Goal: Task Accomplishment & Management: Complete application form

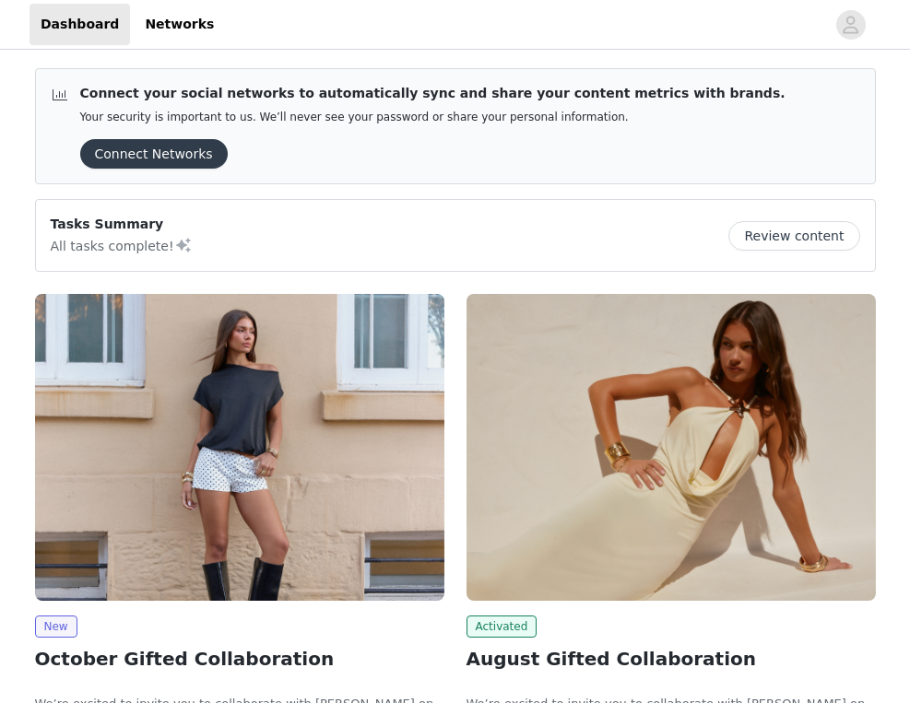
scroll to position [192, 0]
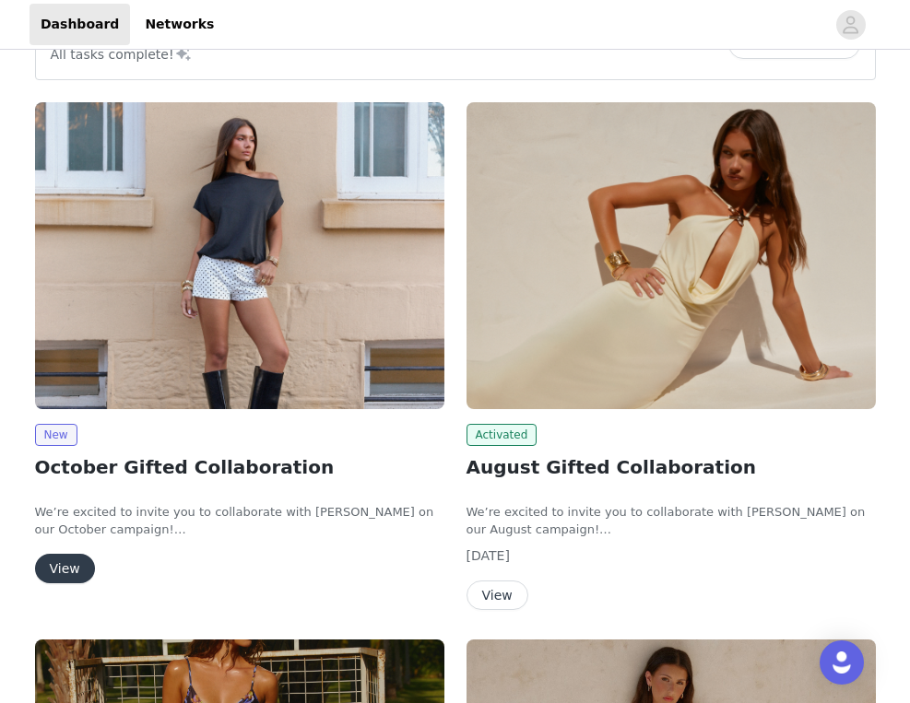
click at [70, 570] on button "View" at bounding box center [65, 569] width 60 height 30
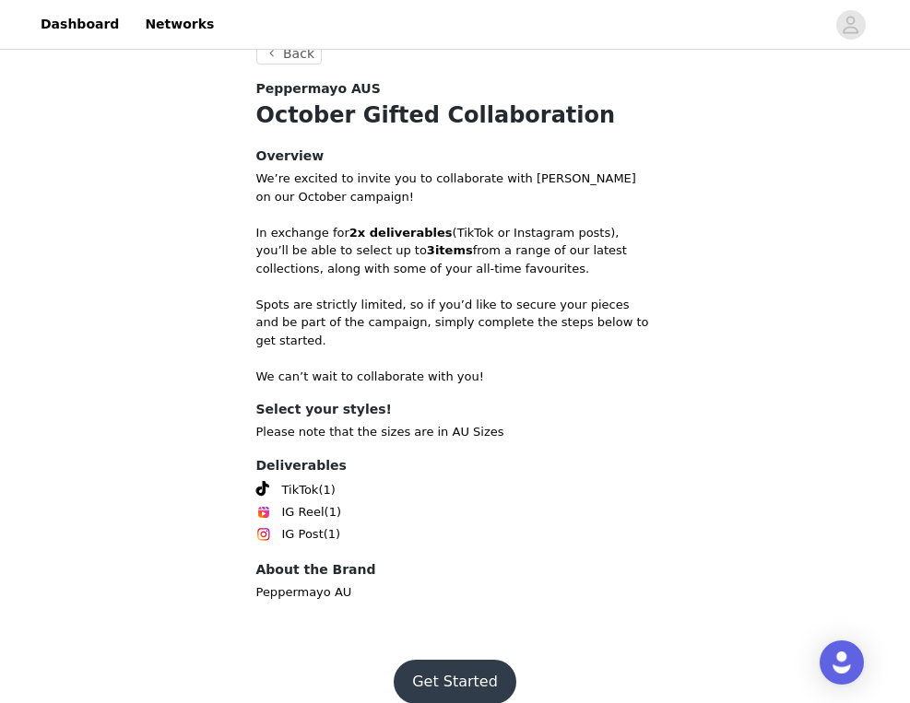
scroll to position [357, 0]
click at [429, 661] on button "Get Started" at bounding box center [455, 683] width 123 height 44
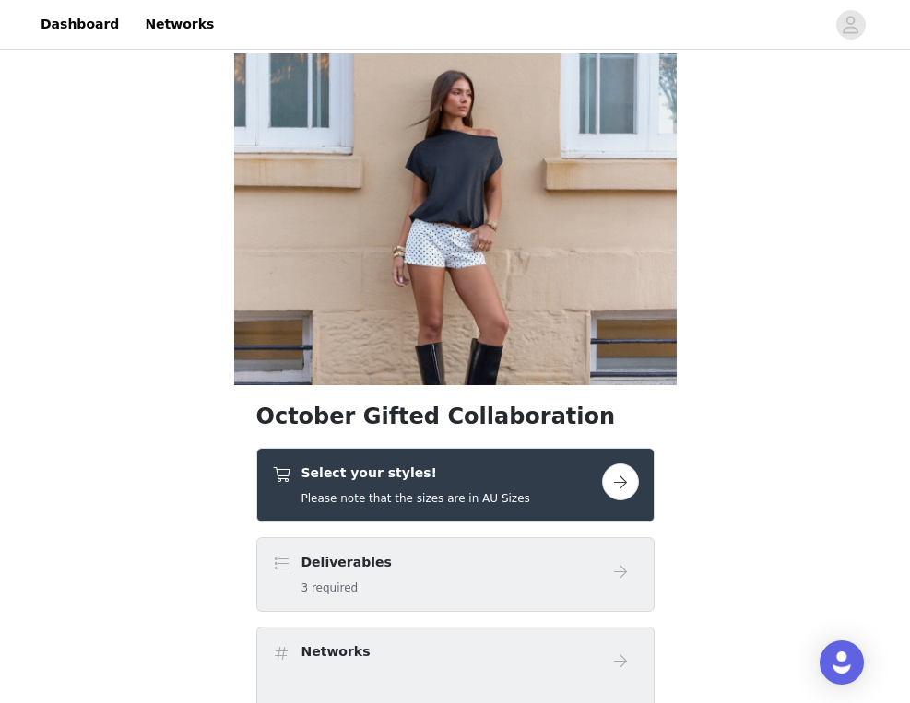
click at [612, 485] on button "button" at bounding box center [620, 482] width 37 height 37
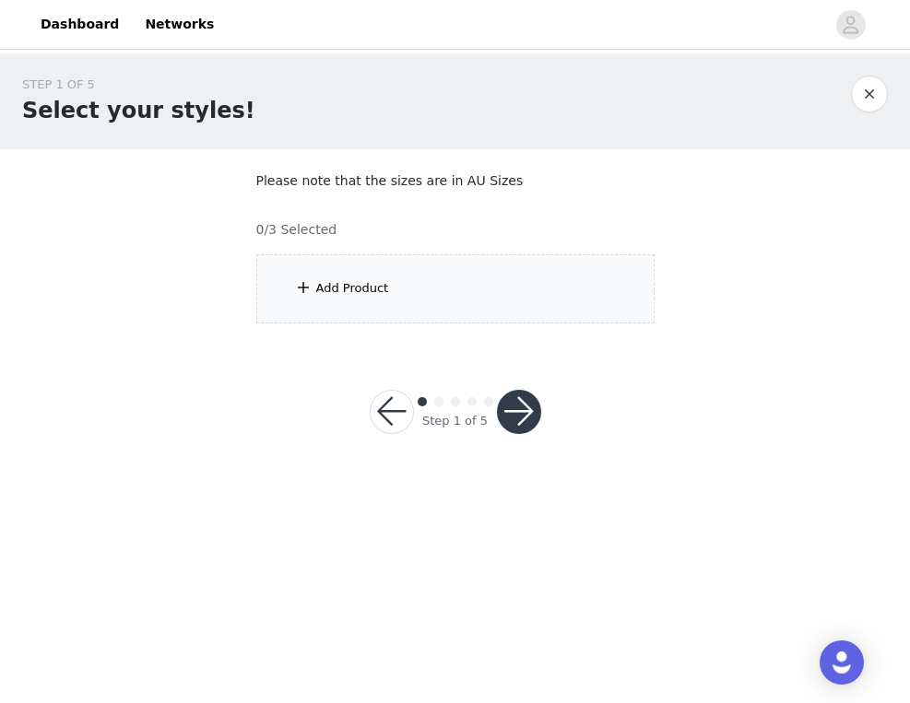
click at [387, 283] on div "Add Product" at bounding box center [455, 288] width 398 height 69
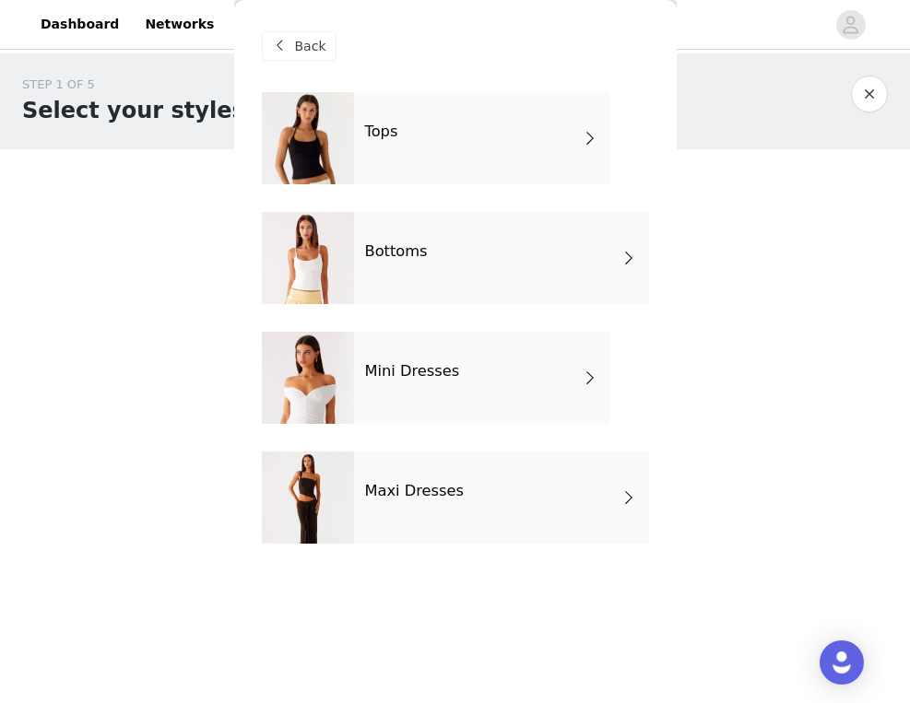
click at [419, 375] on h4 "Mini Dresses" at bounding box center [412, 371] width 95 height 17
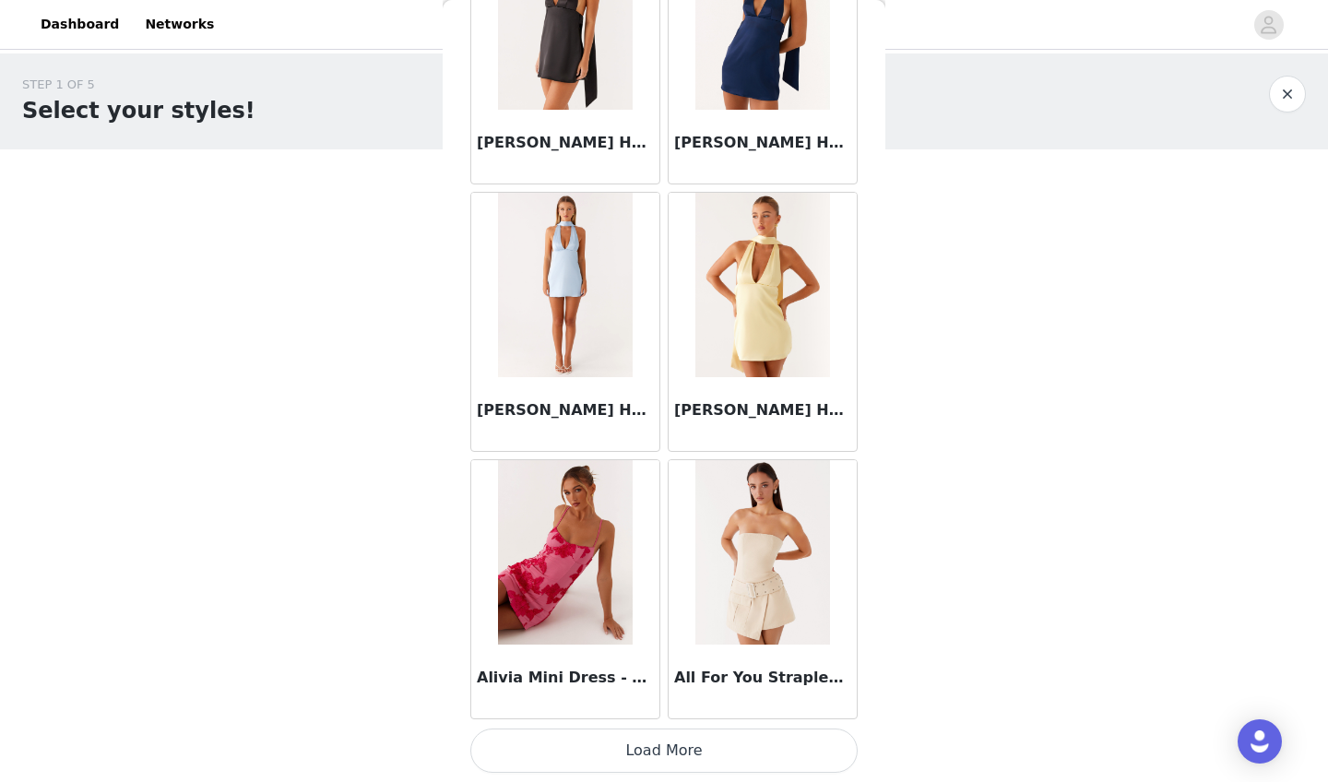
scroll to position [2039, 0]
click at [555, 703] on button "Load More" at bounding box center [663, 750] width 387 height 44
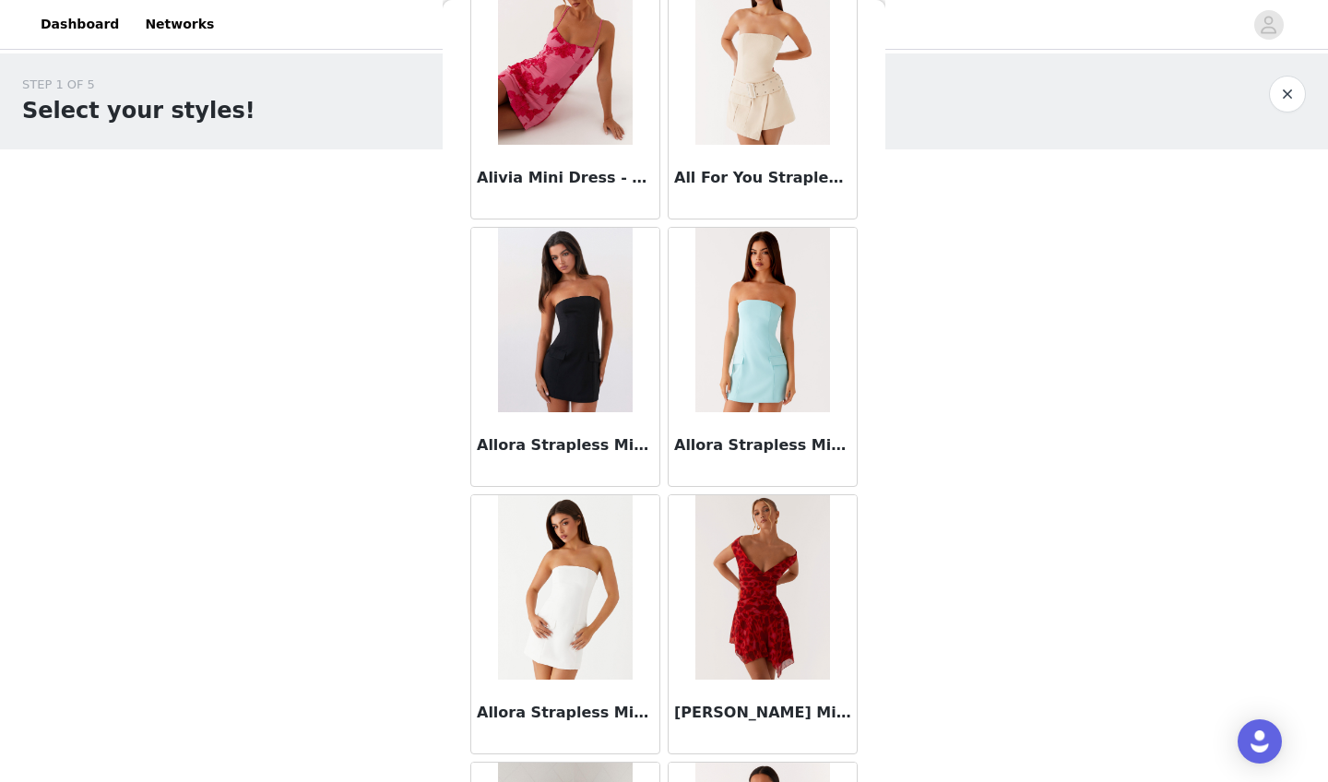
scroll to position [2570, 0]
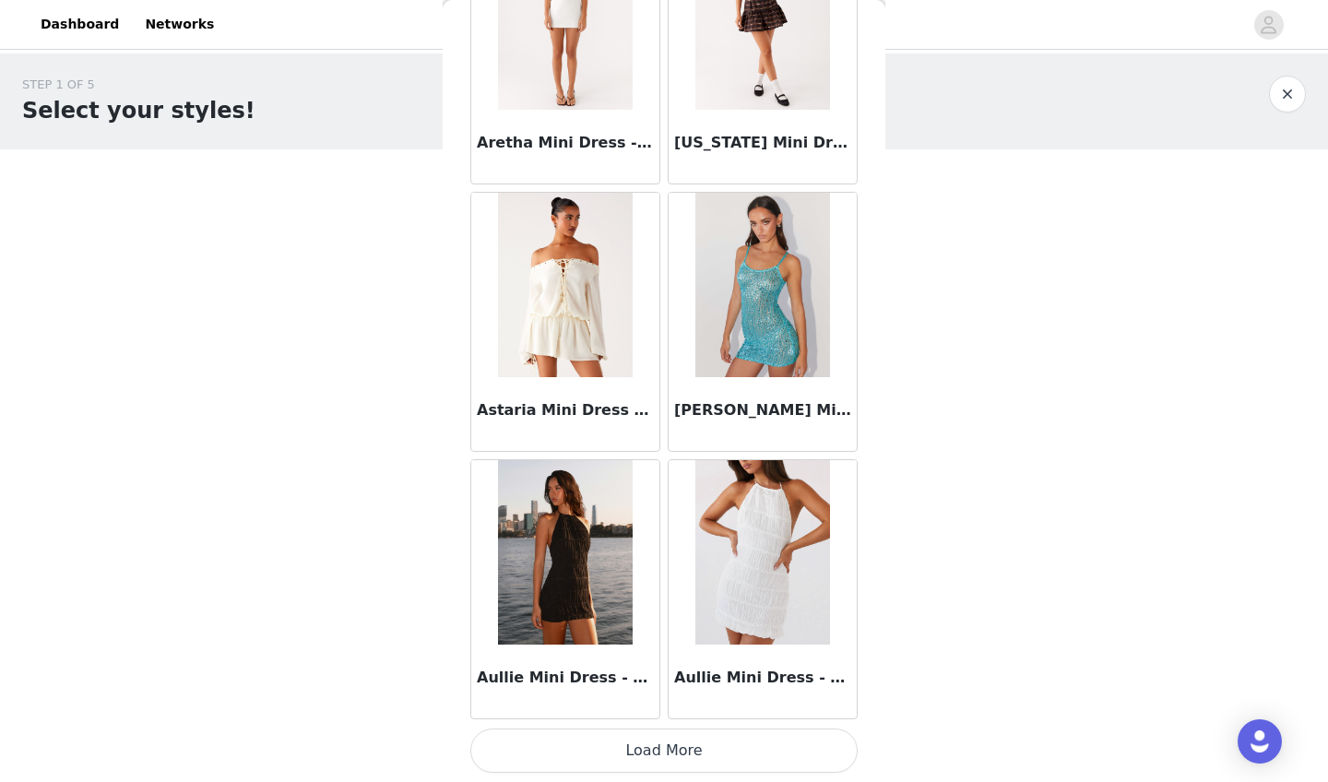
click at [579, 703] on button "Load More" at bounding box center [663, 750] width 387 height 44
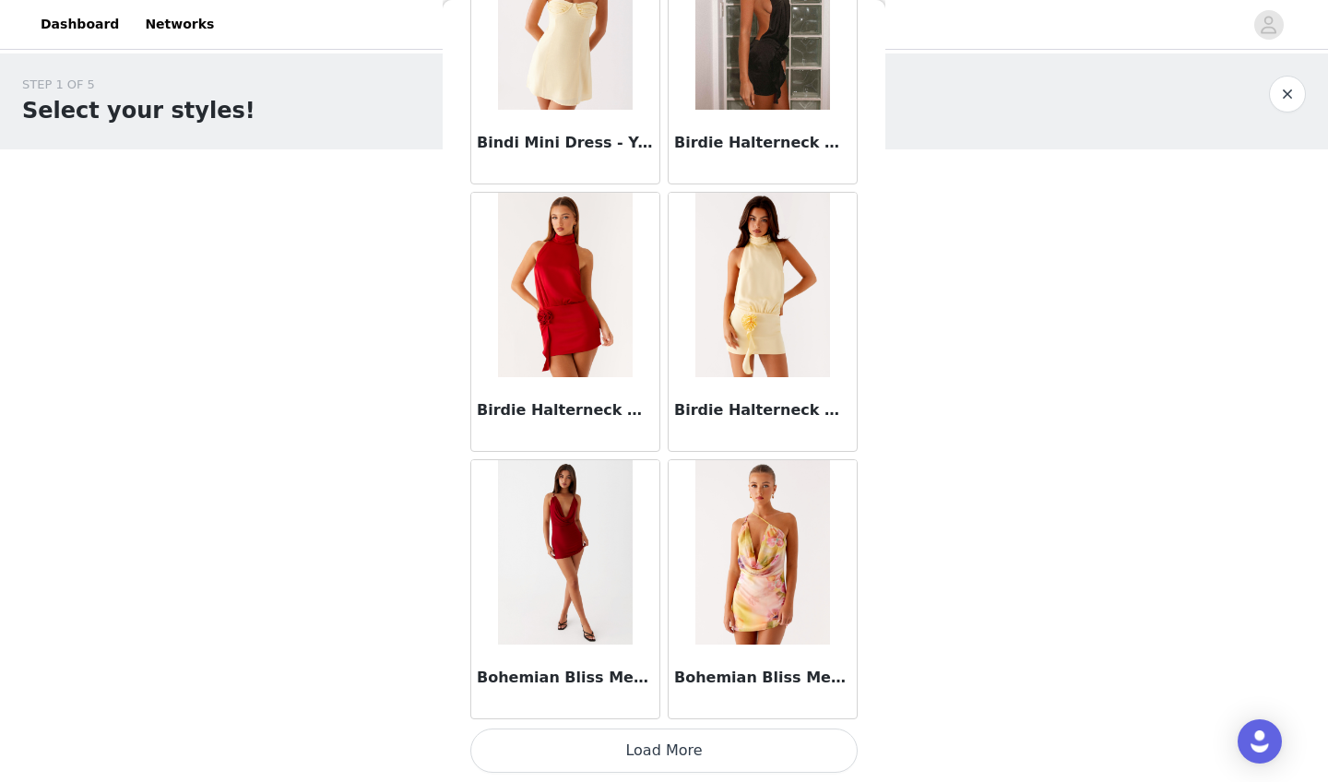
scroll to position [0, 0]
click at [549, 703] on button "Load More" at bounding box center [663, 750] width 387 height 44
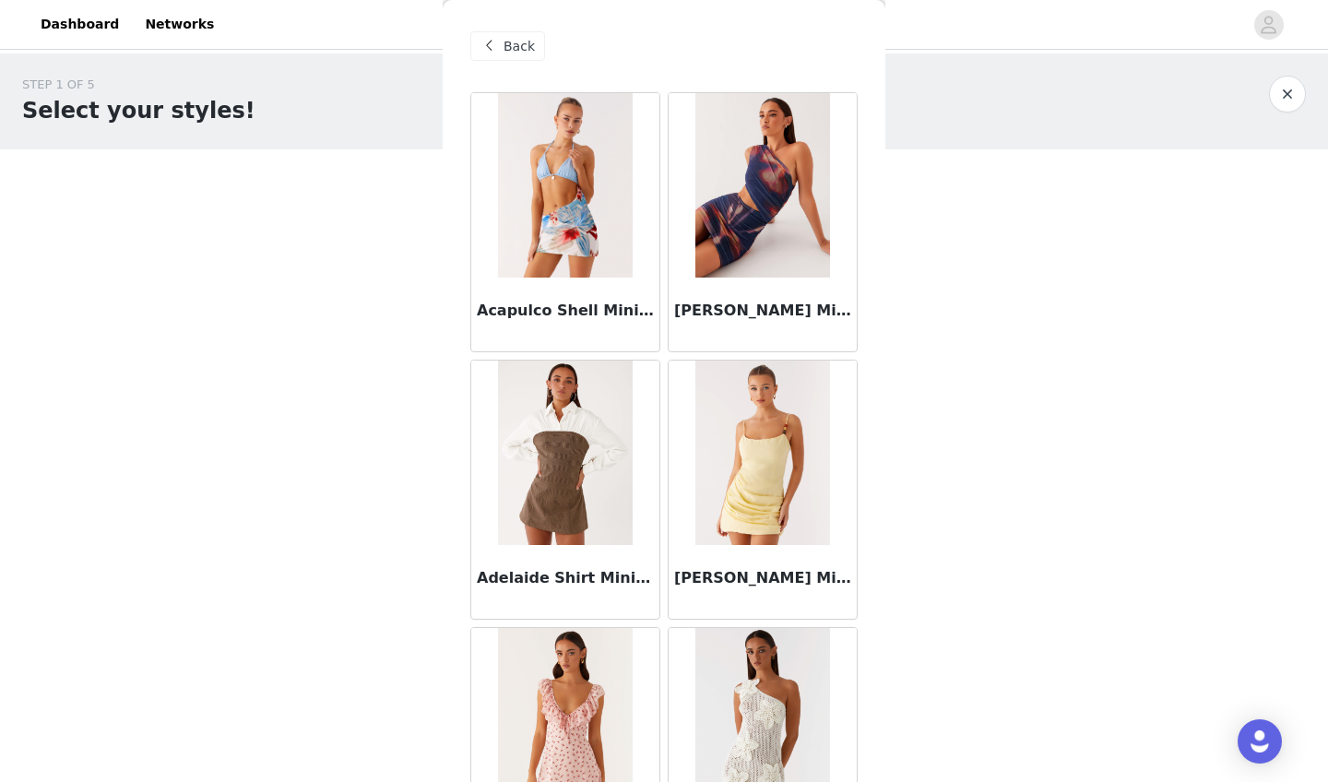
click at [525, 50] on span "Back" at bounding box center [518, 46] width 31 height 19
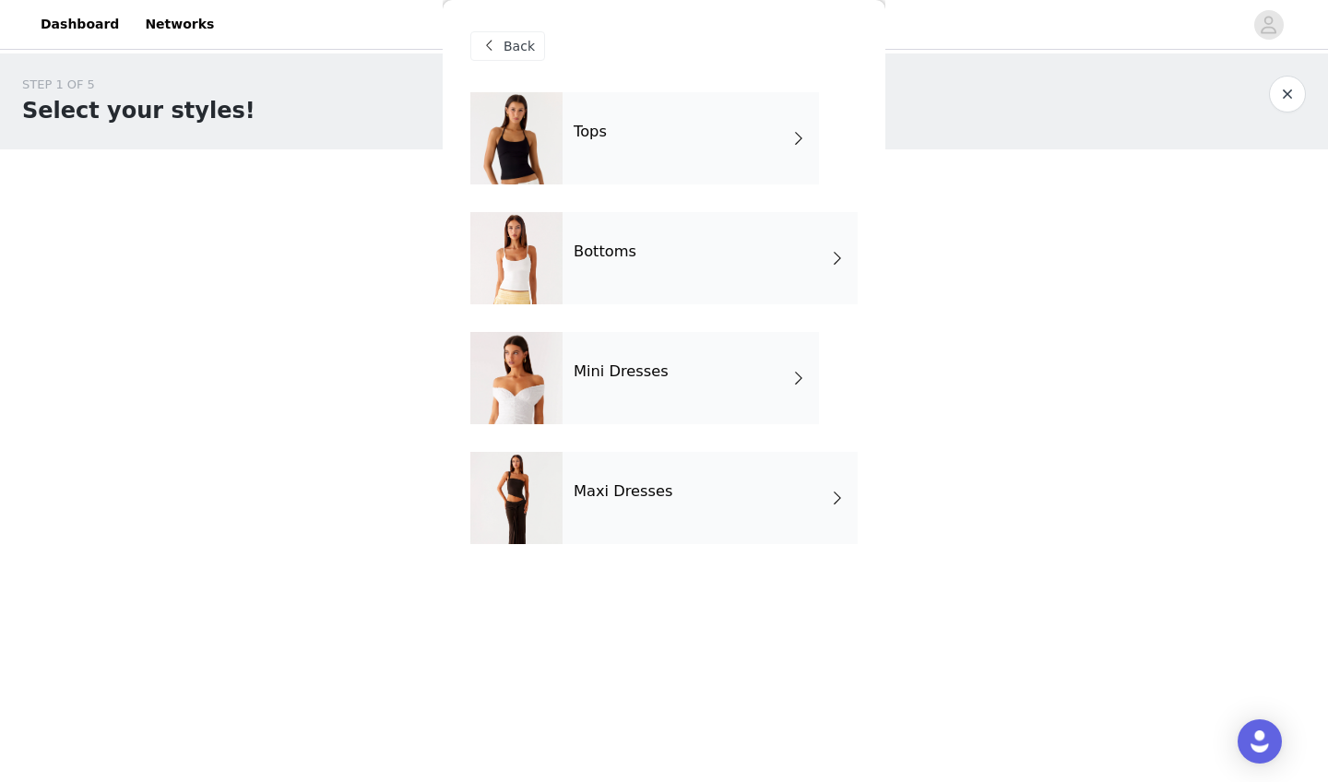
click at [556, 136] on div at bounding box center [516, 138] width 92 height 92
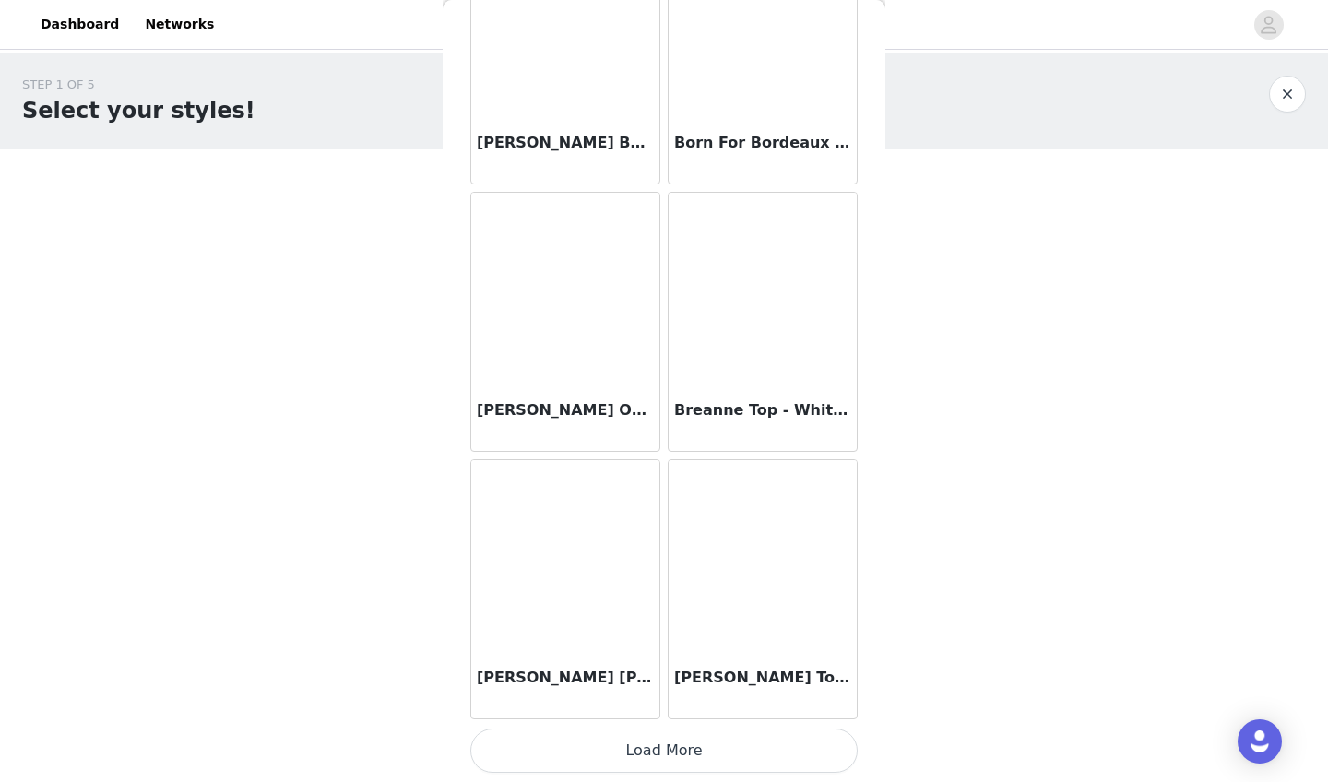
scroll to position [2039, 0]
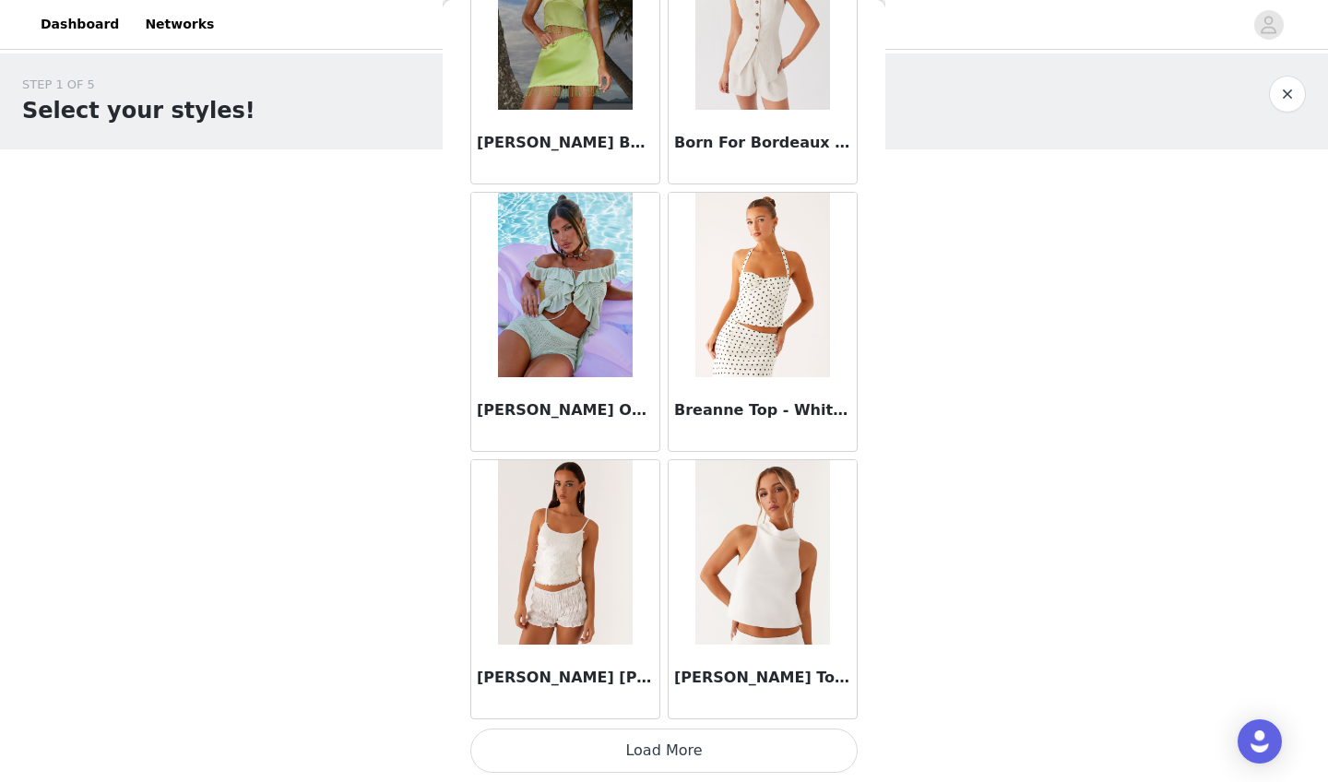
click at [571, 703] on button "Load More" at bounding box center [663, 750] width 387 height 44
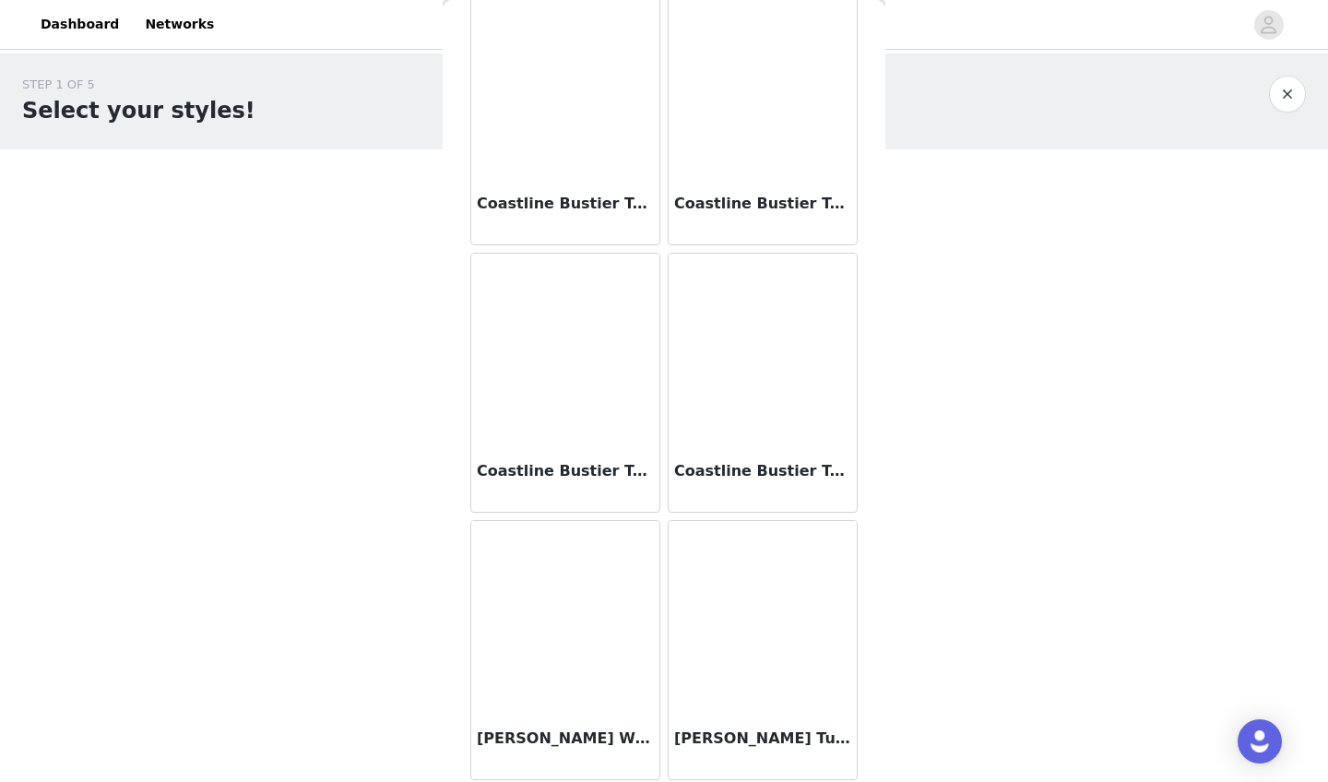
scroll to position [4697, 0]
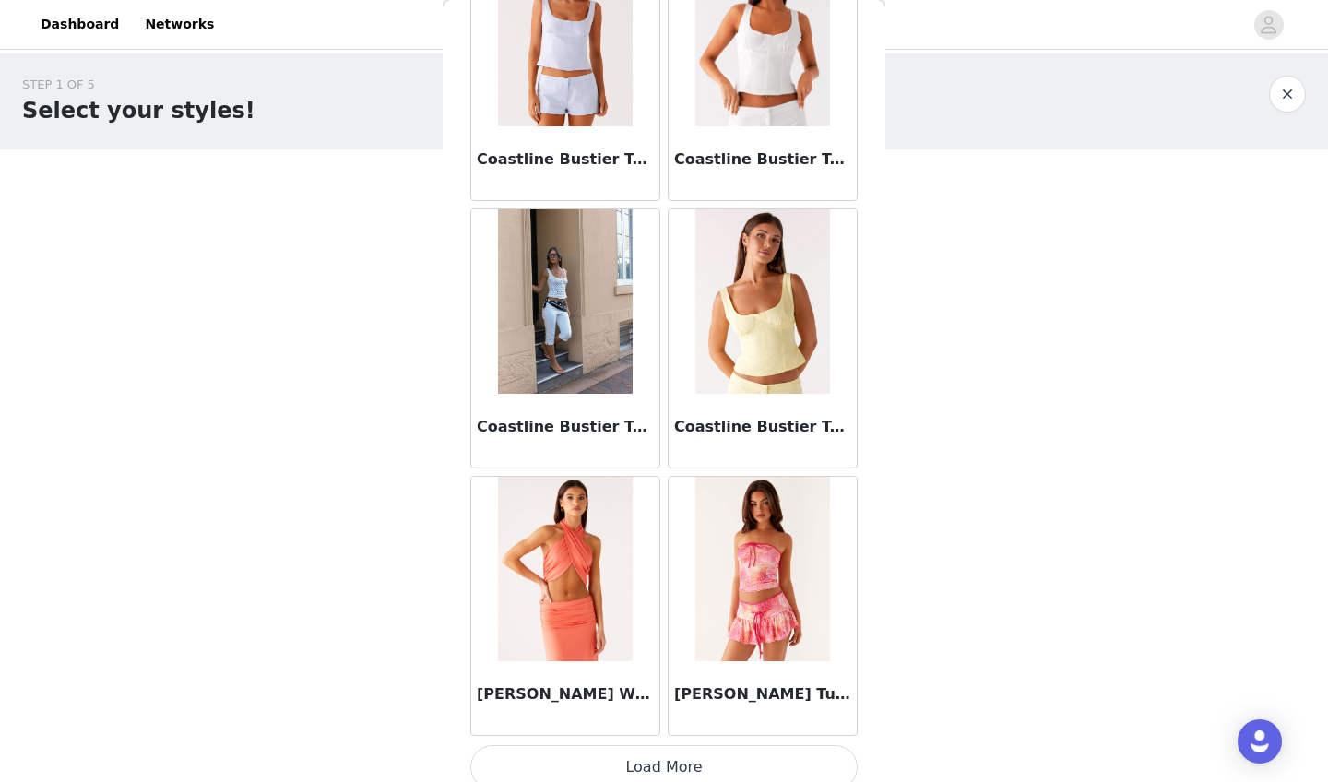
click at [771, 332] on img at bounding box center [762, 301] width 134 height 184
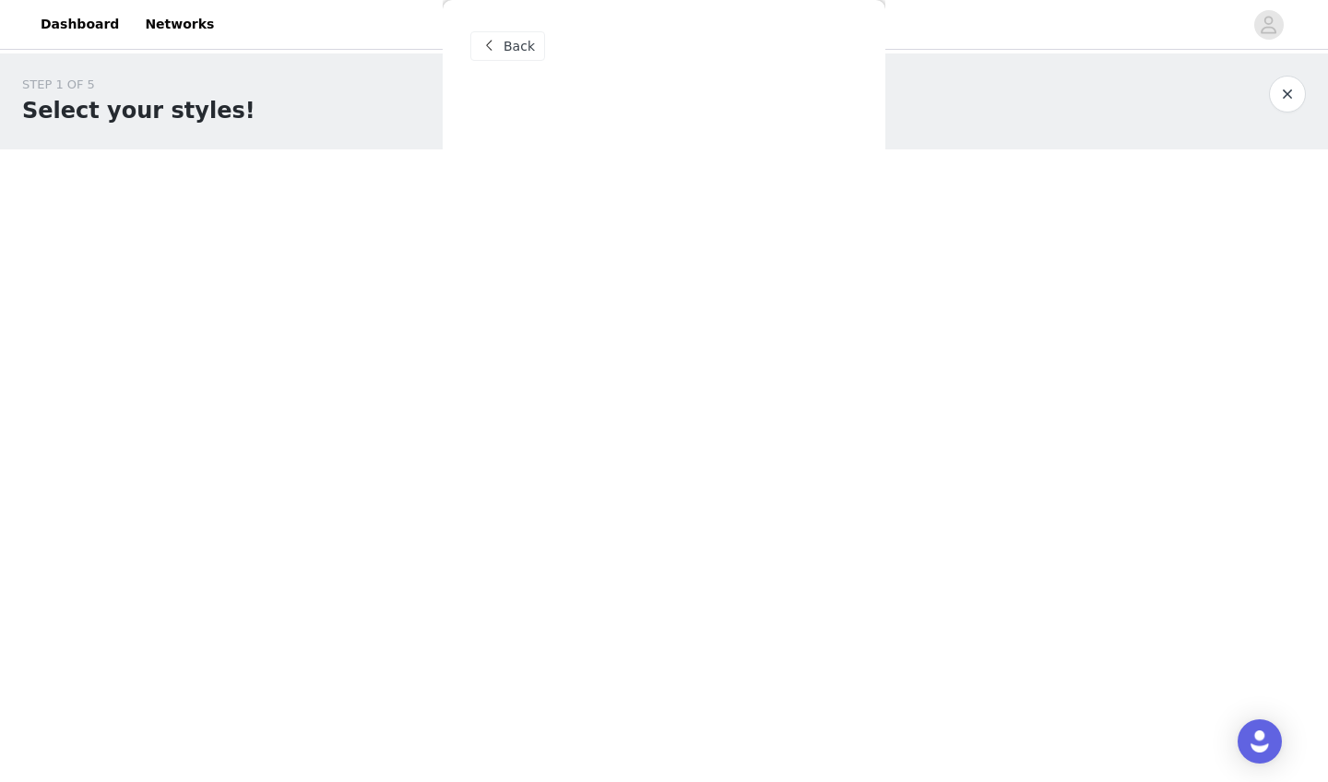
scroll to position [0, 0]
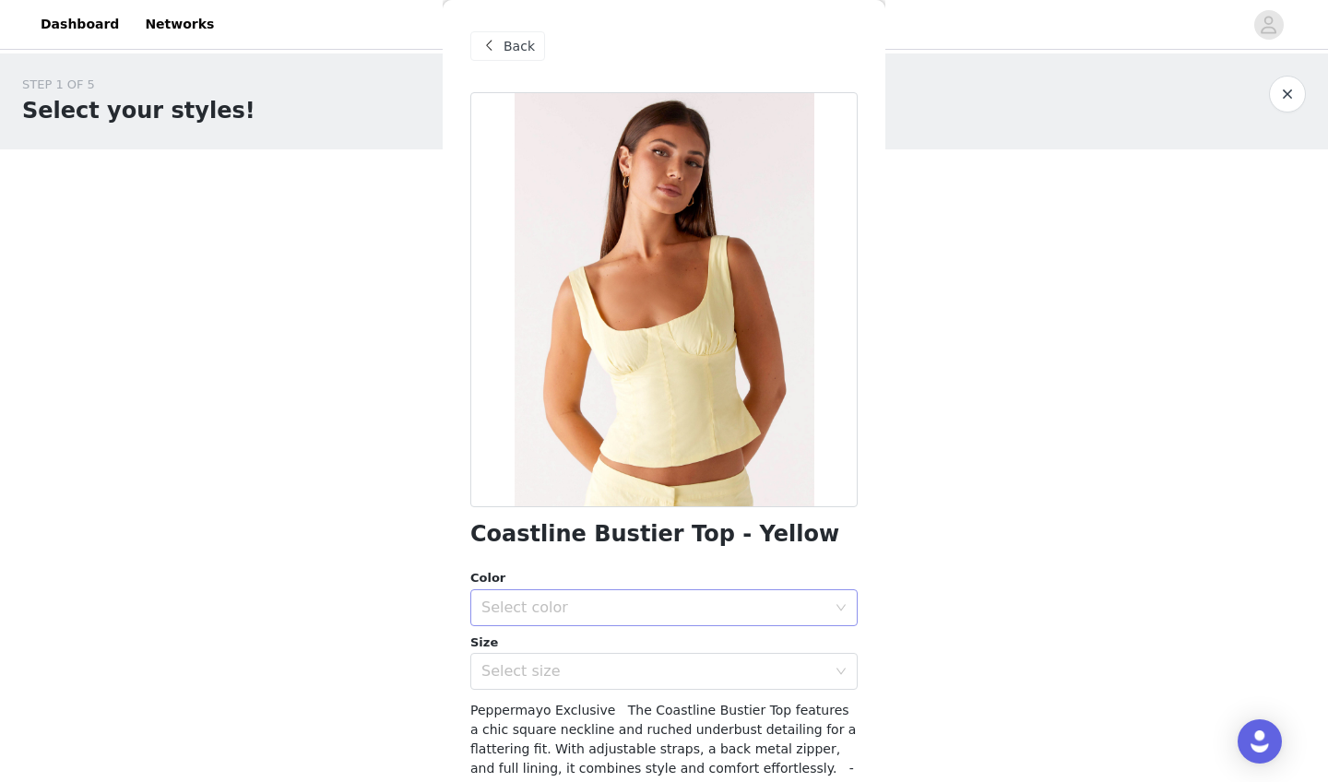
click at [575, 605] on div "Select color" at bounding box center [653, 607] width 345 height 18
click at [570, 645] on li "Yellow" at bounding box center [663, 647] width 387 height 30
click at [551, 675] on div "Select size" at bounding box center [653, 671] width 345 height 18
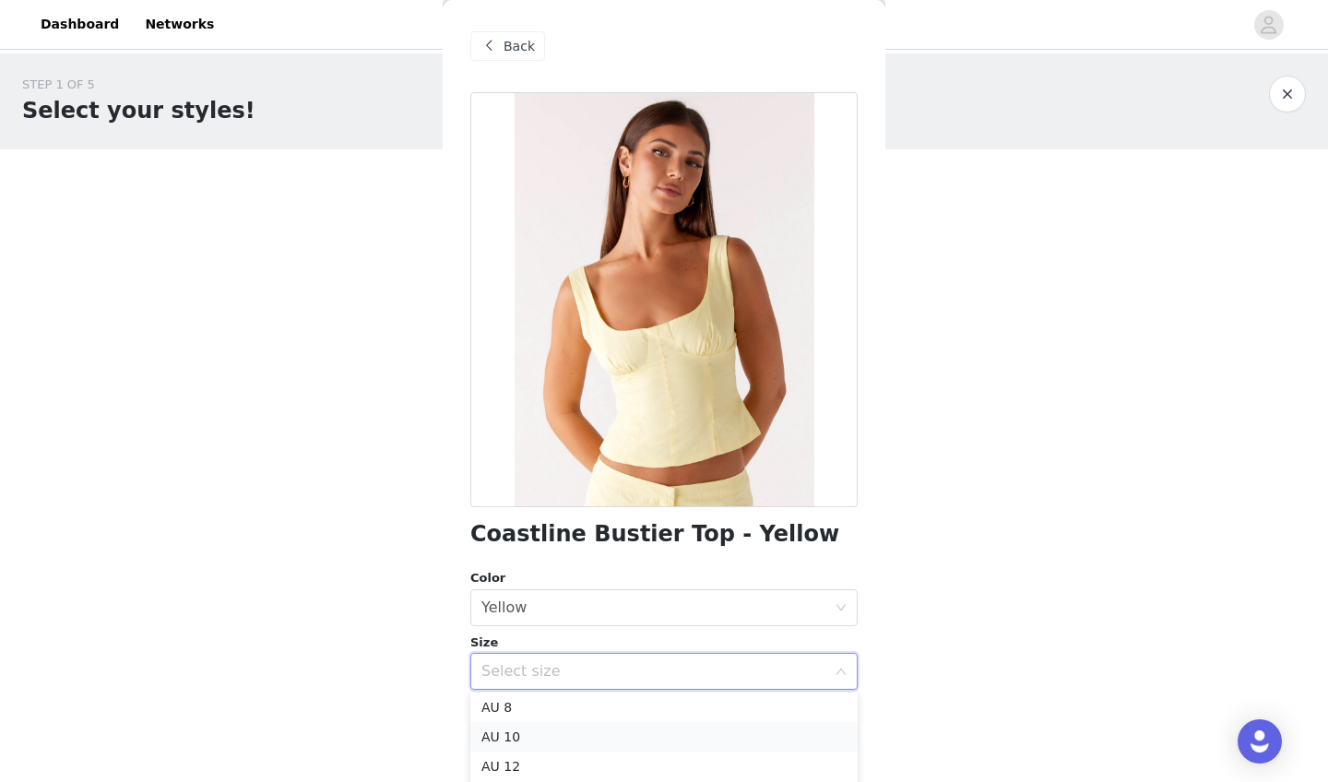
scroll to position [63, 0]
click at [523, 703] on li "AU 10" at bounding box center [663, 737] width 387 height 30
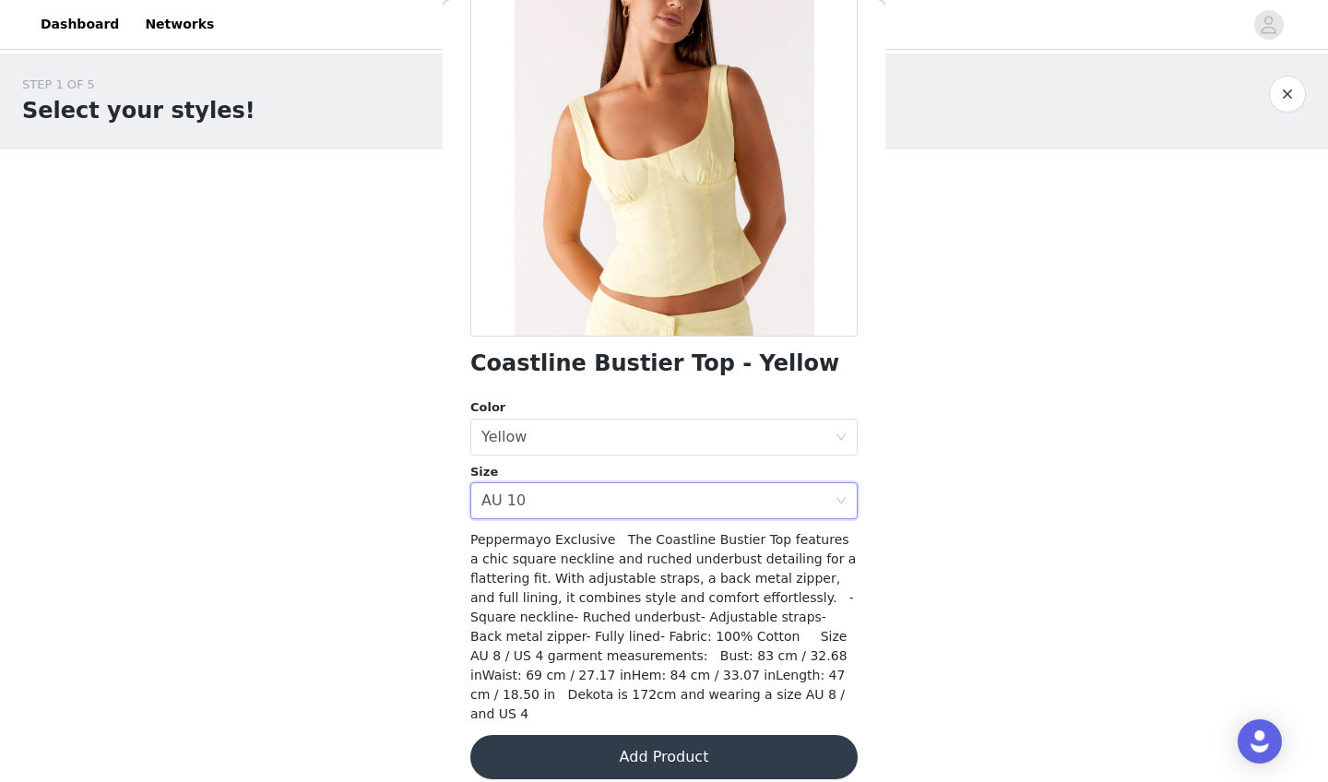
scroll to position [170, 0]
click at [634, 703] on button "Add Product" at bounding box center [663, 758] width 387 height 44
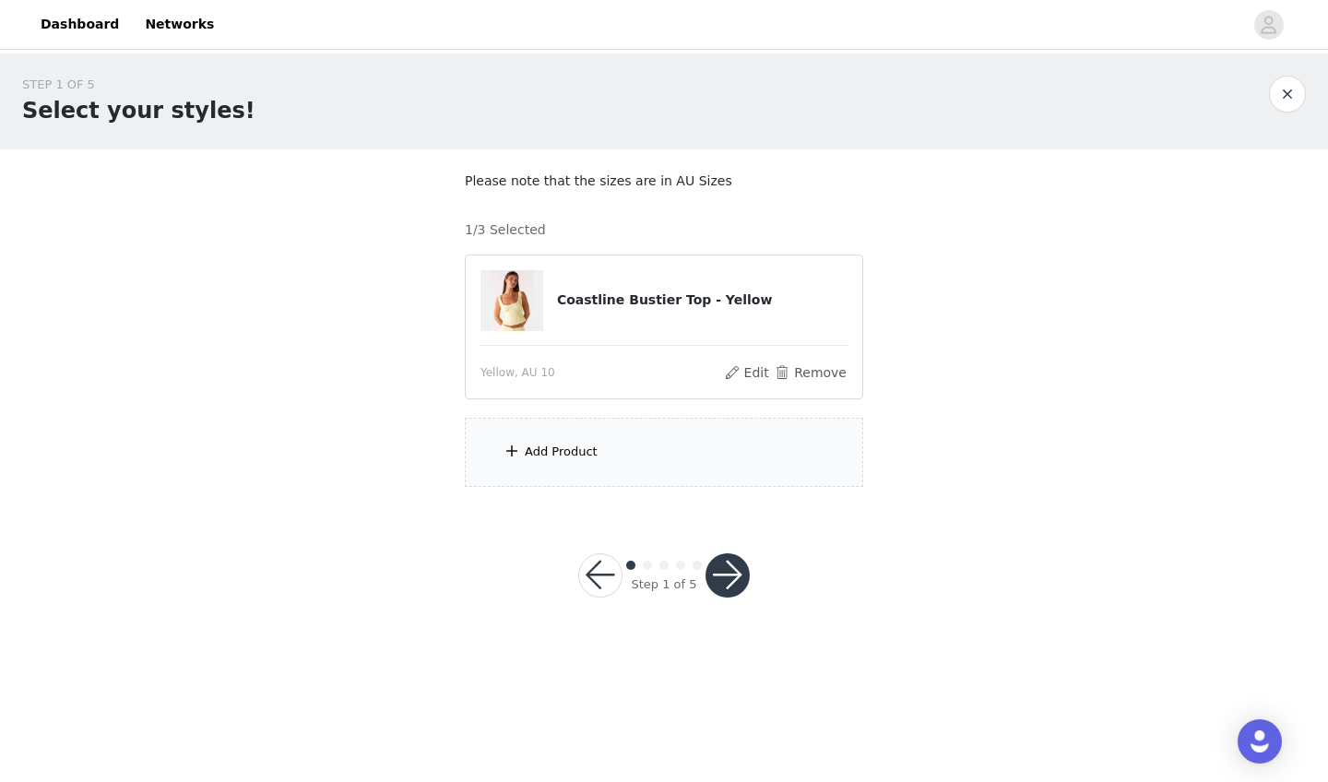
click at [546, 454] on div "Add Product" at bounding box center [561, 452] width 73 height 18
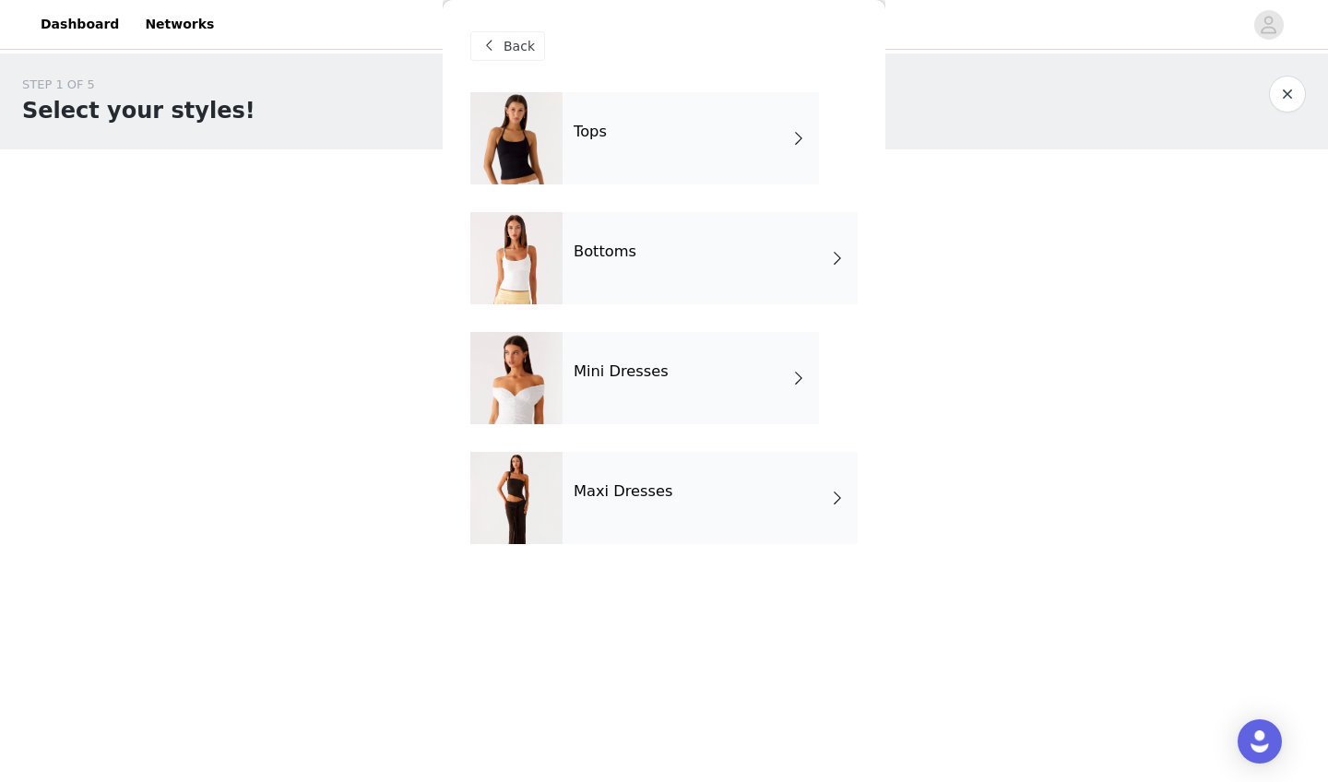
click at [652, 132] on div "Tops" at bounding box center [690, 138] width 256 height 92
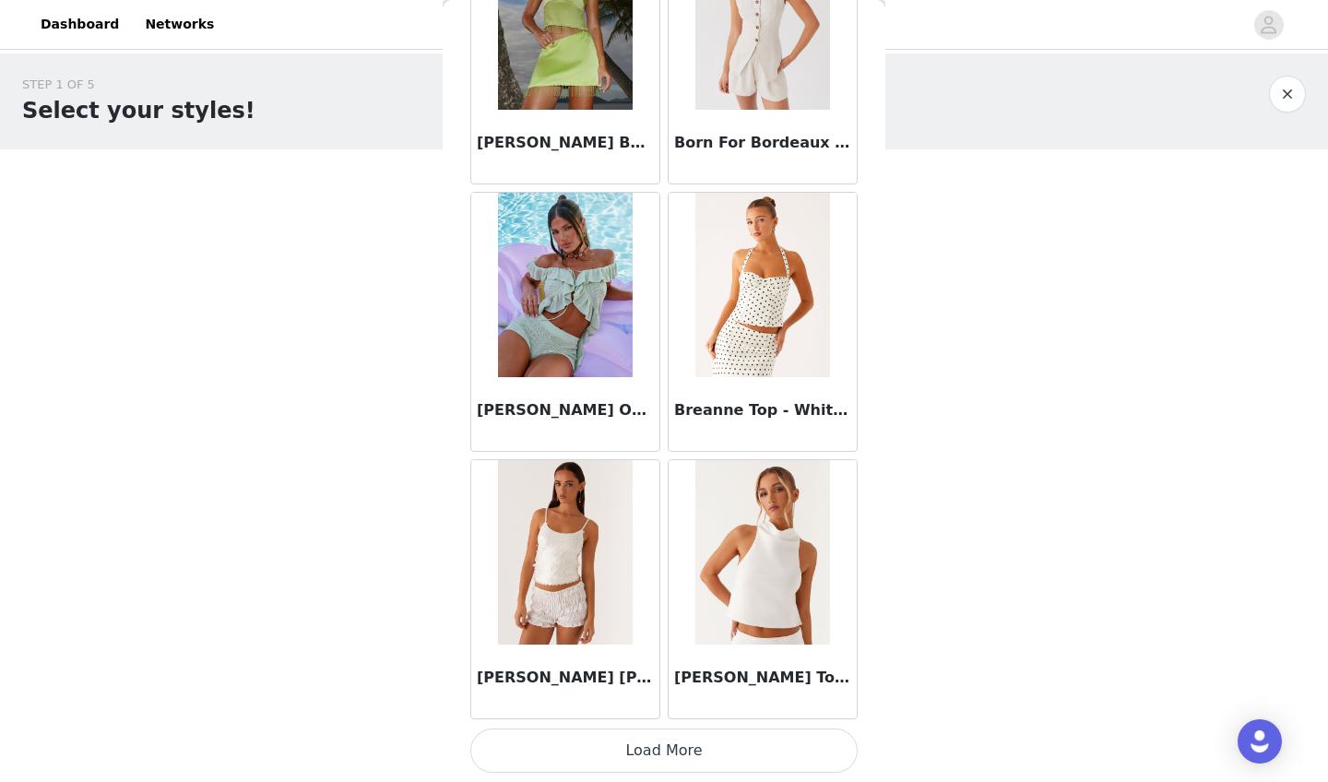
click at [614, 703] on button "Load More" at bounding box center [663, 750] width 387 height 44
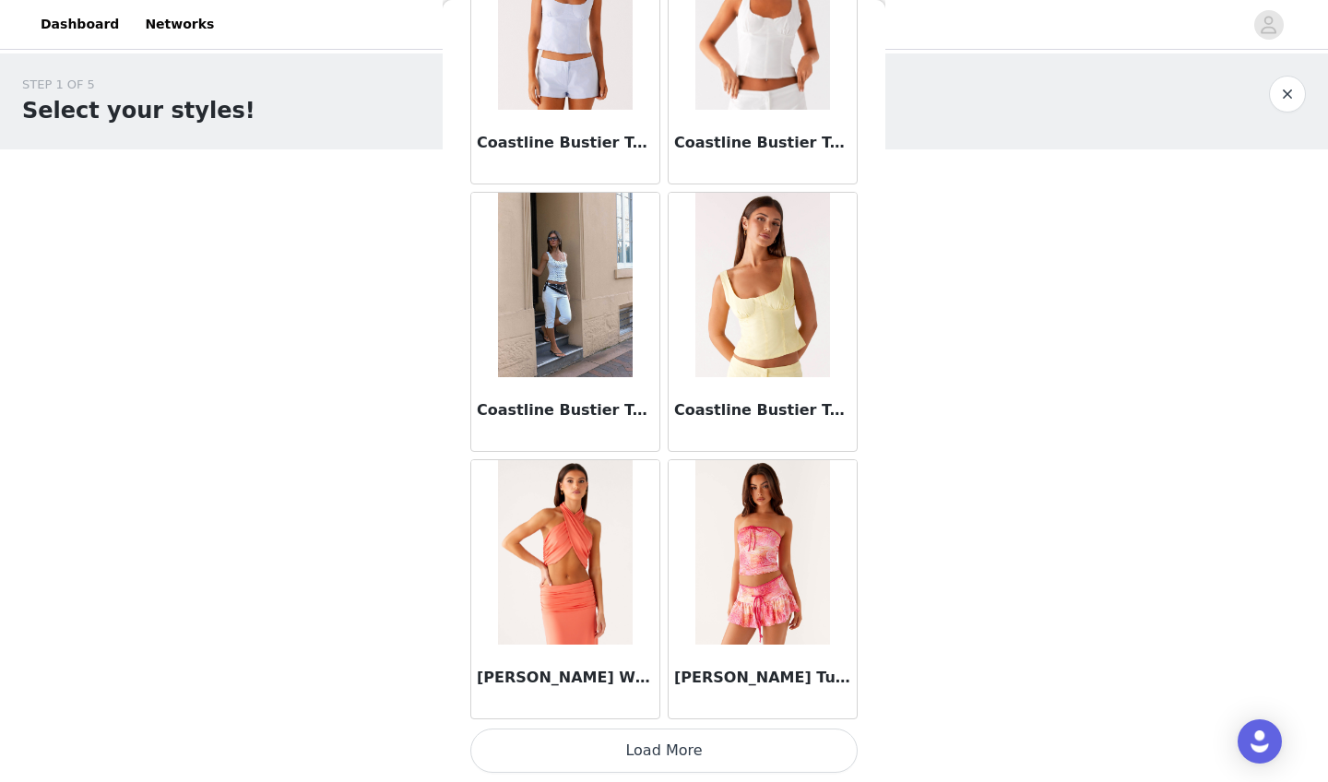
click at [585, 703] on button "Load More" at bounding box center [663, 750] width 387 height 44
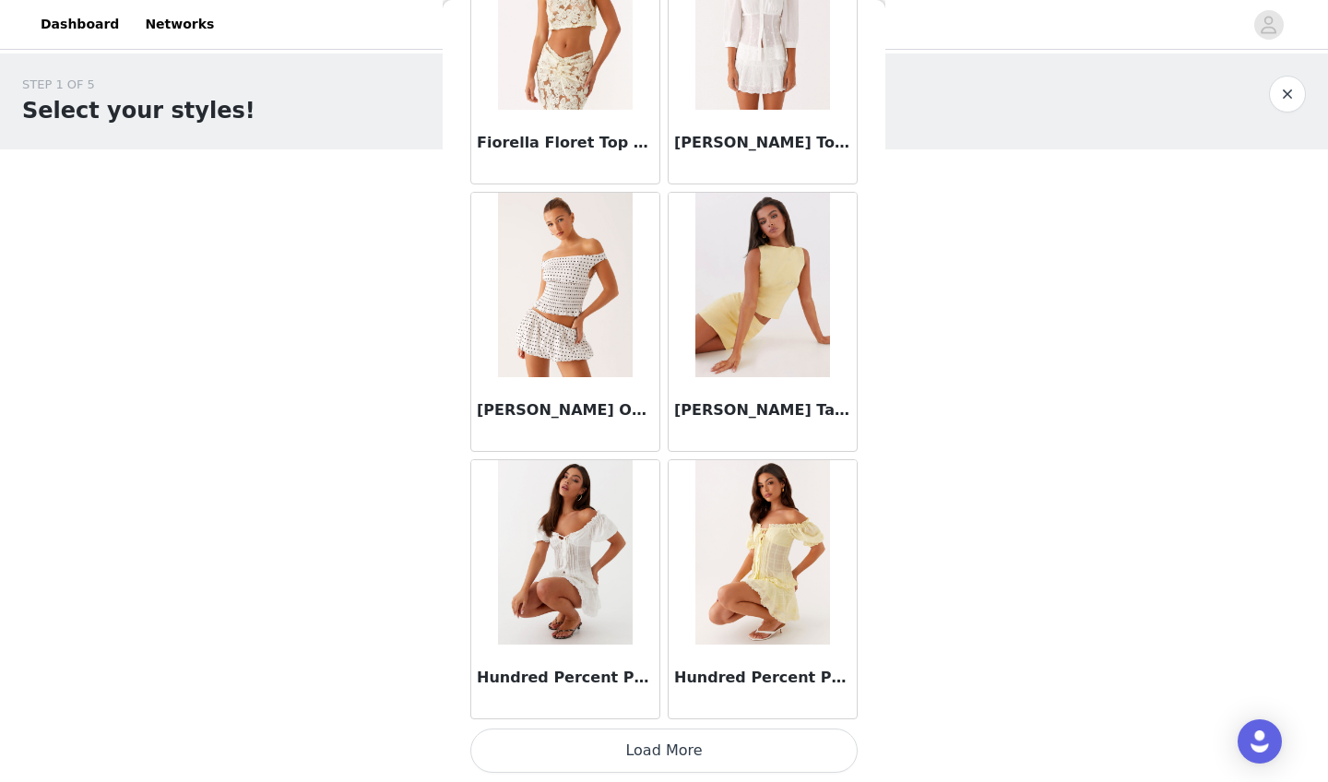
scroll to position [0, 0]
click at [574, 703] on button "Load More" at bounding box center [663, 750] width 387 height 44
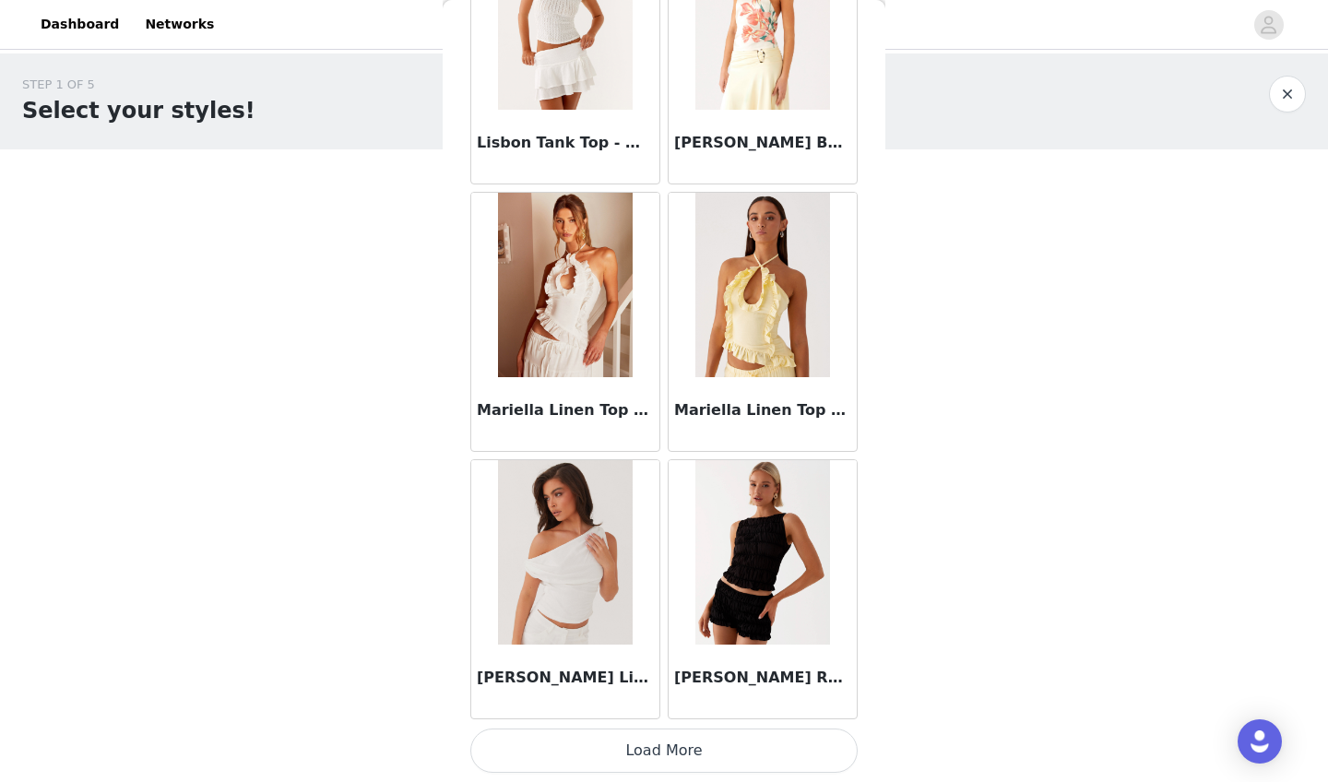
scroll to position [10061, 0]
click at [651, 703] on button "Load More" at bounding box center [663, 750] width 387 height 44
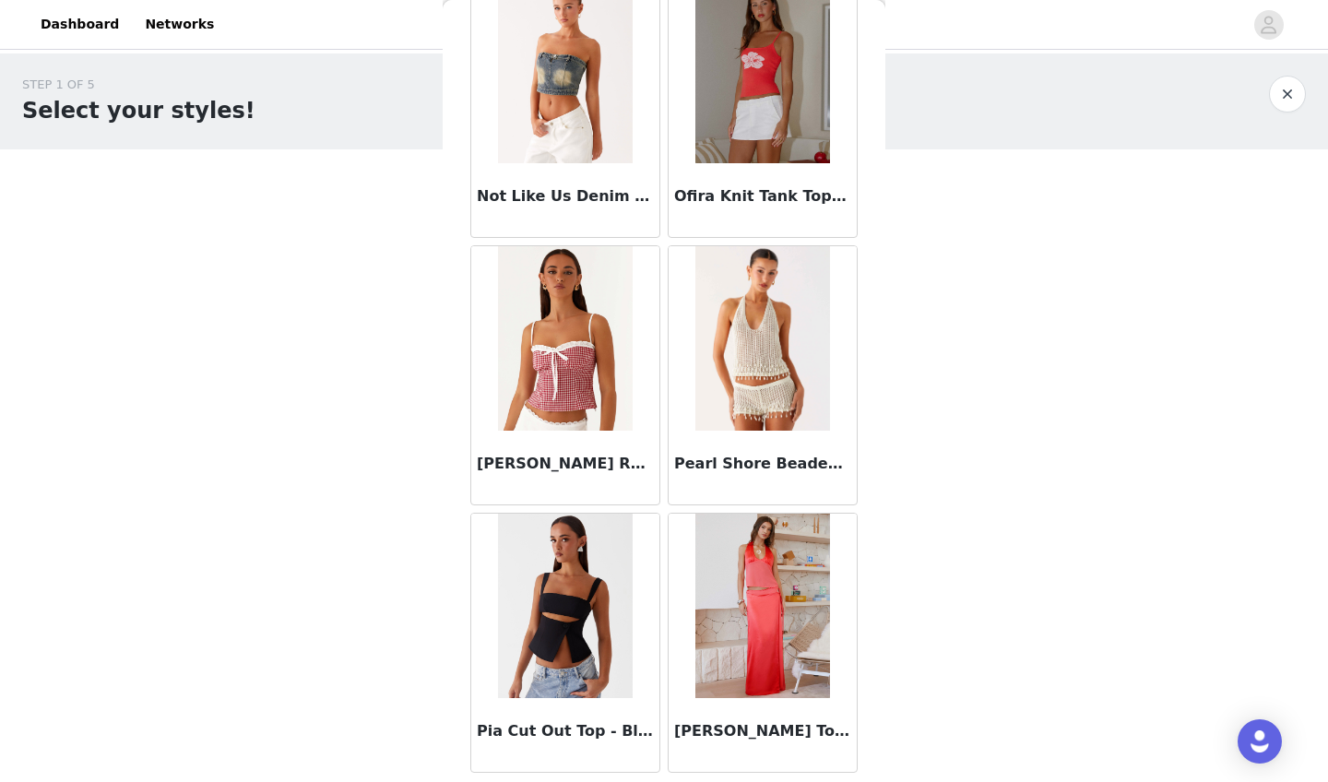
scroll to position [12734, 0]
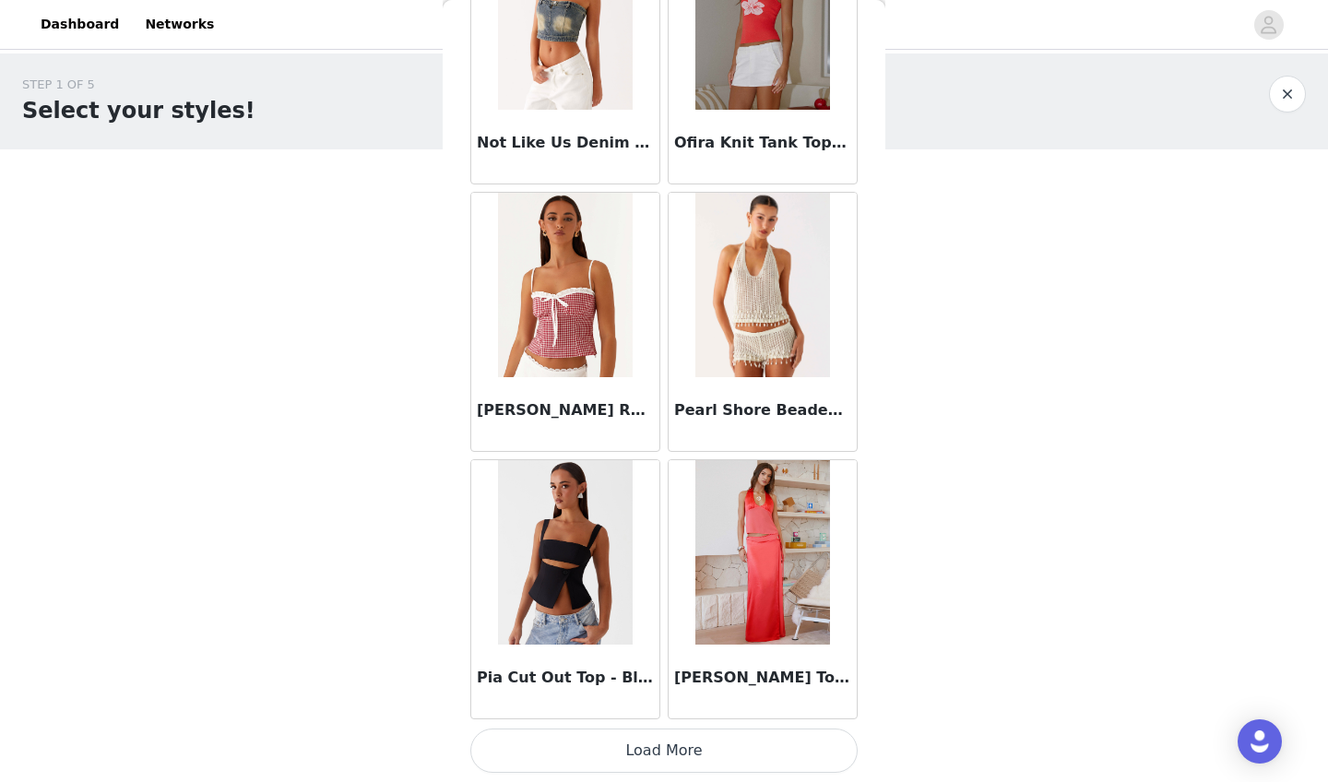
click at [588, 703] on button "Load More" at bounding box center [663, 750] width 387 height 44
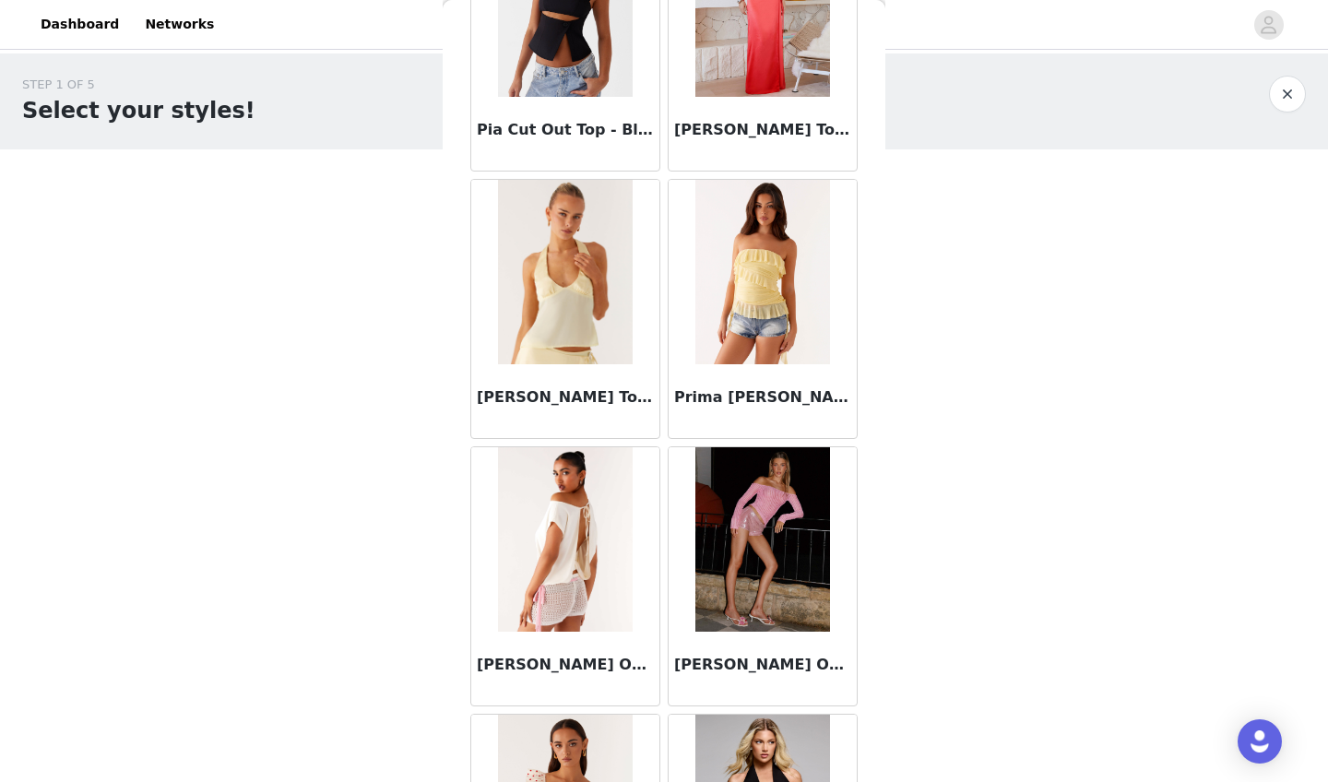
scroll to position [13288, 0]
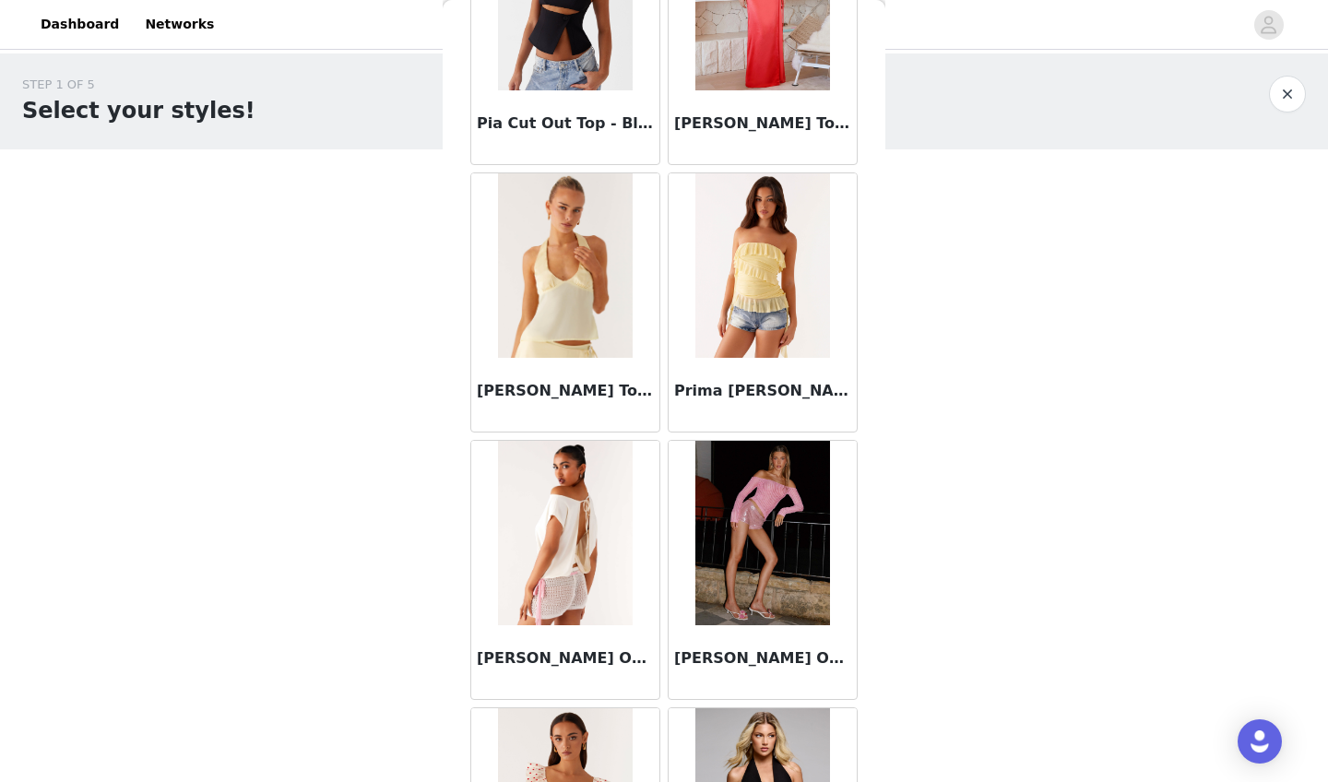
click at [581, 333] on img at bounding box center [565, 265] width 134 height 184
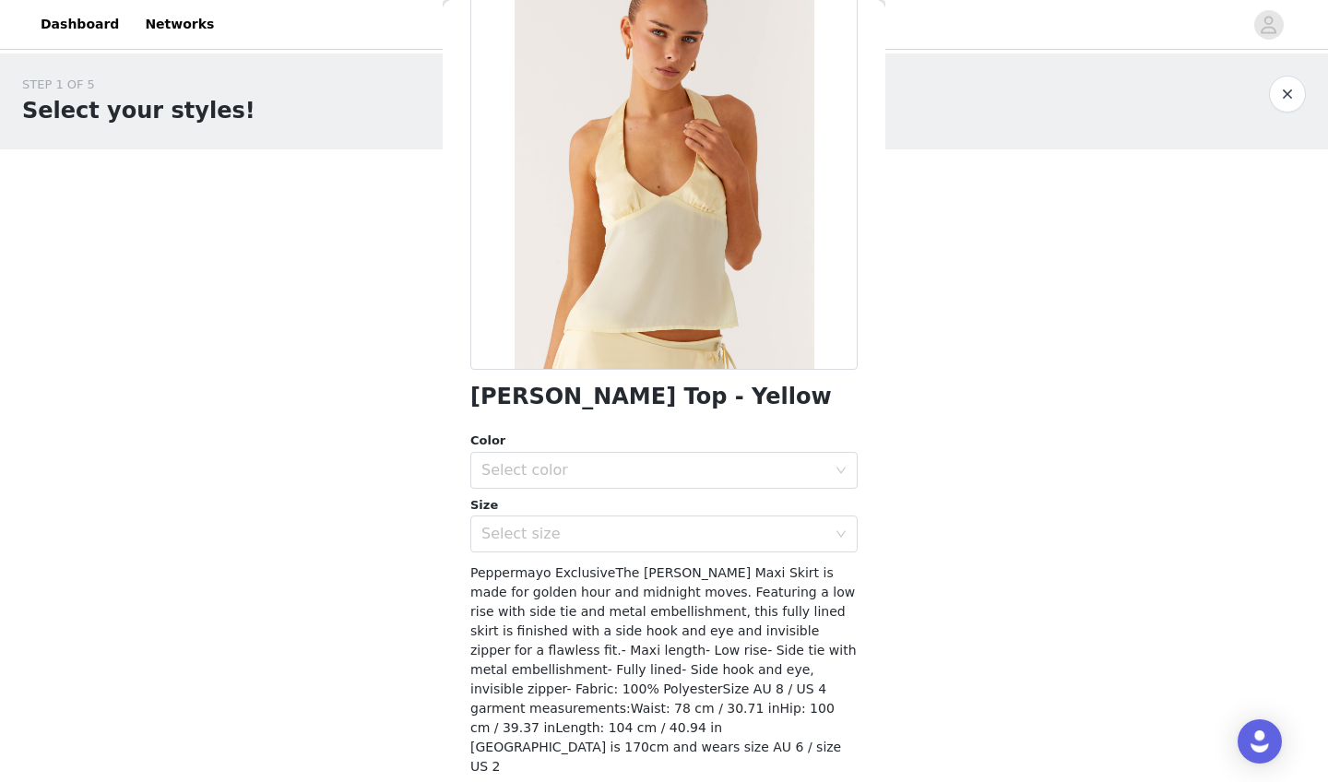
scroll to position [140, 0]
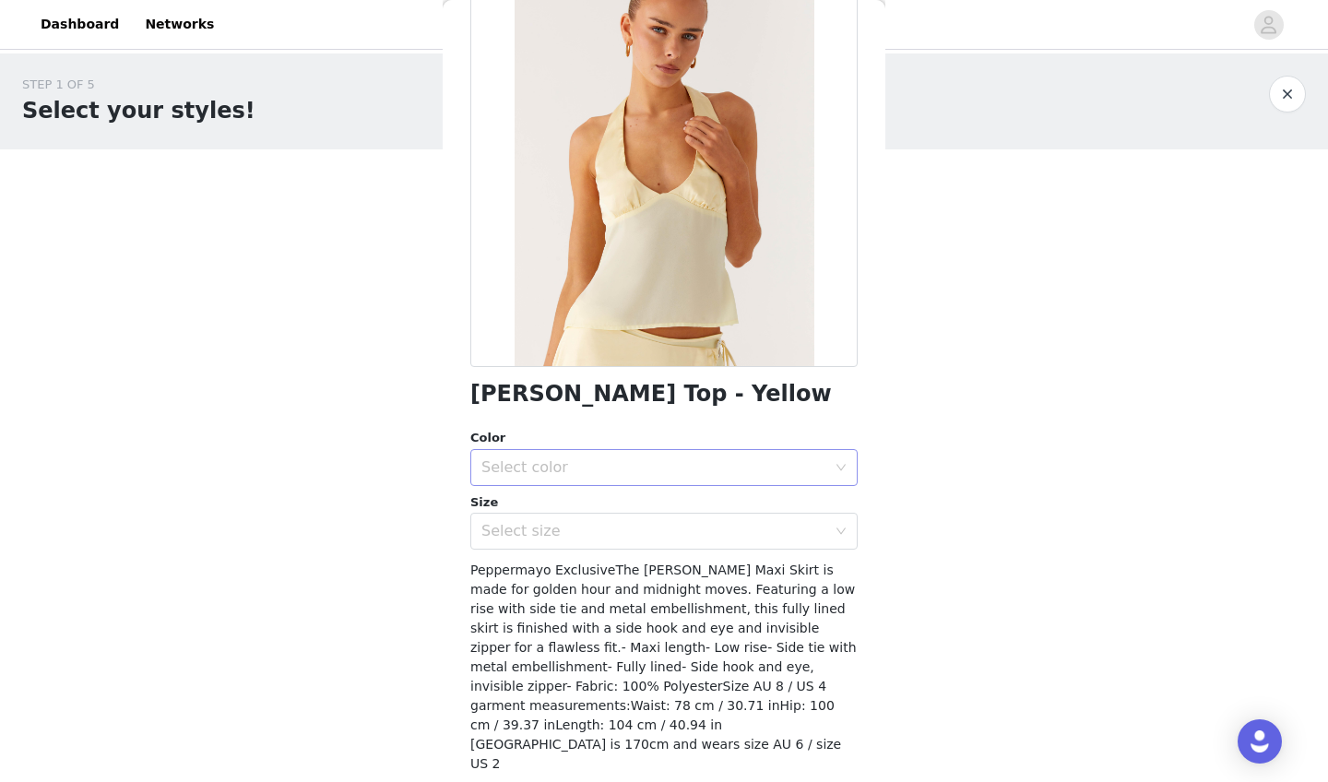
click at [614, 469] on div "Select color" at bounding box center [653, 467] width 345 height 18
click at [606, 505] on li "Yellow" at bounding box center [663, 507] width 387 height 30
click at [578, 532] on div "Select size" at bounding box center [653, 531] width 345 height 18
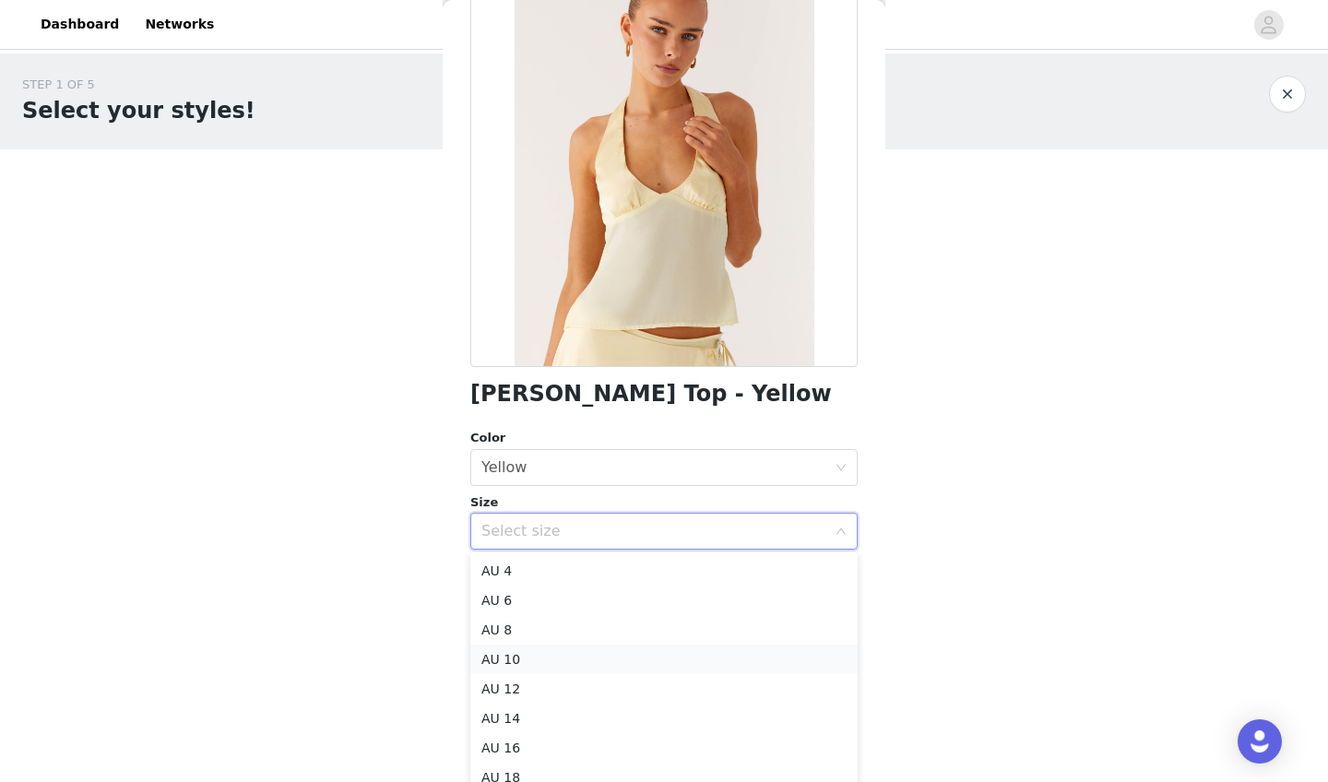
click at [558, 657] on li "AU 10" at bounding box center [663, 659] width 387 height 30
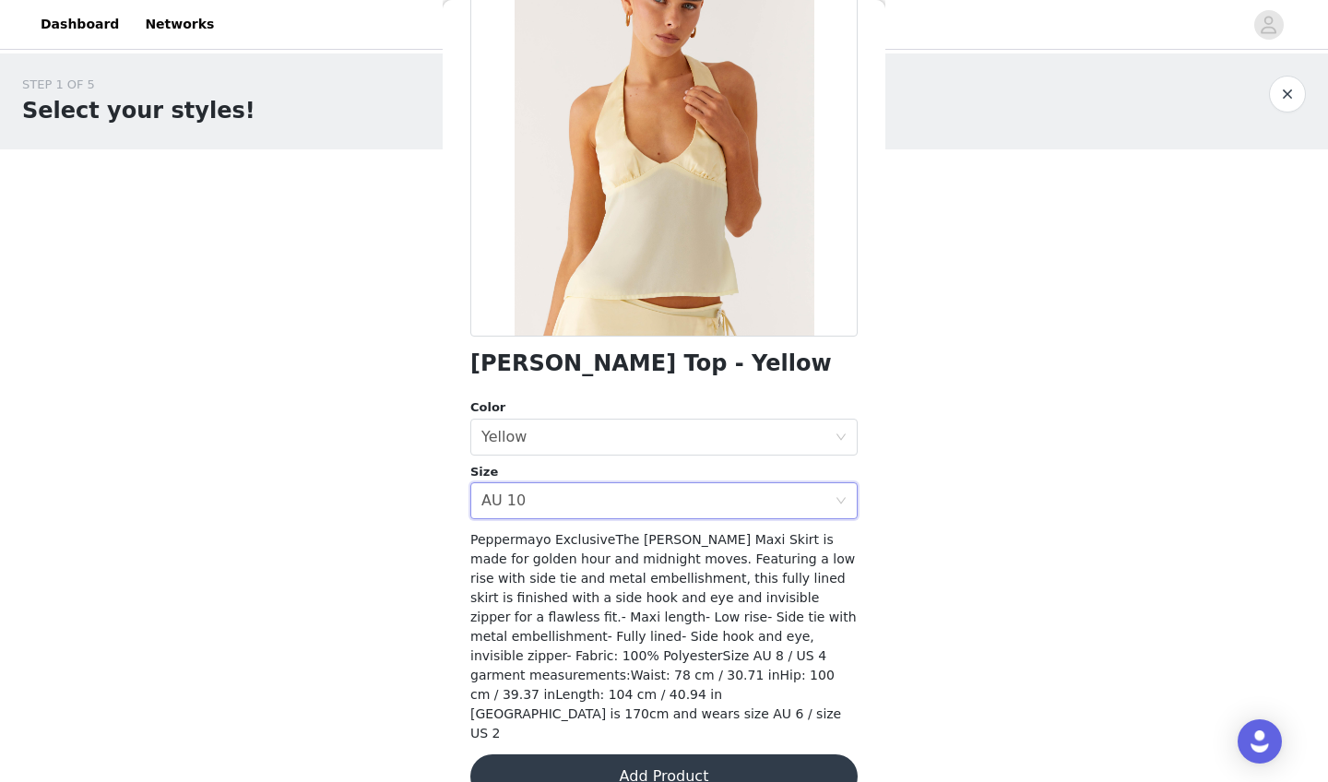
scroll to position [170, 0]
click at [605, 703] on div "[PERSON_NAME] Top - Yellow Color Select color Yellow Size Select size AU 10 Pep…" at bounding box center [663, 372] width 387 height 899
click at [602, 703] on button "Add Product" at bounding box center [663, 777] width 387 height 44
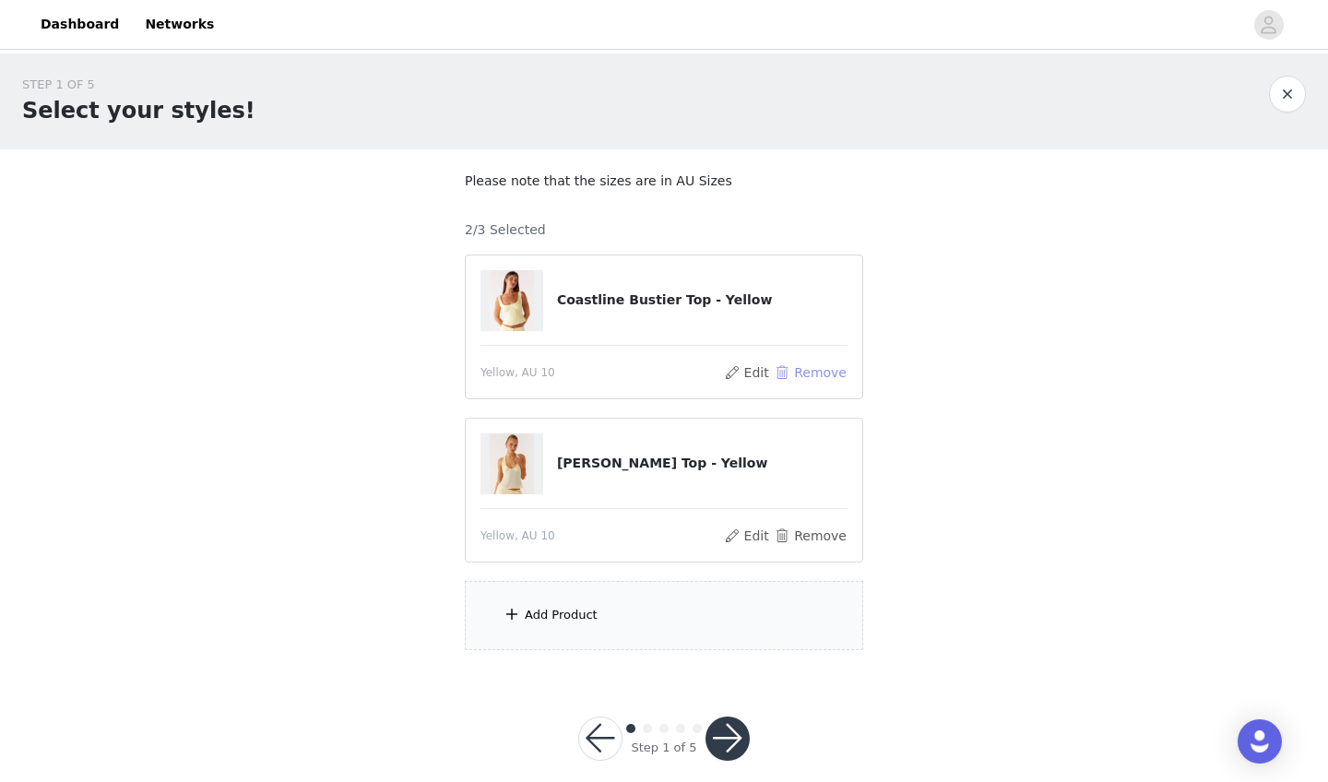
click at [811, 369] on button "Remove" at bounding box center [811, 372] width 74 height 22
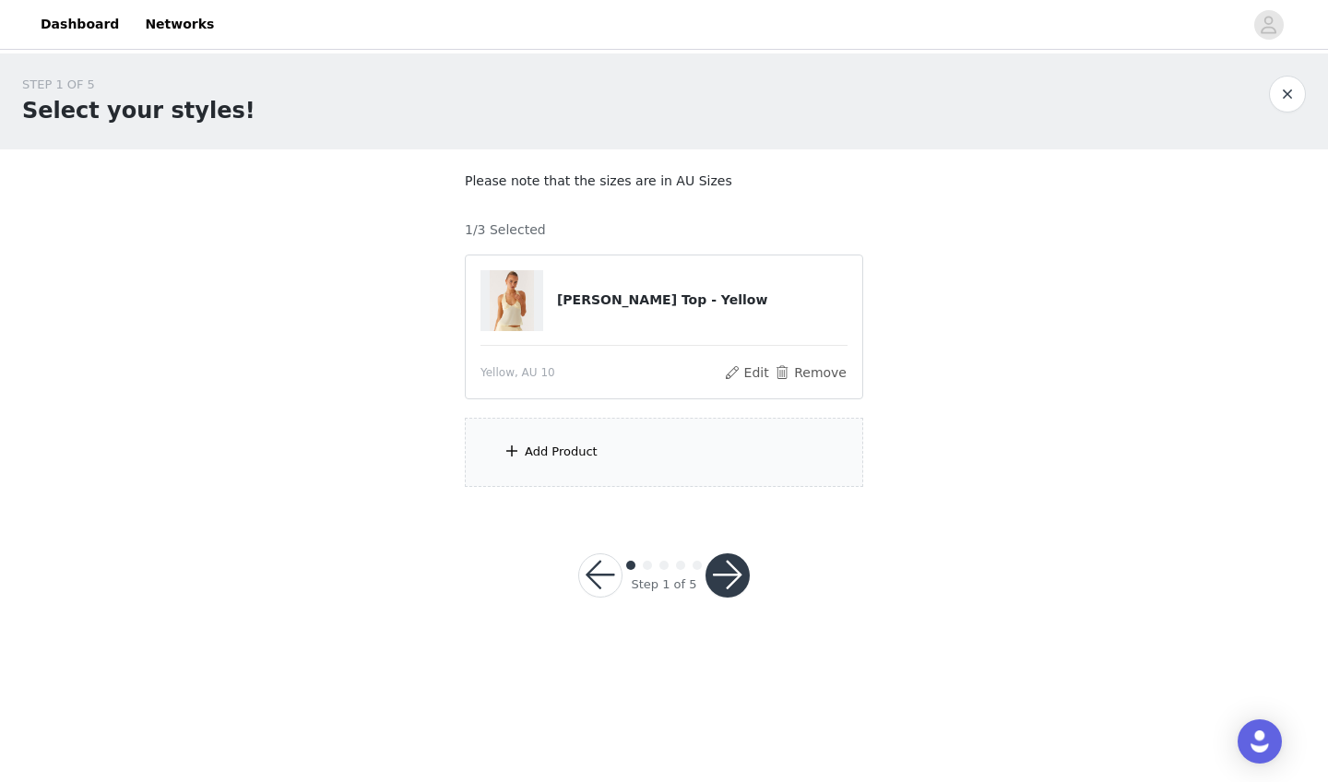
click at [645, 459] on div "Add Product" at bounding box center [664, 452] width 398 height 69
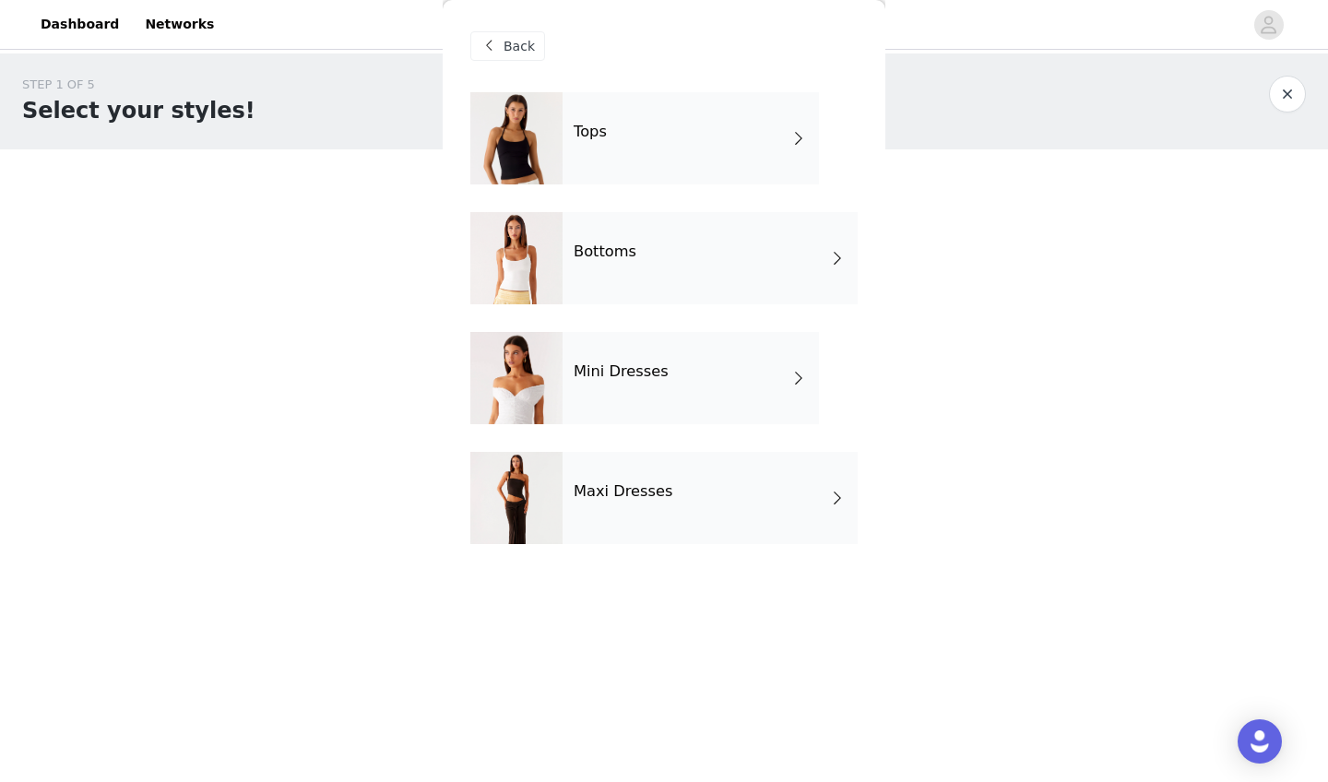
click at [632, 288] on div "Bottoms" at bounding box center [709, 258] width 295 height 92
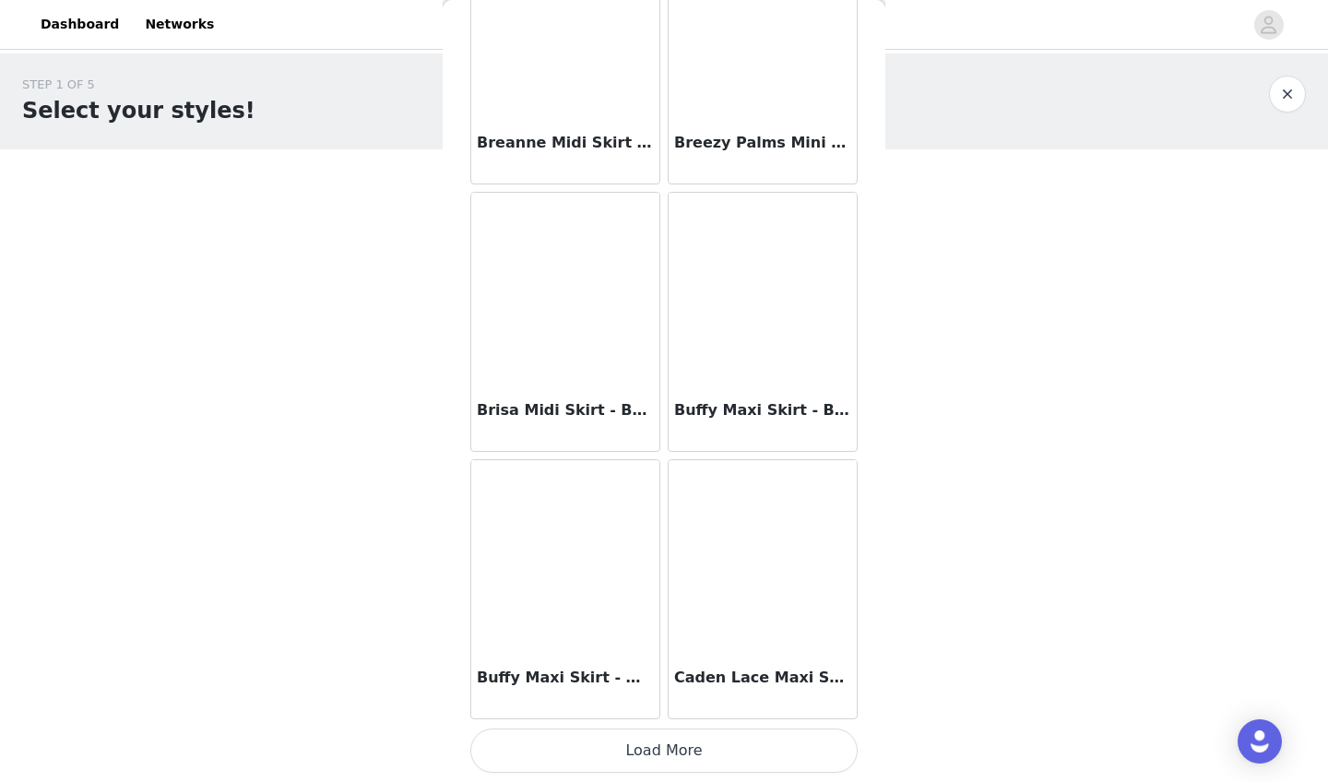
scroll to position [2039, 0]
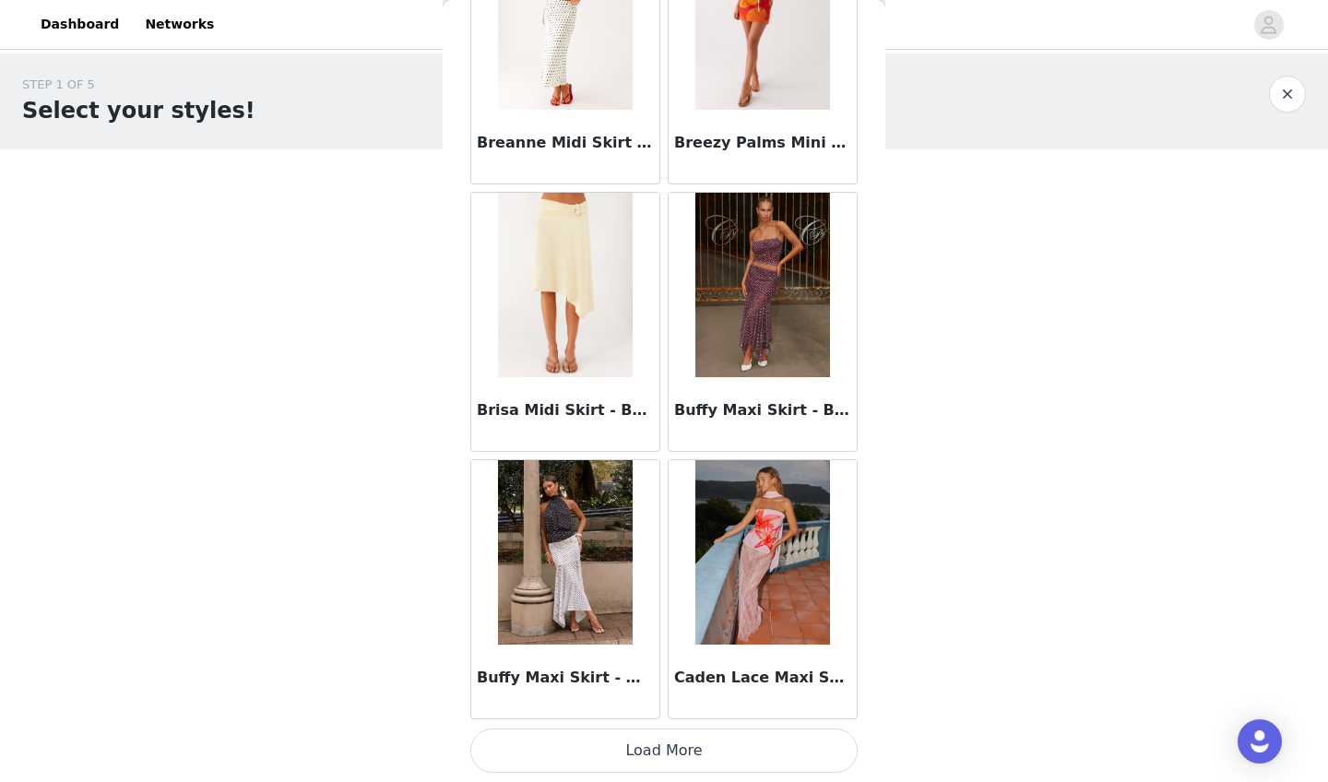
click at [651, 703] on button "Load More" at bounding box center [663, 750] width 387 height 44
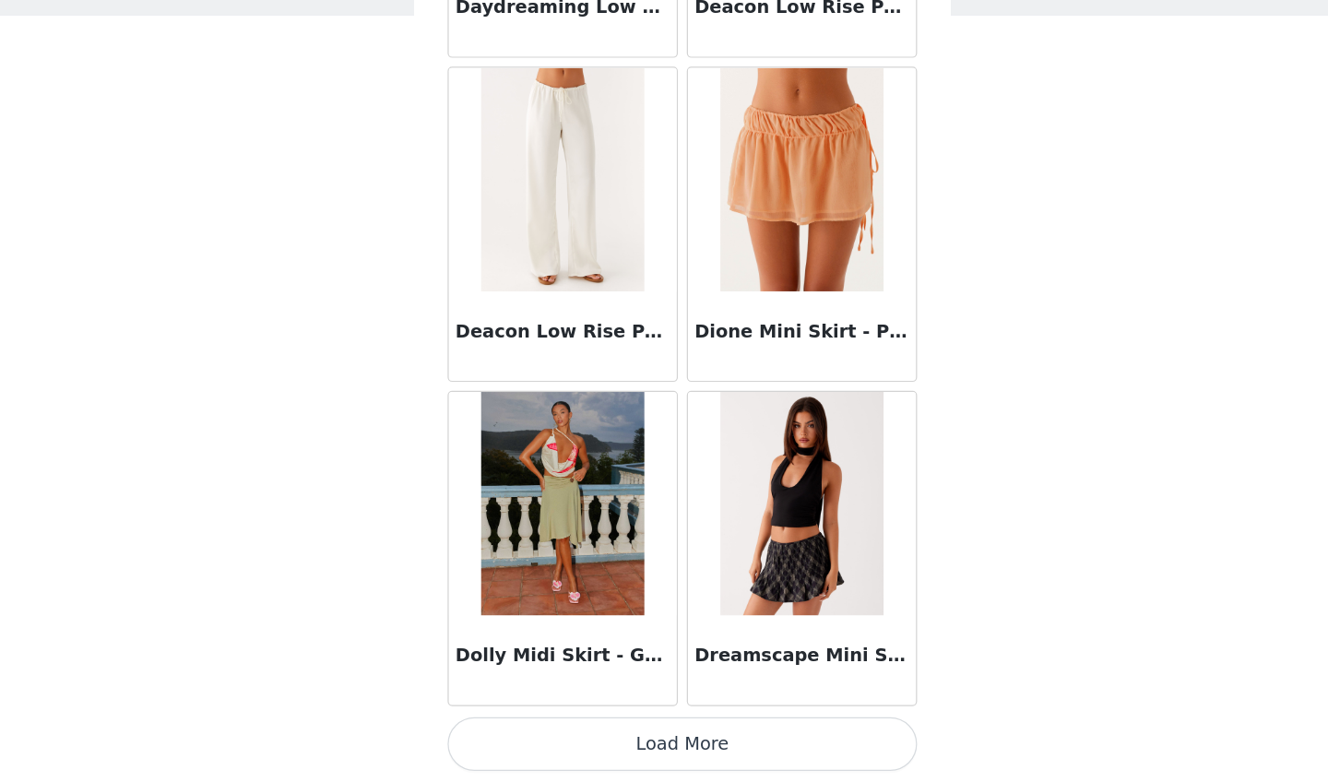
scroll to position [0, 0]
click at [470, 703] on button "Load More" at bounding box center [663, 750] width 387 height 44
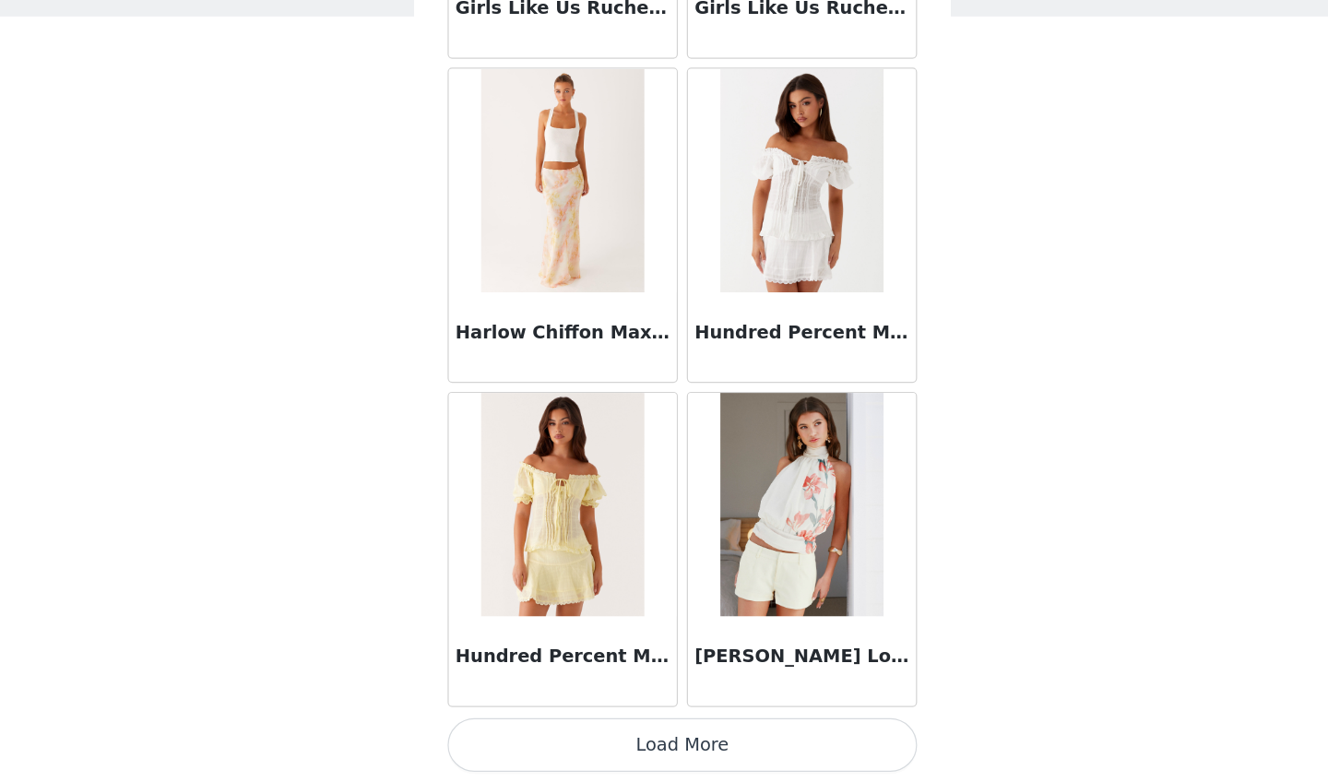
scroll to position [7387, 0]
click at [496, 703] on button "Load More" at bounding box center [663, 750] width 387 height 44
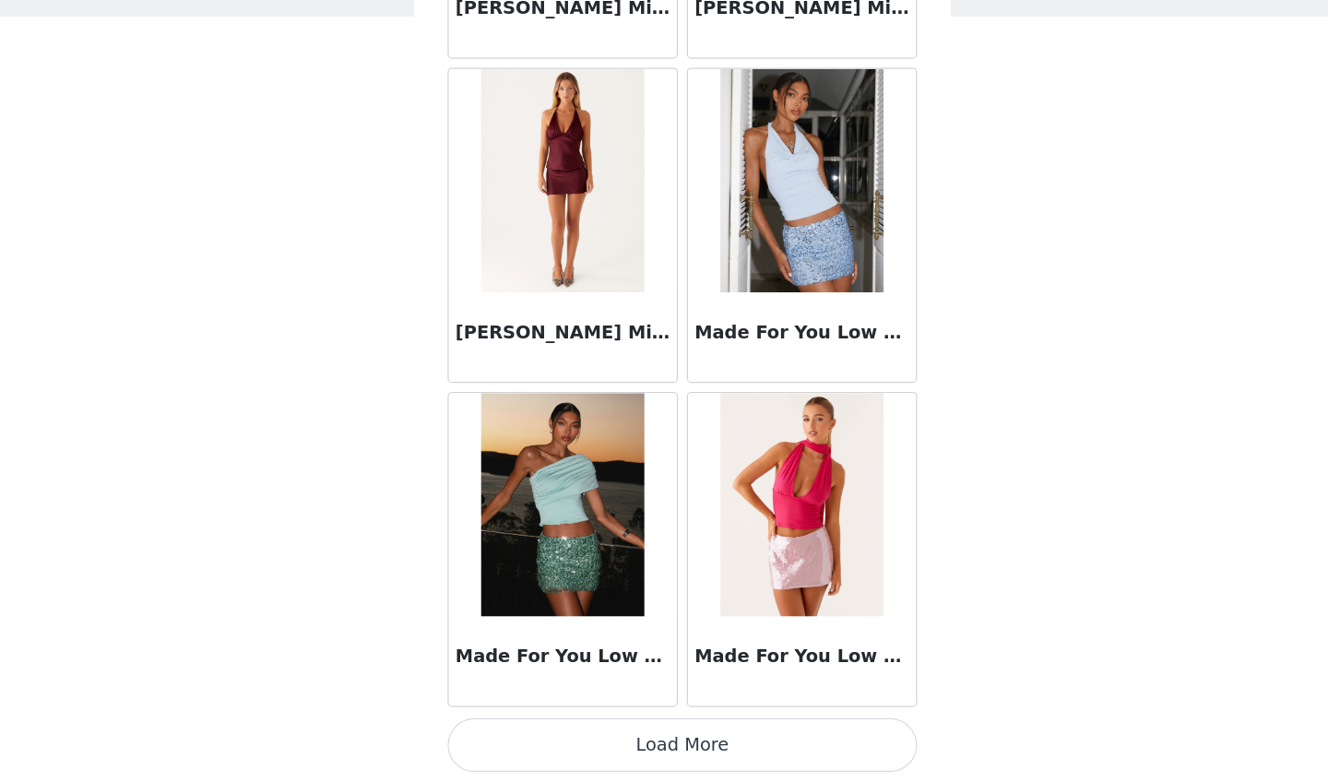
scroll to position [10061, 0]
click at [470, 703] on button "Load More" at bounding box center [663, 750] width 387 height 44
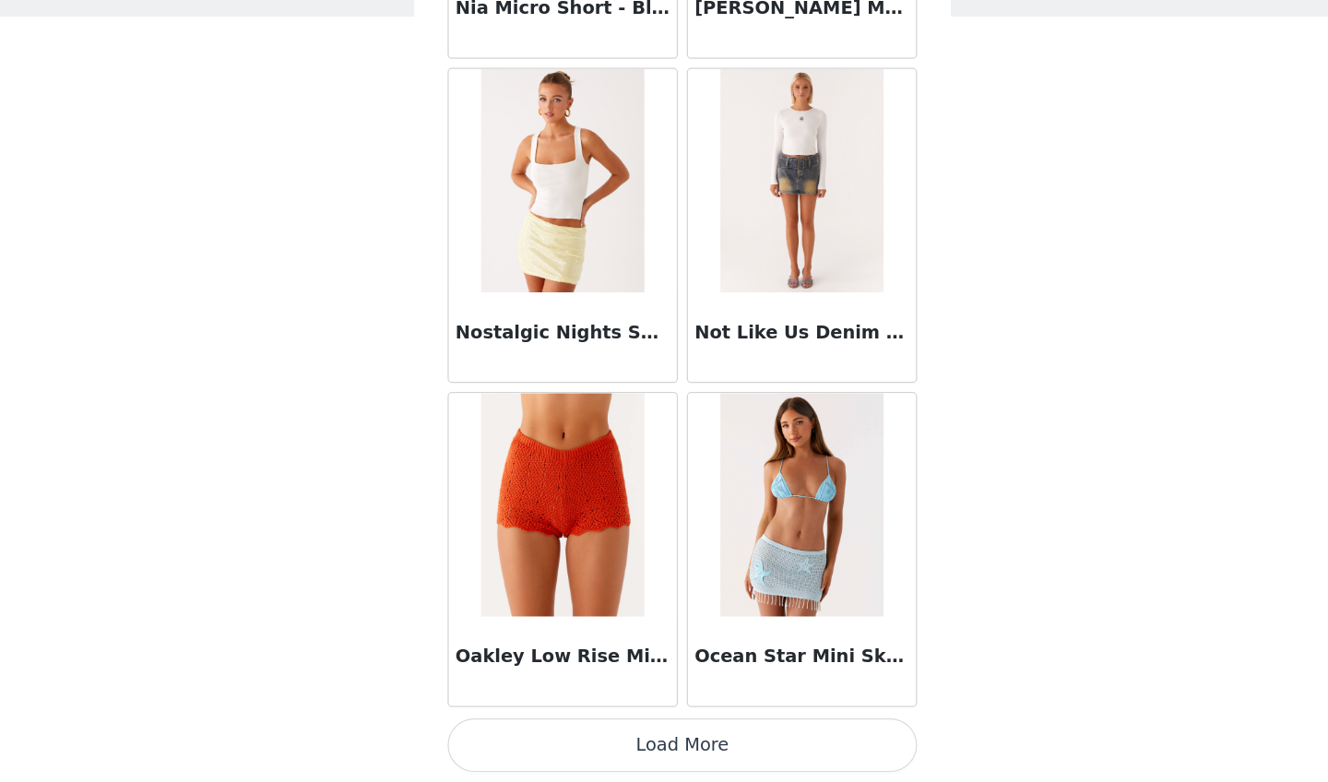
scroll to position [12734, 0]
click at [470, 703] on button "Load More" at bounding box center [663, 750] width 387 height 44
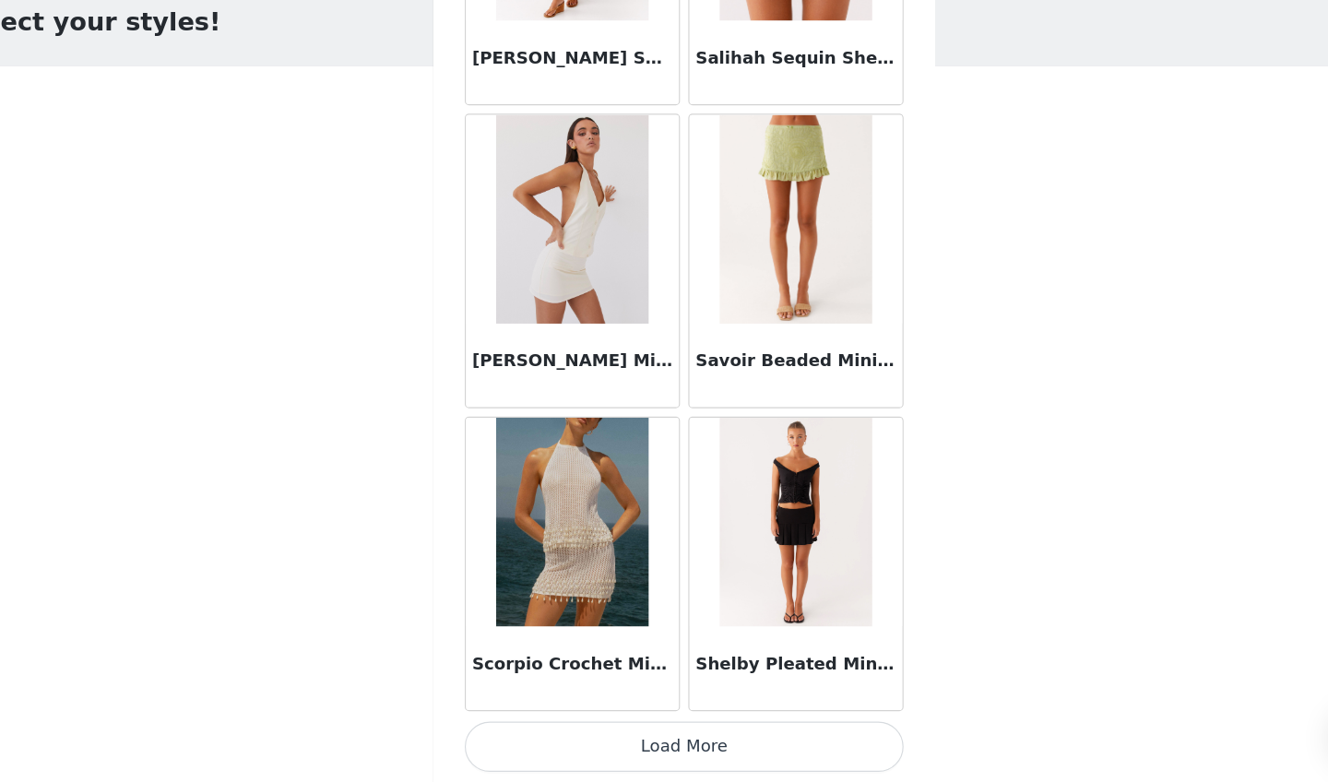
scroll to position [15408, 0]
click at [543, 703] on button "Load More" at bounding box center [663, 750] width 387 height 44
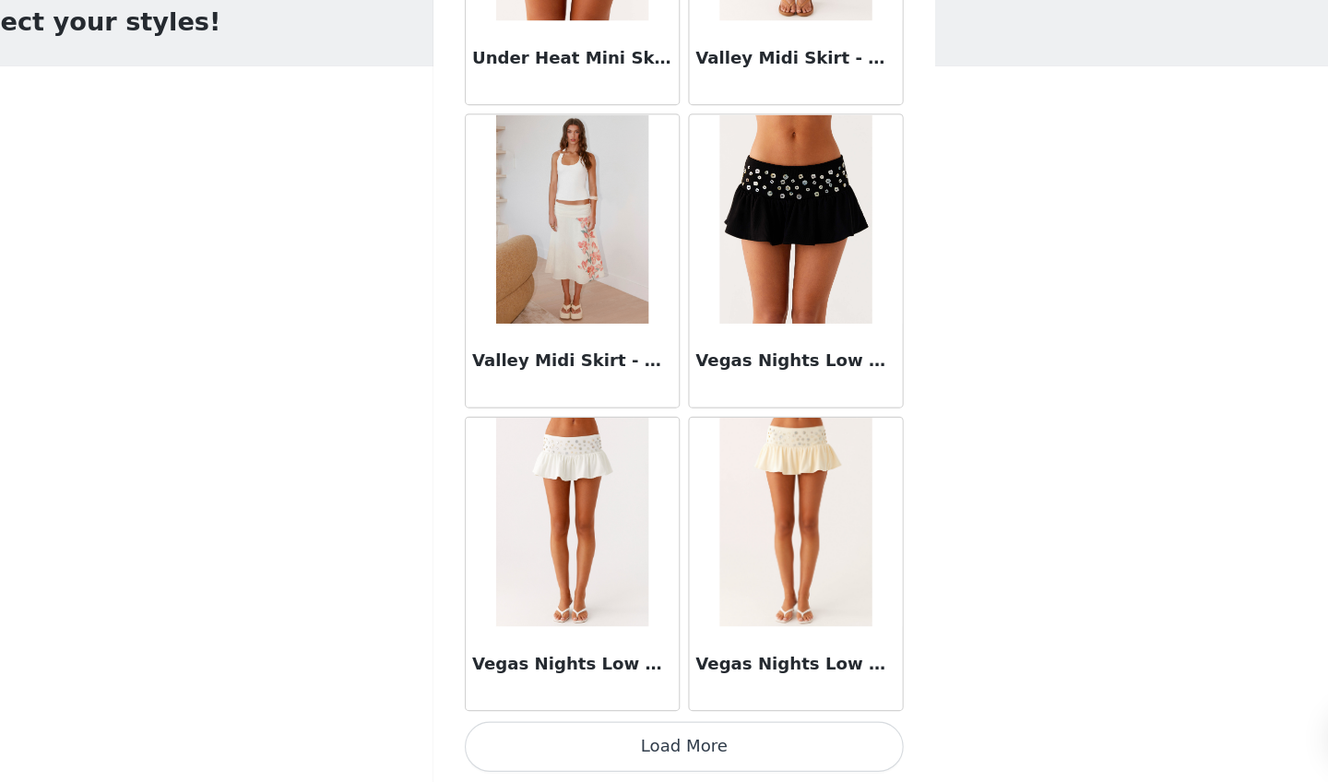
scroll to position [18082, 0]
click at [537, 703] on button "Load More" at bounding box center [663, 750] width 387 height 44
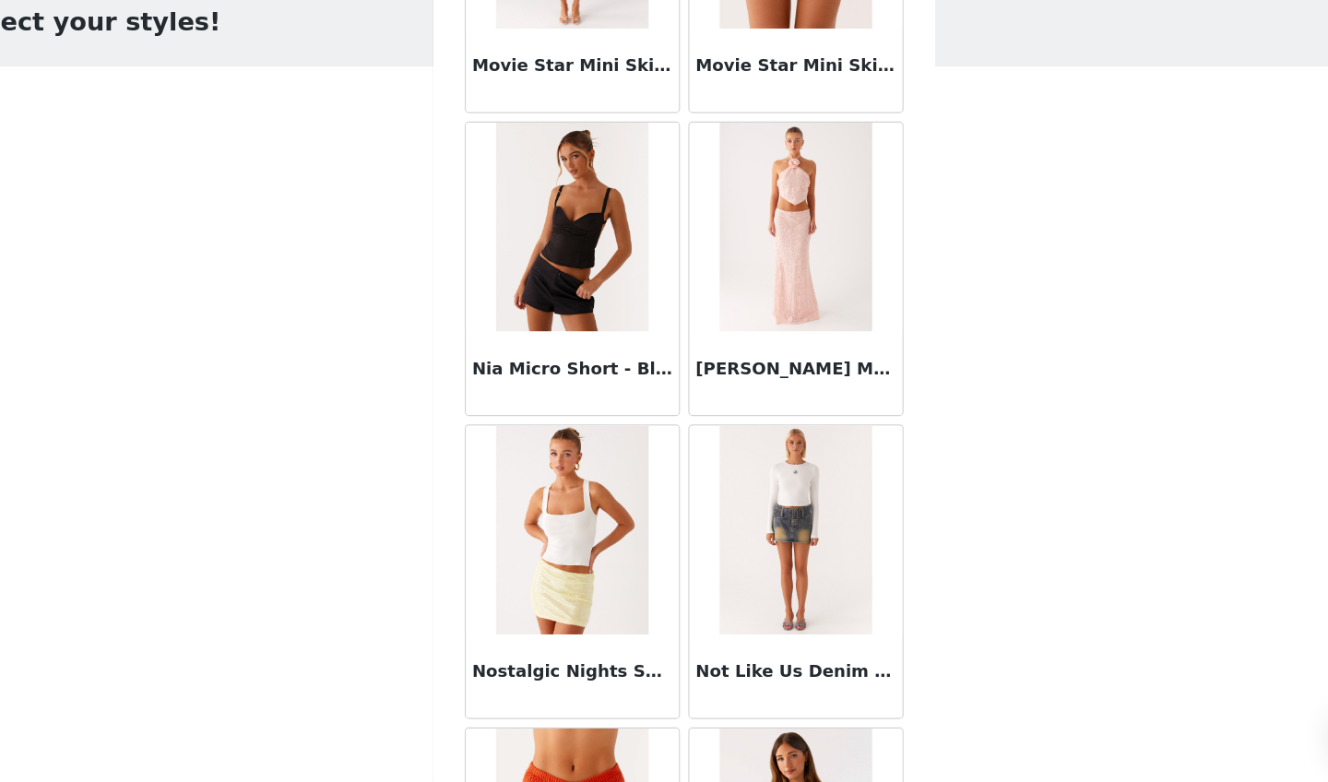
scroll to position [12461, 0]
click at [498, 525] on img at bounding box center [565, 558] width 134 height 184
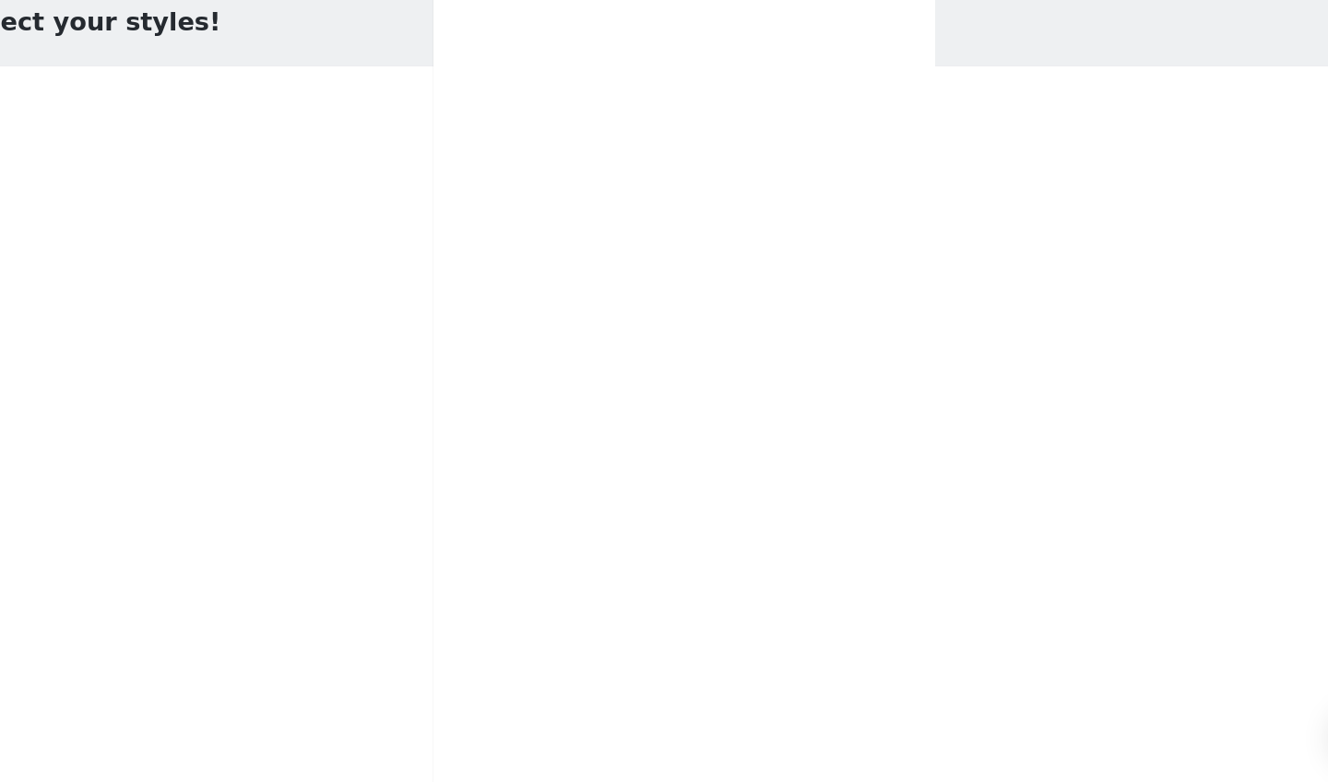
scroll to position [0, 0]
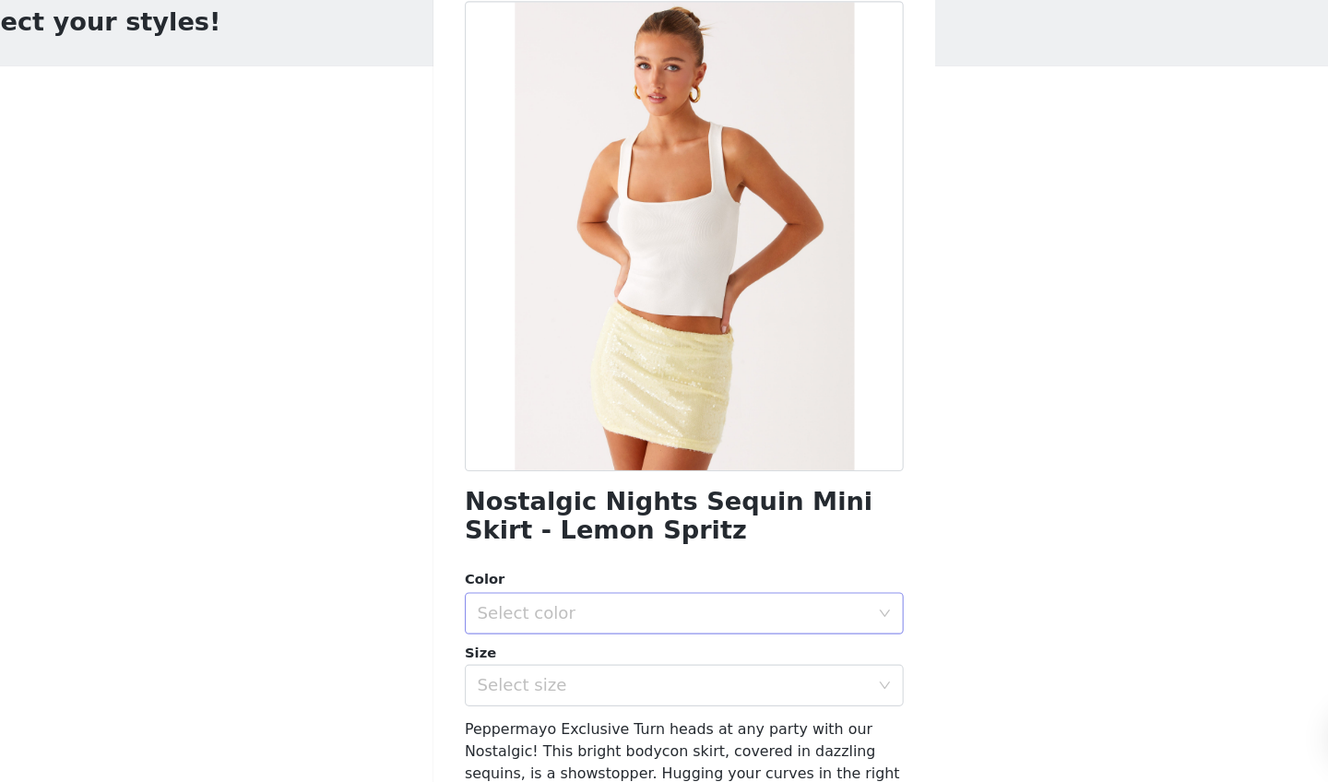
click at [512, 623] on div "Select color" at bounding box center [653, 632] width 345 height 18
click at [481, 657] on li "Lemon Spritz" at bounding box center [663, 672] width 387 height 30
click at [481, 687] on div "Select size" at bounding box center [653, 696] width 345 height 18
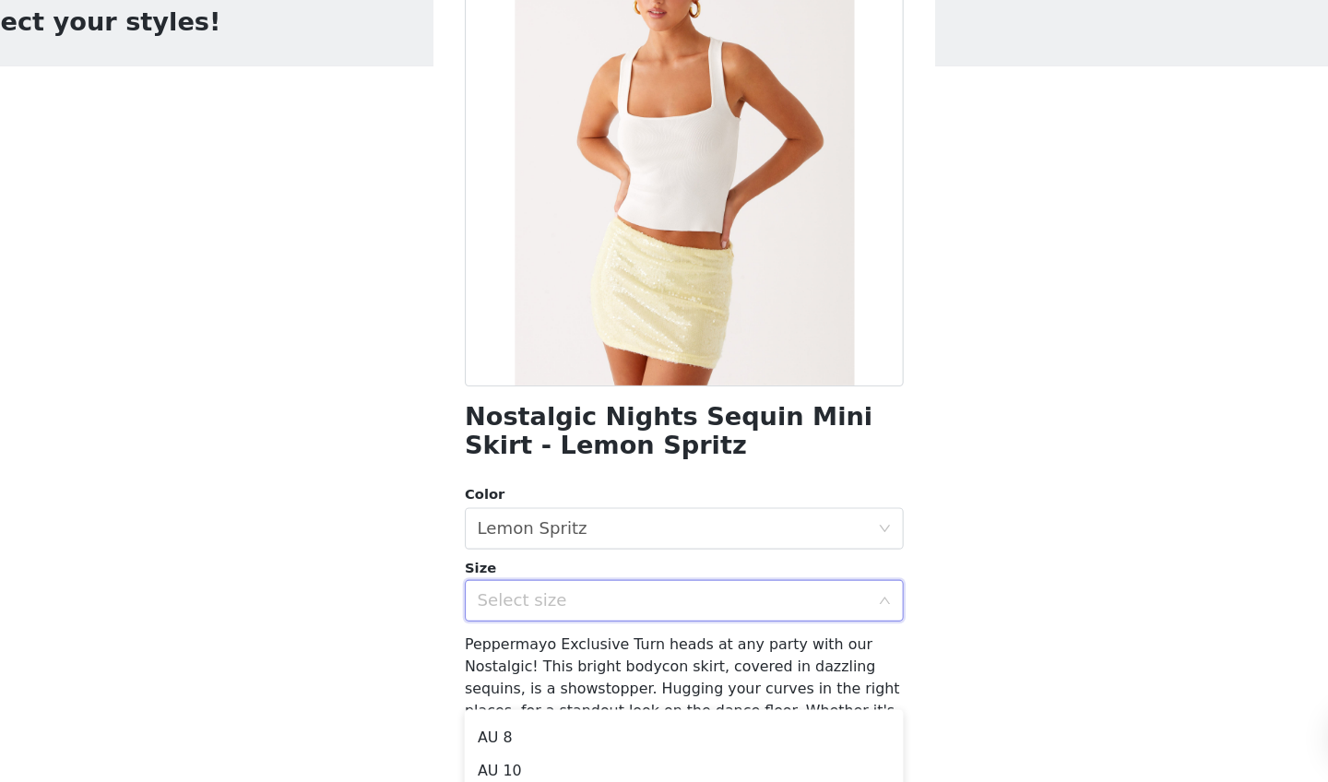
scroll to position [56, 0]
click at [470, 703] on li "AU 10" at bounding box center [663, 768] width 387 height 30
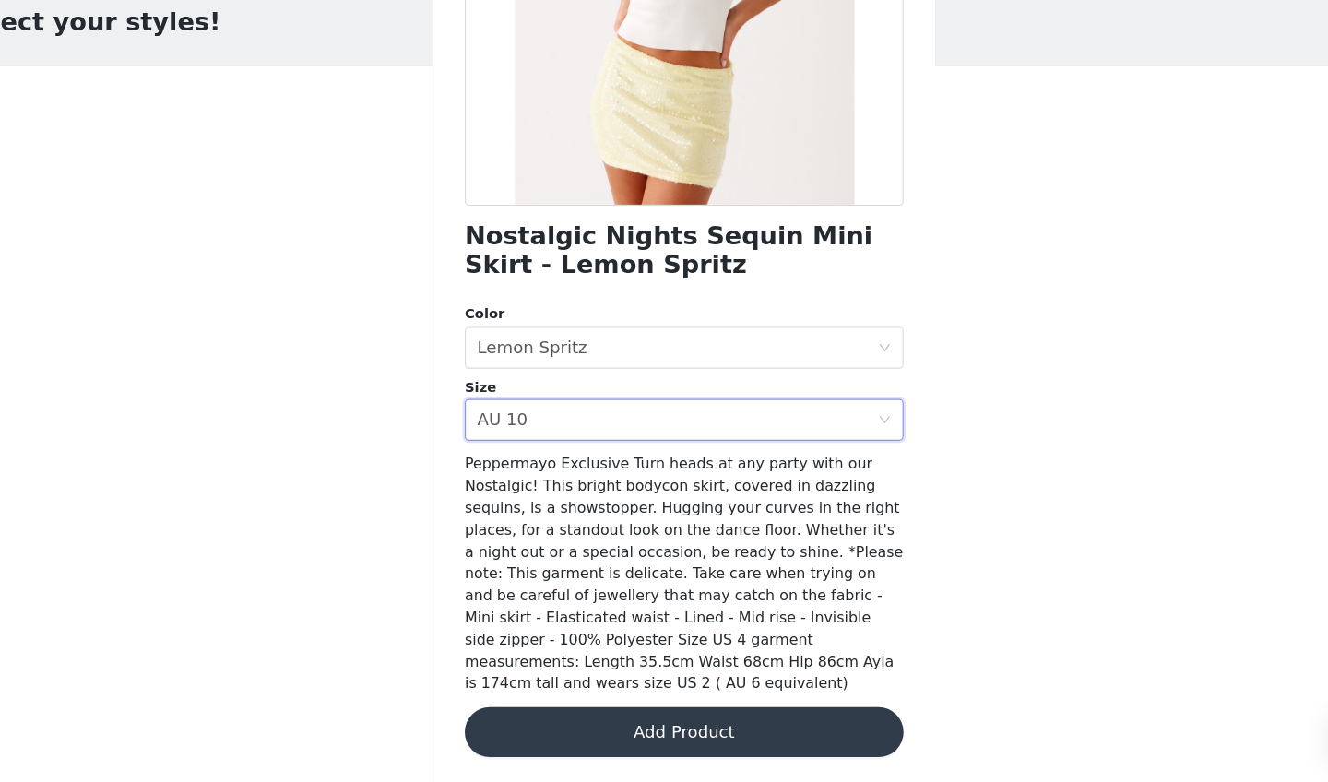
scroll to position [233, 0]
click at [538, 703] on button "Add Product" at bounding box center [663, 738] width 387 height 44
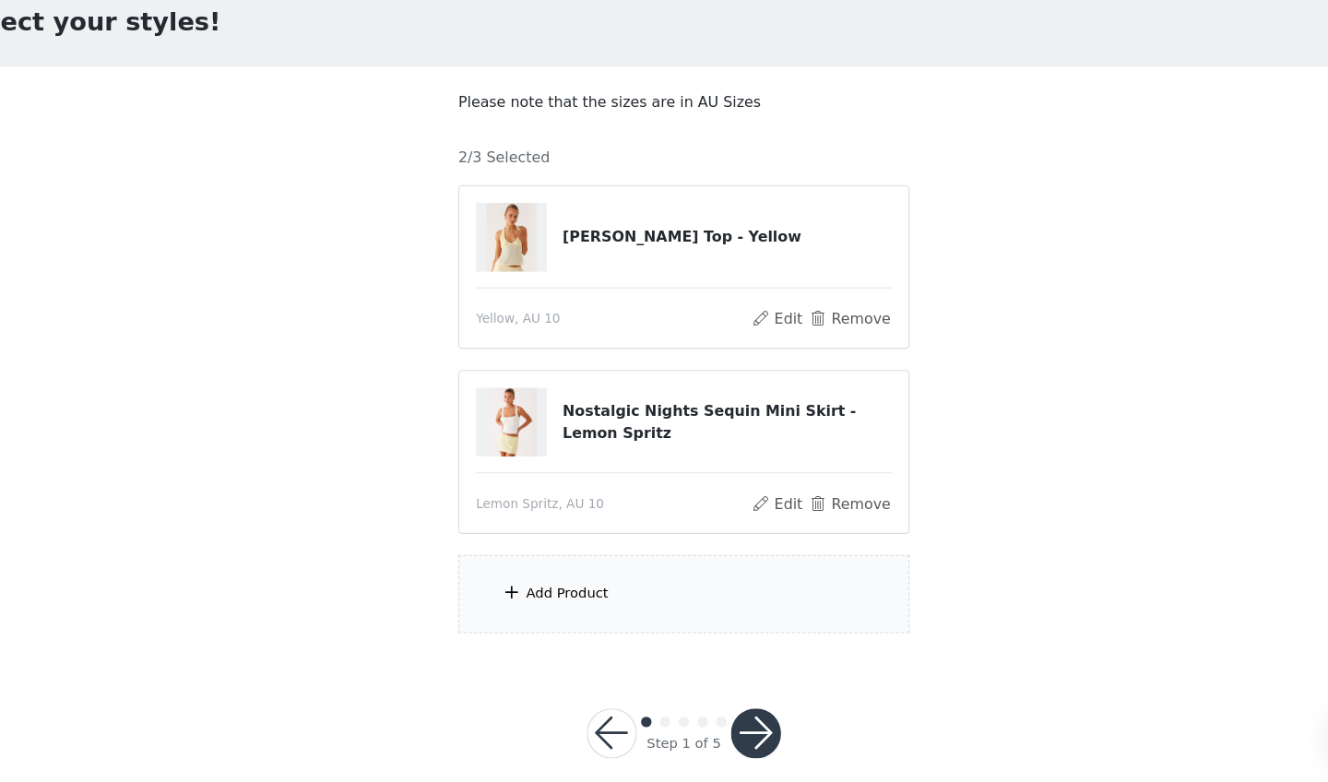
click at [525, 606] on div "Add Product" at bounding box center [561, 615] width 73 height 18
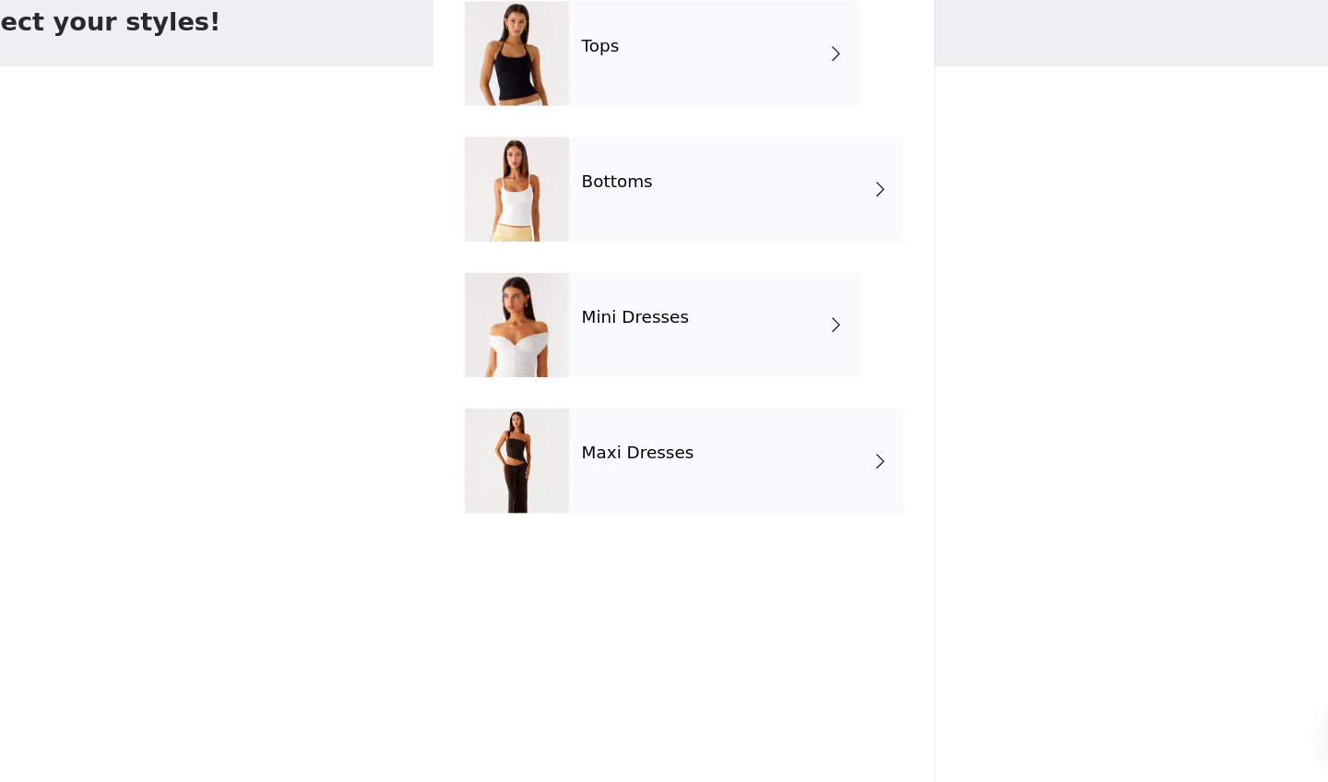
click at [586, 92] on div "Tops" at bounding box center [690, 138] width 256 height 92
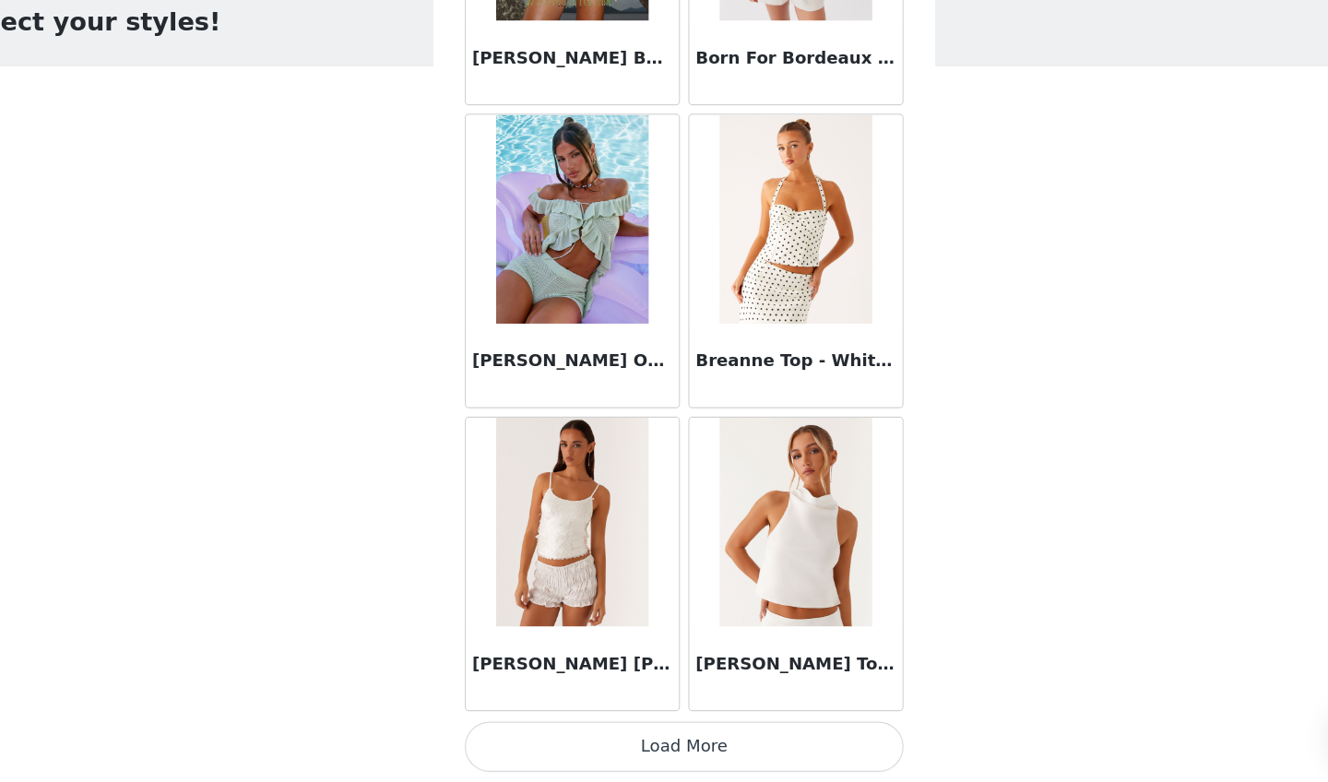
scroll to position [2039, 0]
click at [586, 703] on button "Load More" at bounding box center [663, 750] width 387 height 44
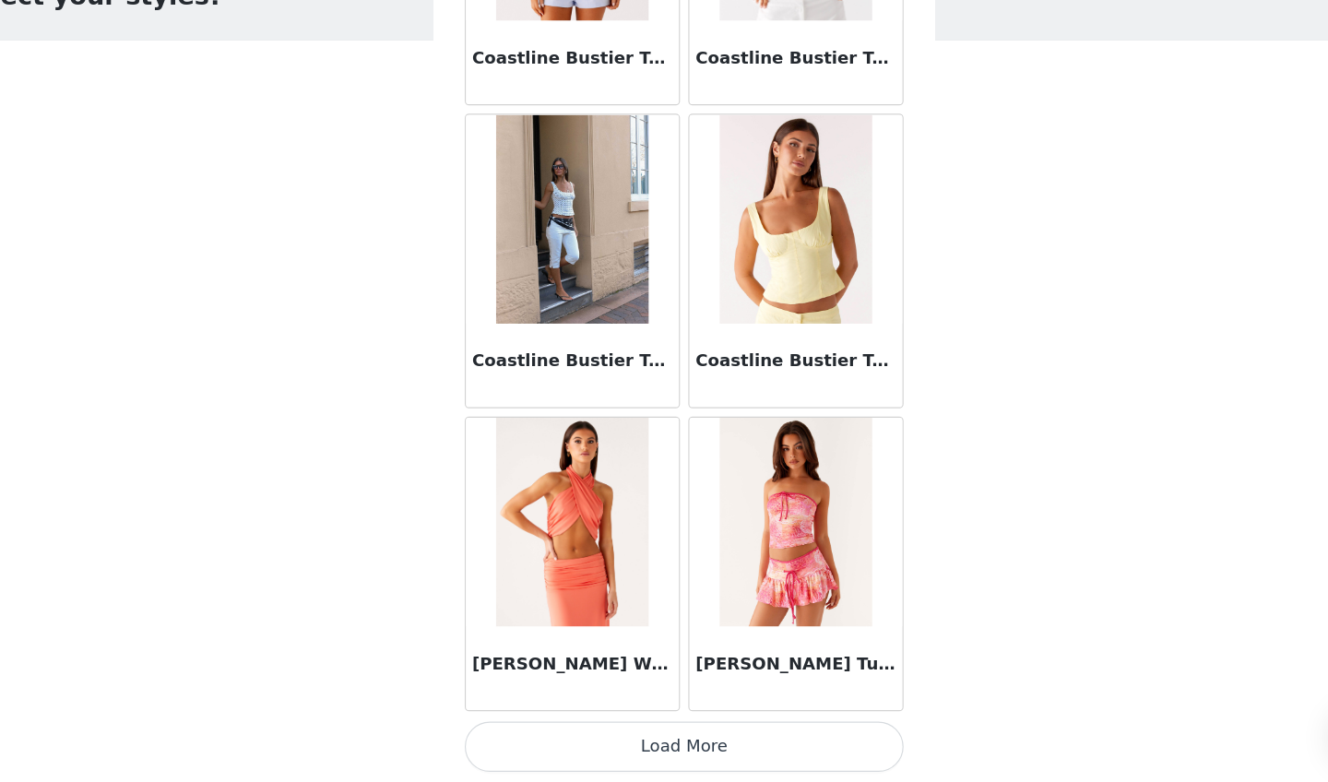
scroll to position [22, 0]
click at [587, 703] on button "Load More" at bounding box center [663, 750] width 387 height 44
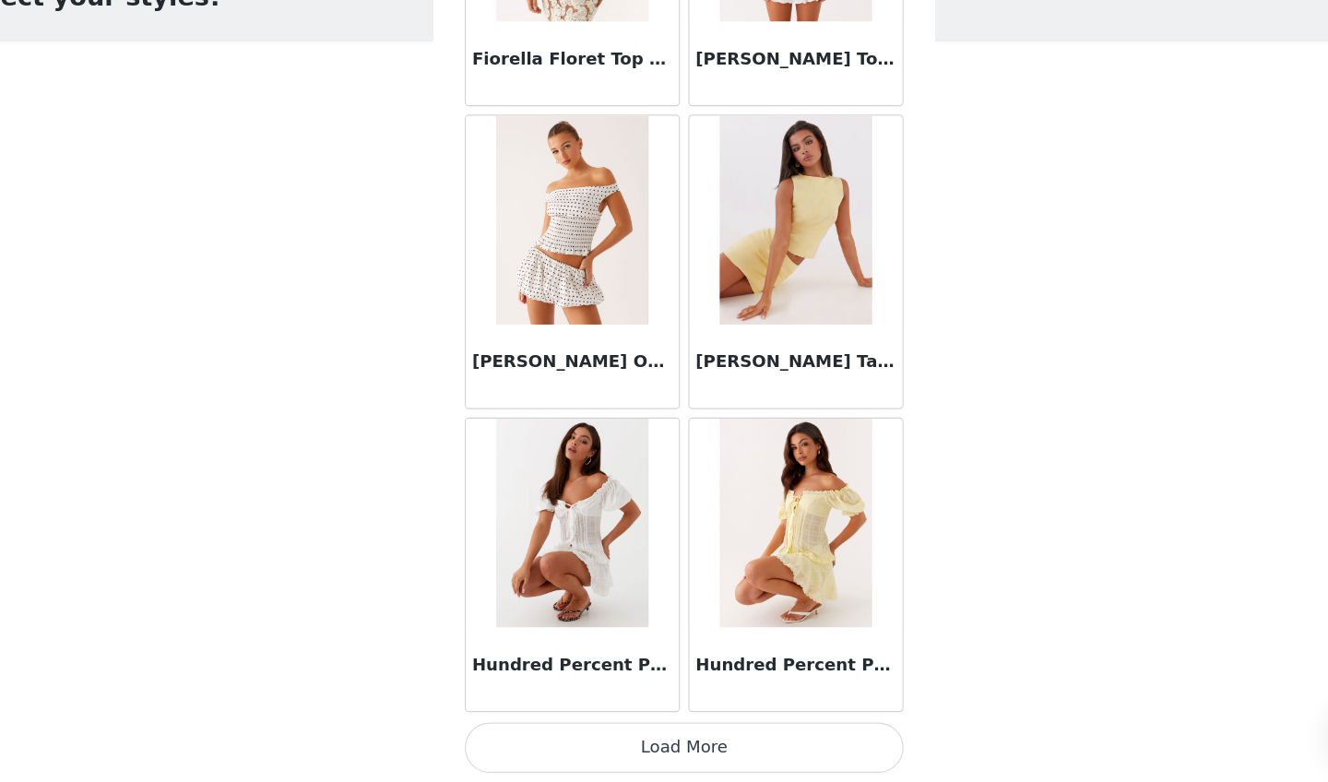
click at [593, 703] on button "Load More" at bounding box center [663, 750] width 387 height 44
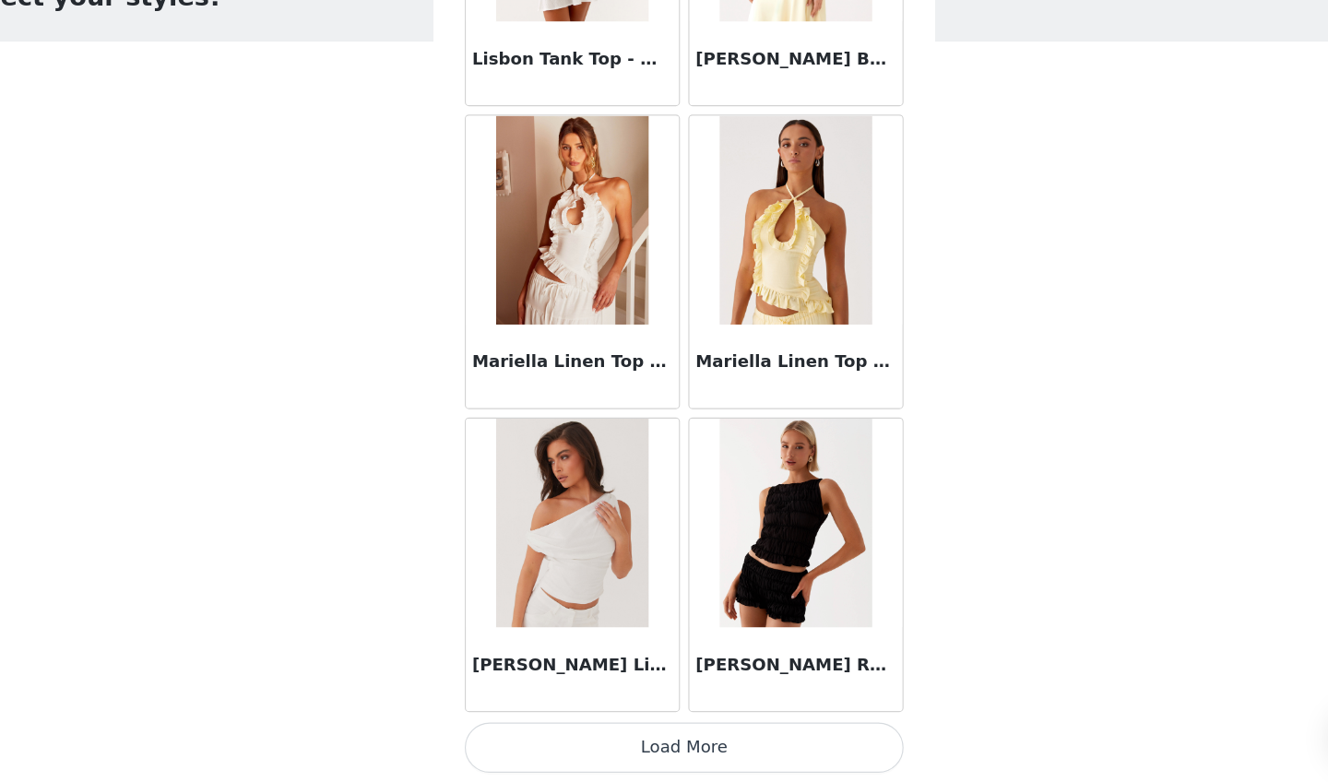
click at [555, 703] on button "Load More" at bounding box center [663, 750] width 387 height 44
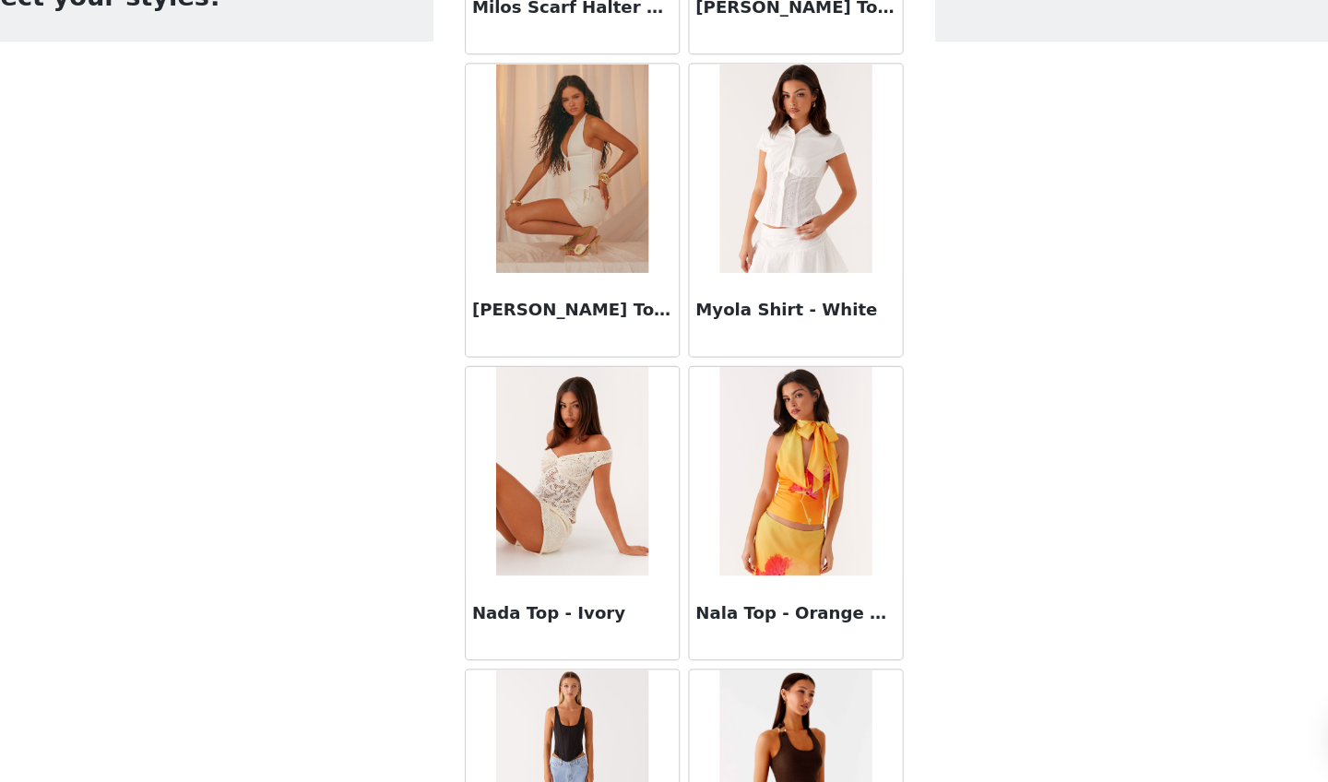
scroll to position [11181, 0]
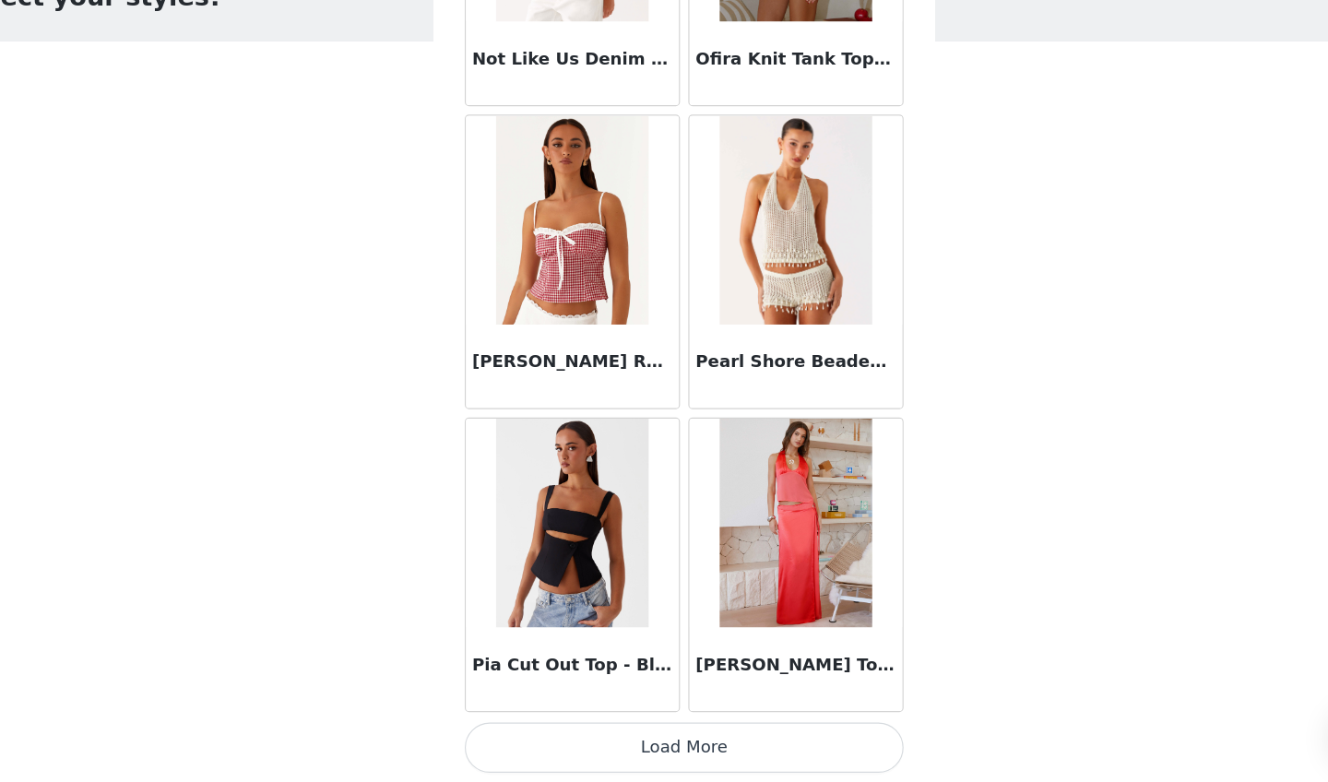
click at [525, 703] on button "Load More" at bounding box center [663, 750] width 387 height 44
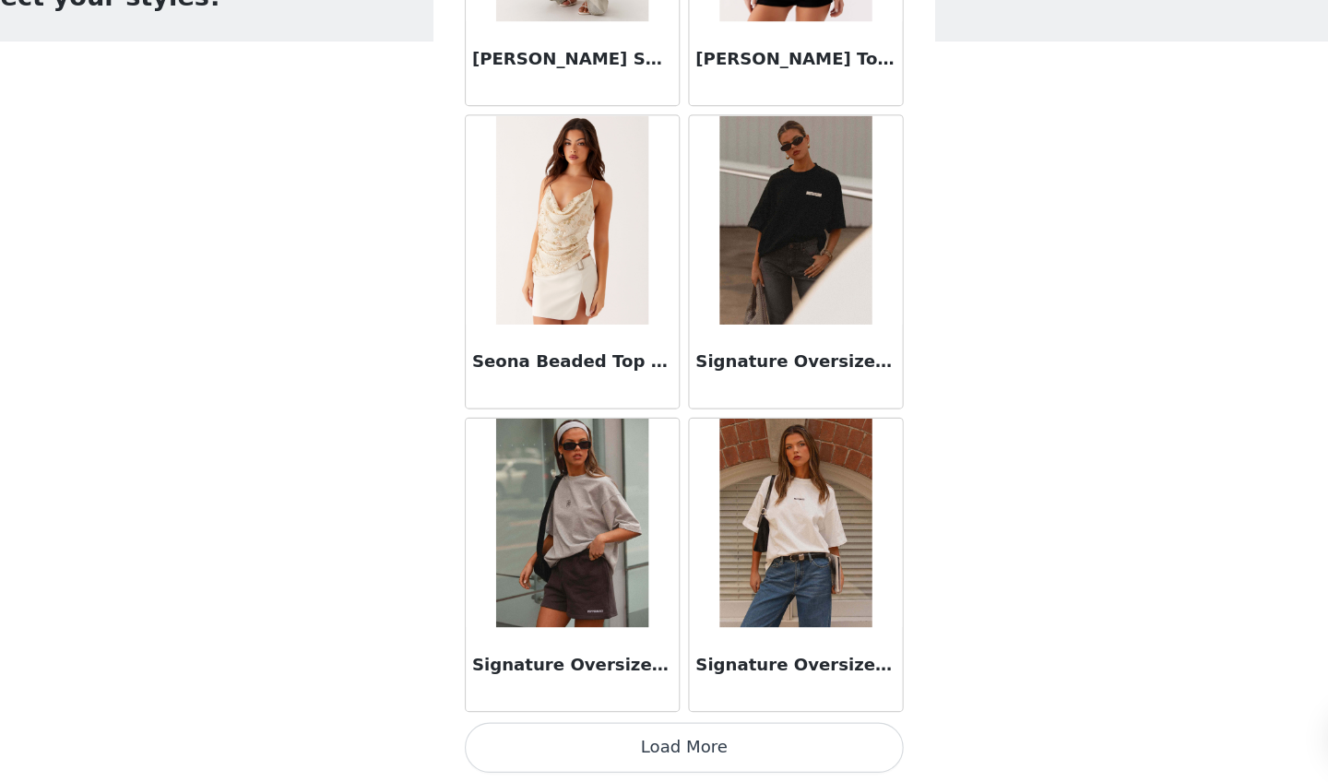
scroll to position [15408, 0]
click at [550, 703] on button "Load More" at bounding box center [663, 750] width 387 height 44
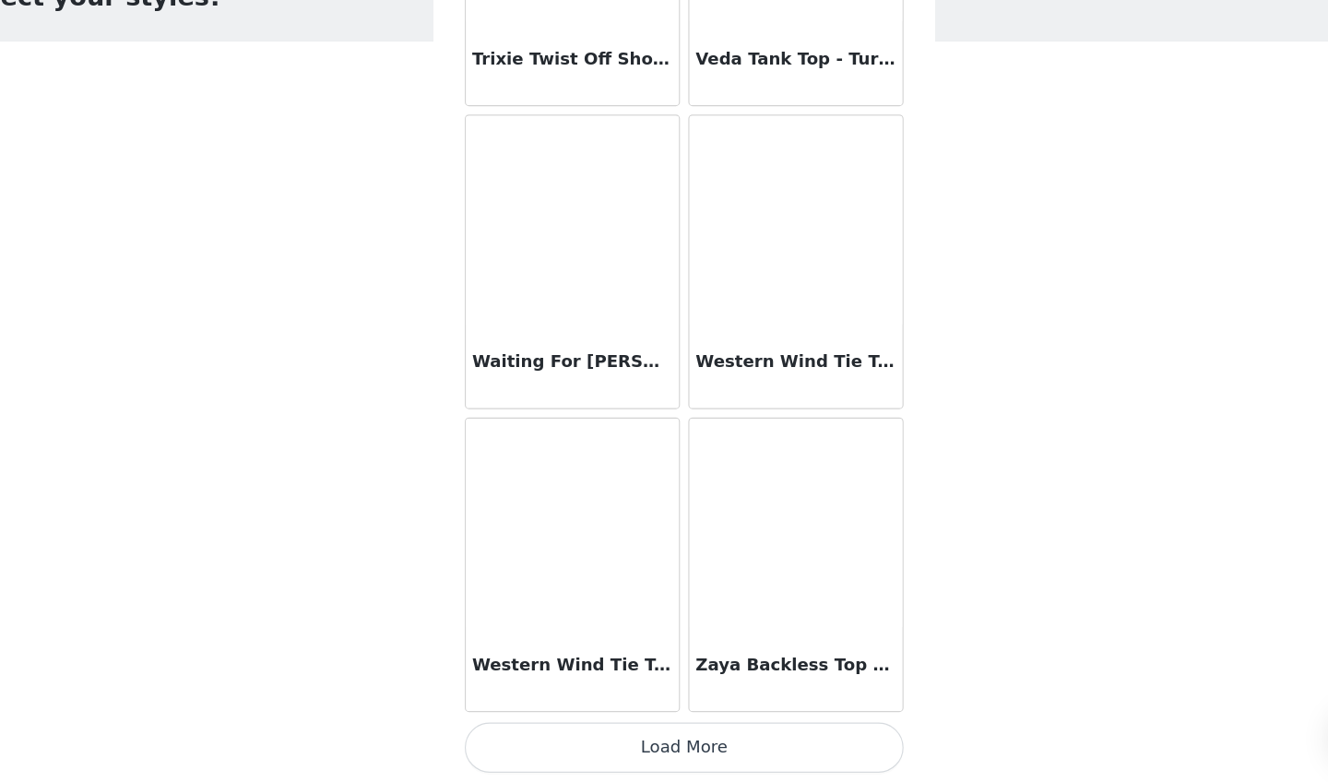
scroll to position [18082, 0]
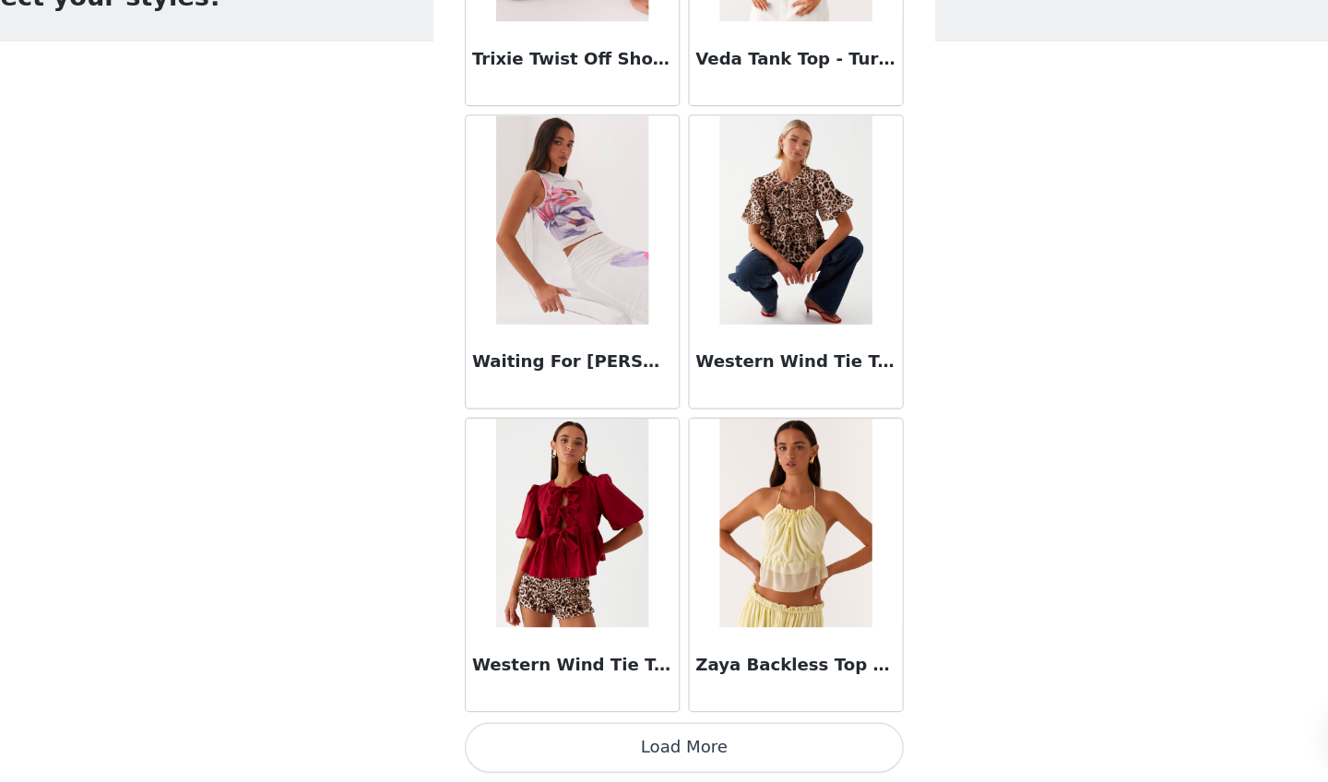
click at [506, 703] on button "Load More" at bounding box center [663, 750] width 387 height 44
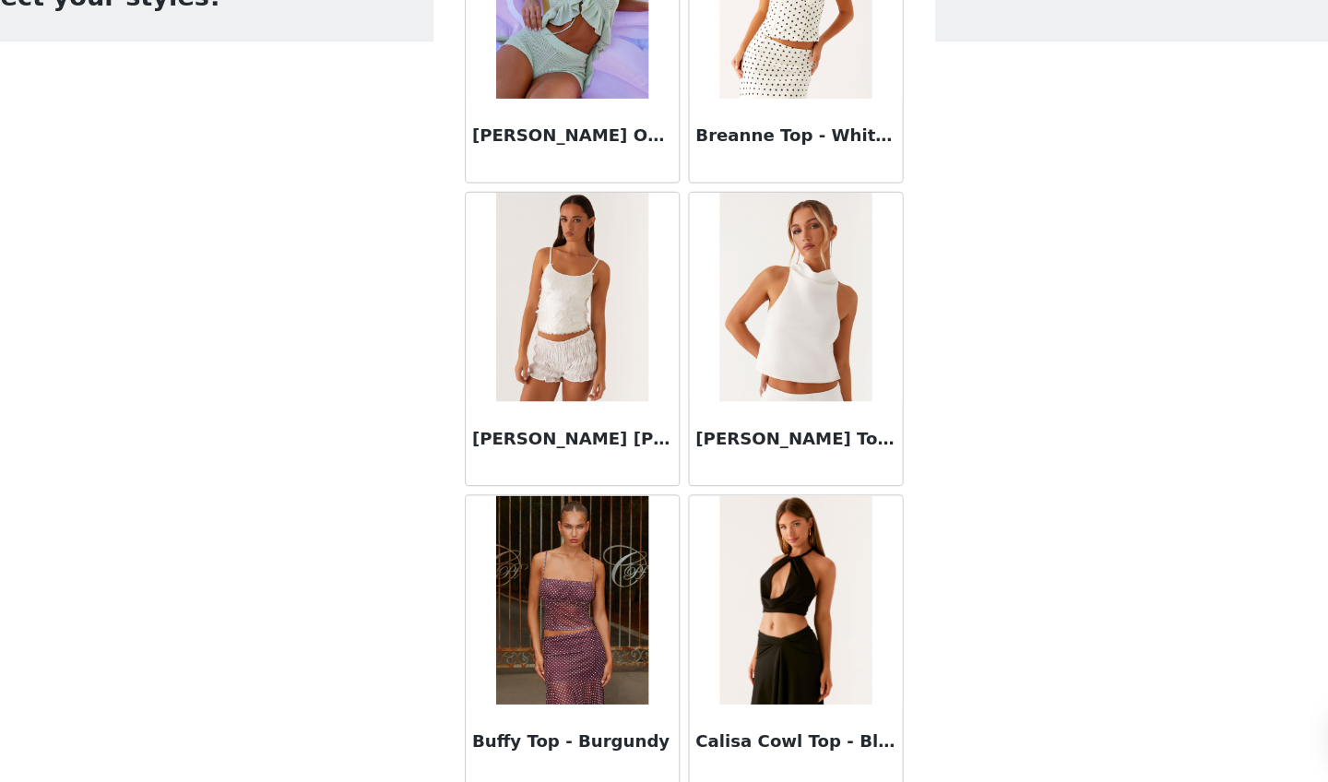
scroll to position [2241, 0]
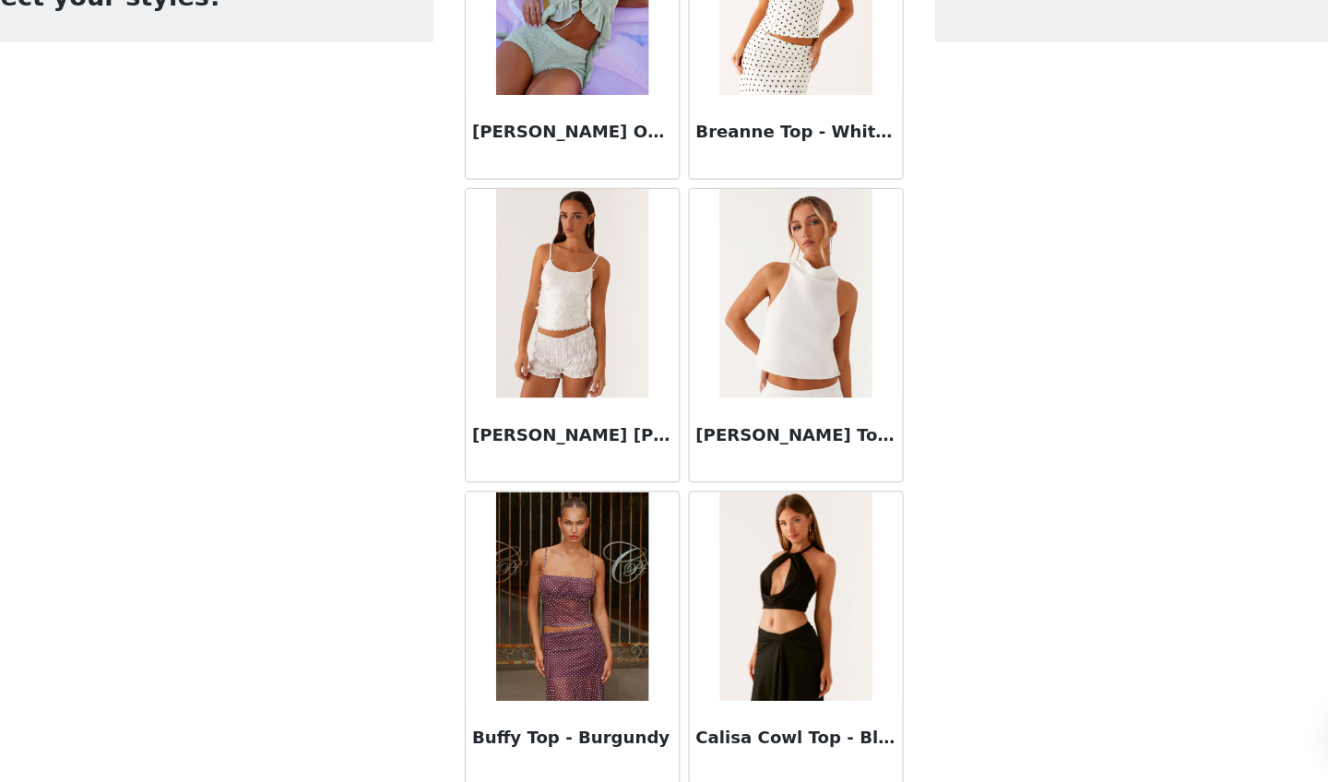
click at [695, 319] on img at bounding box center [762, 350] width 134 height 184
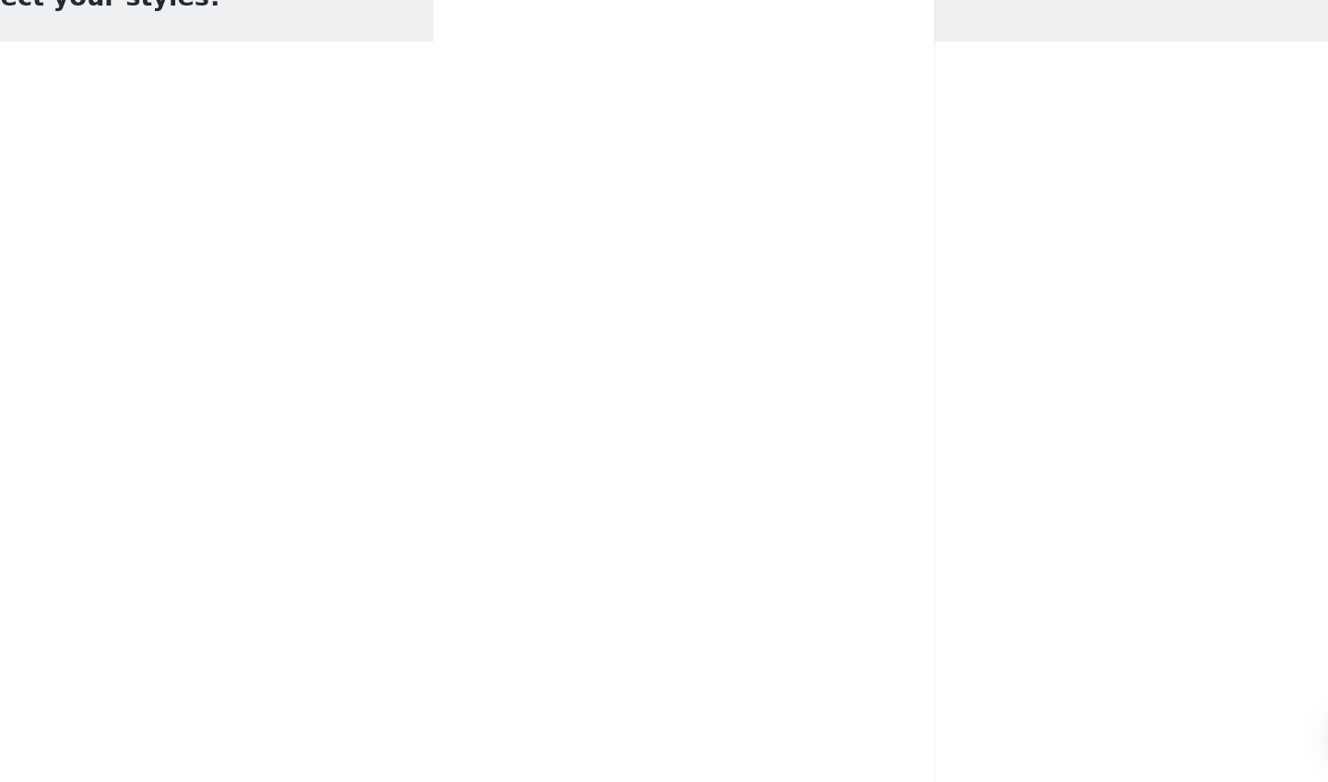
scroll to position [0, 0]
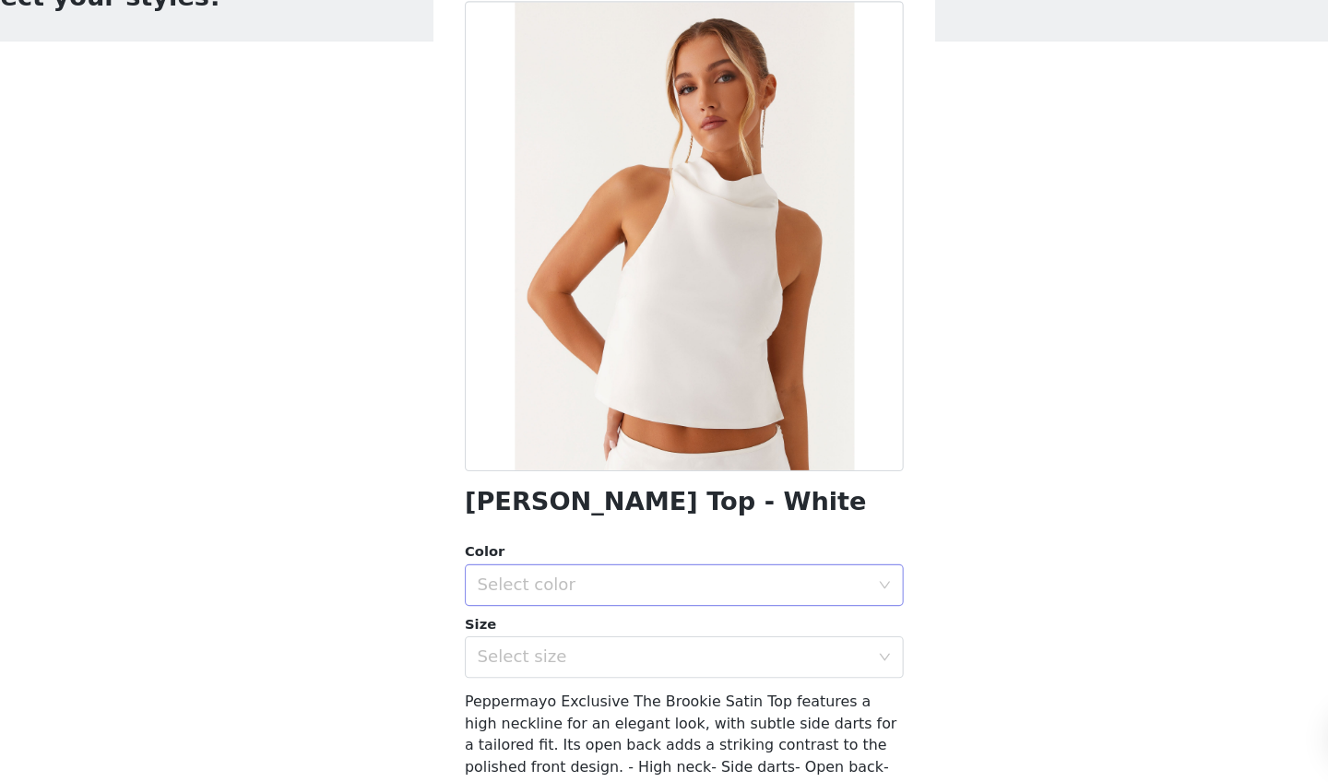
click at [483, 598] on div "Select color" at bounding box center [653, 607] width 345 height 18
click at [470, 632] on li "White" at bounding box center [663, 647] width 387 height 30
click at [481, 662] on div "Select size" at bounding box center [653, 671] width 345 height 18
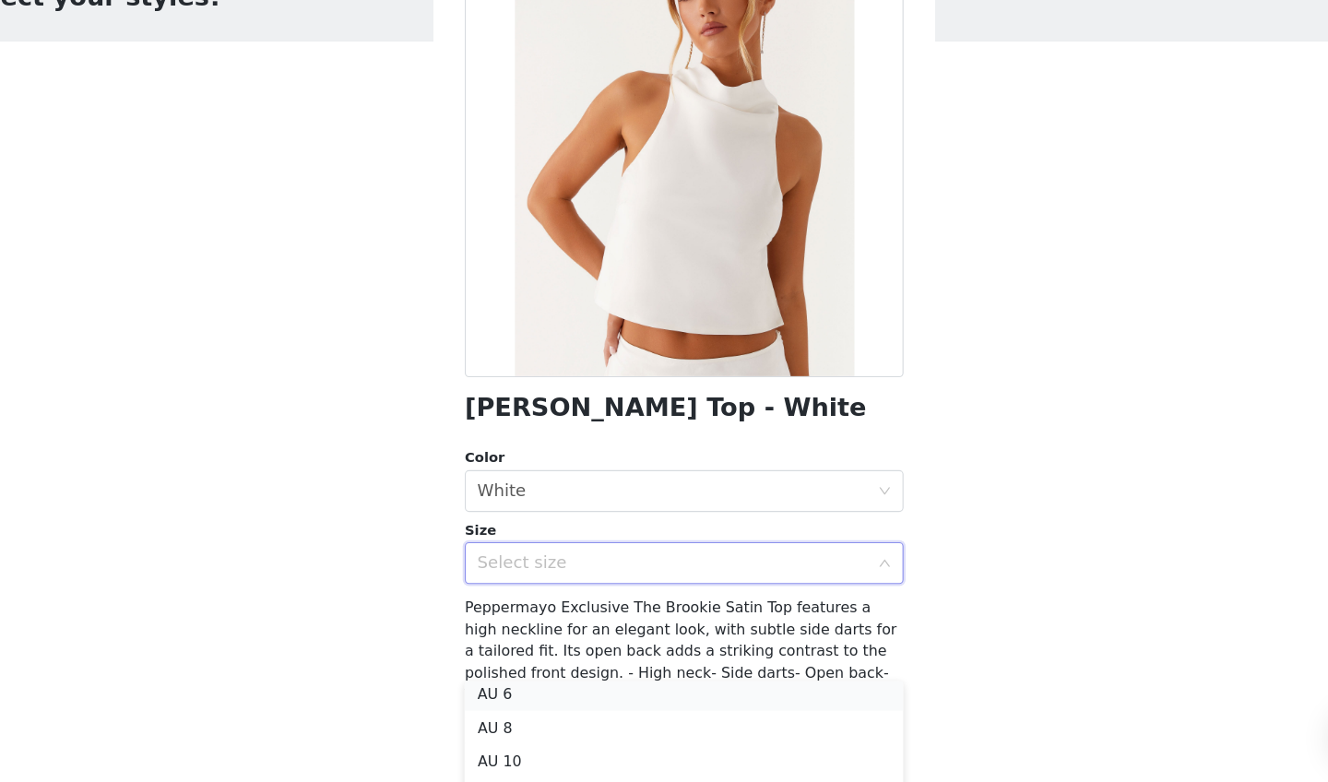
scroll to position [40, 0]
click at [470, 703] on li "AU 10" at bounding box center [663, 760] width 387 height 30
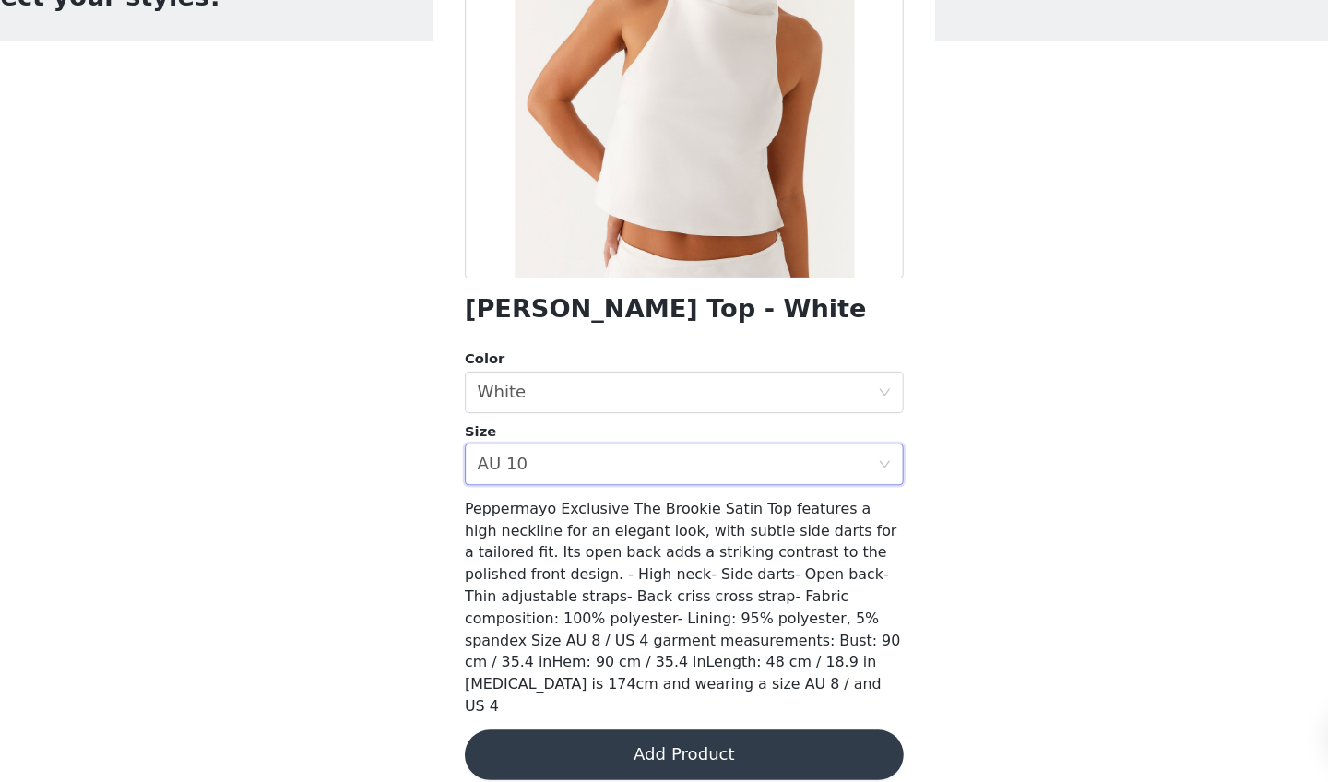
scroll to position [170, 0]
click at [517, 703] on button "Add Product" at bounding box center [663, 758] width 387 height 44
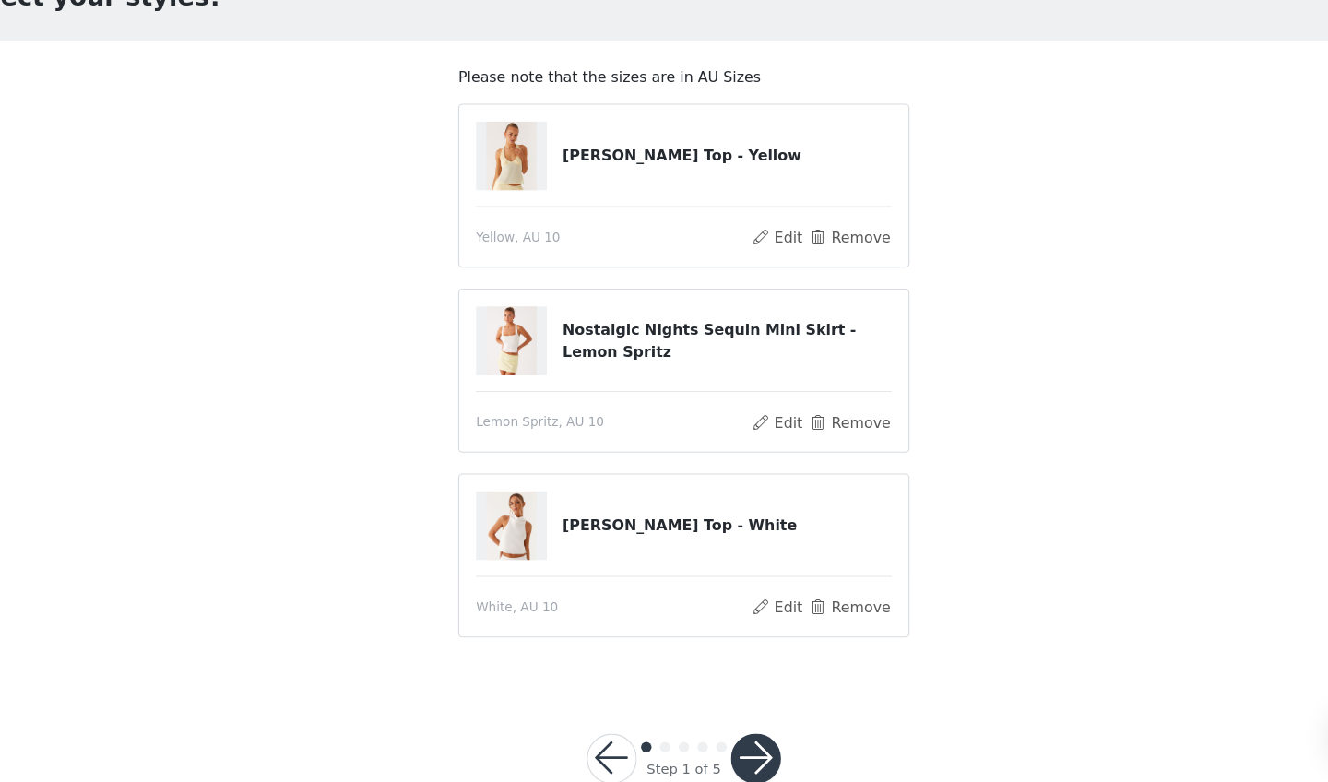
click at [705, 703] on button "button" at bounding box center [727, 761] width 44 height 44
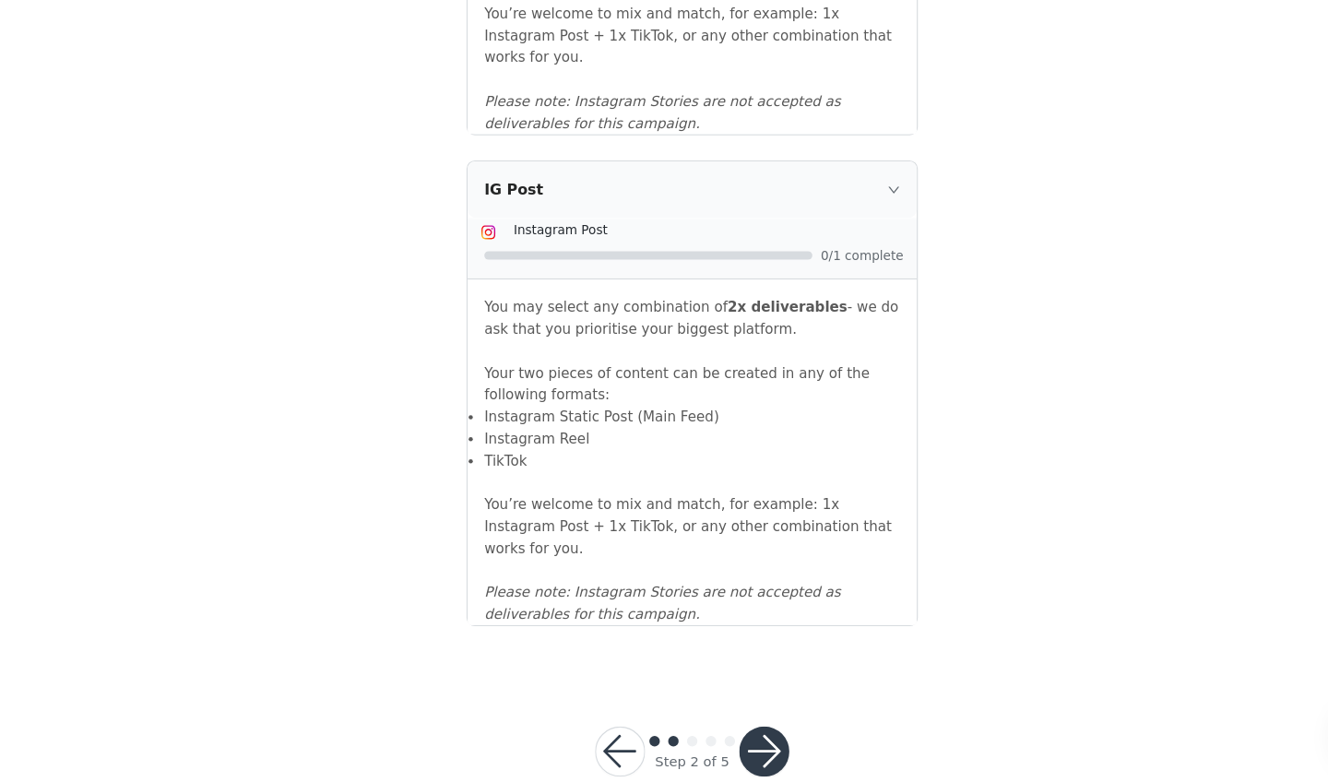
scroll to position [1940, 0]
click at [705, 703] on button "button" at bounding box center [727, 755] width 44 height 44
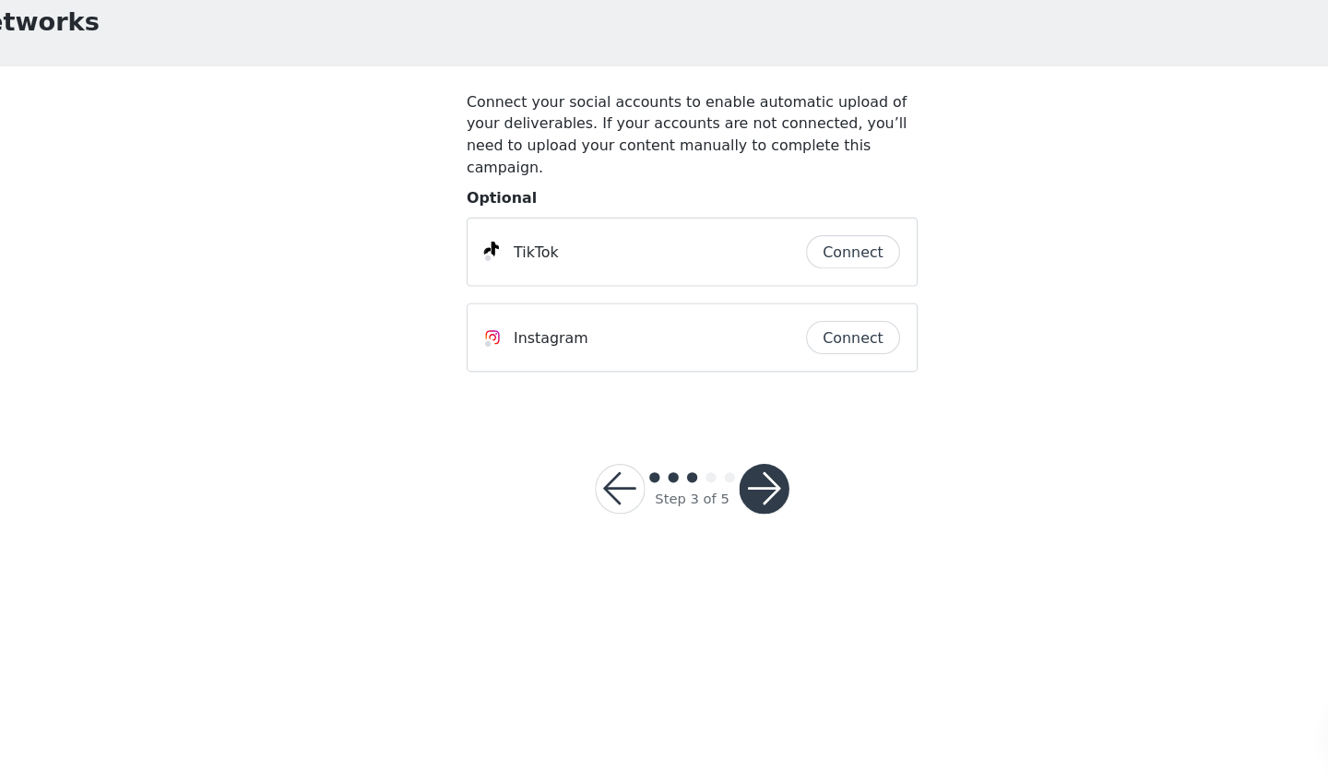
click at [776, 299] on button "Connect" at bounding box center [805, 314] width 83 height 30
click at [705, 501] on button "button" at bounding box center [727, 523] width 44 height 44
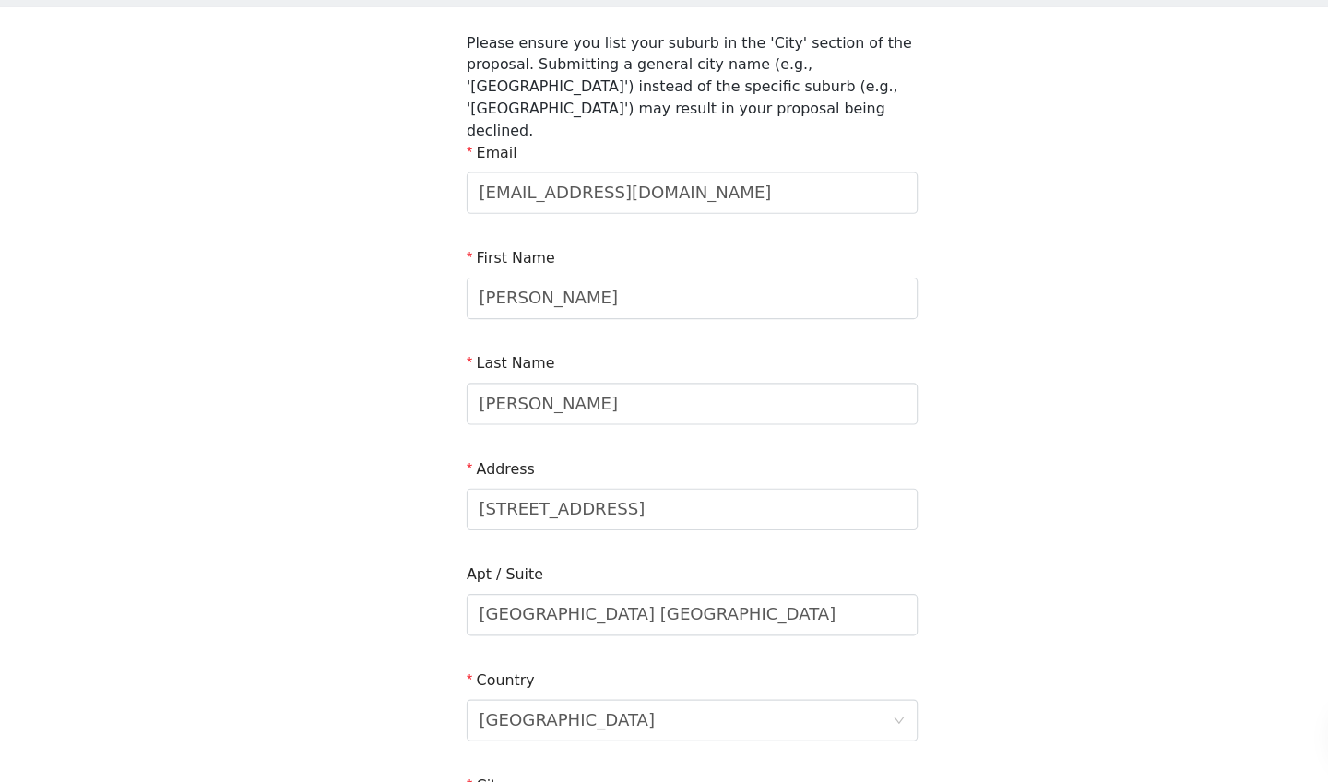
scroll to position [65, 0]
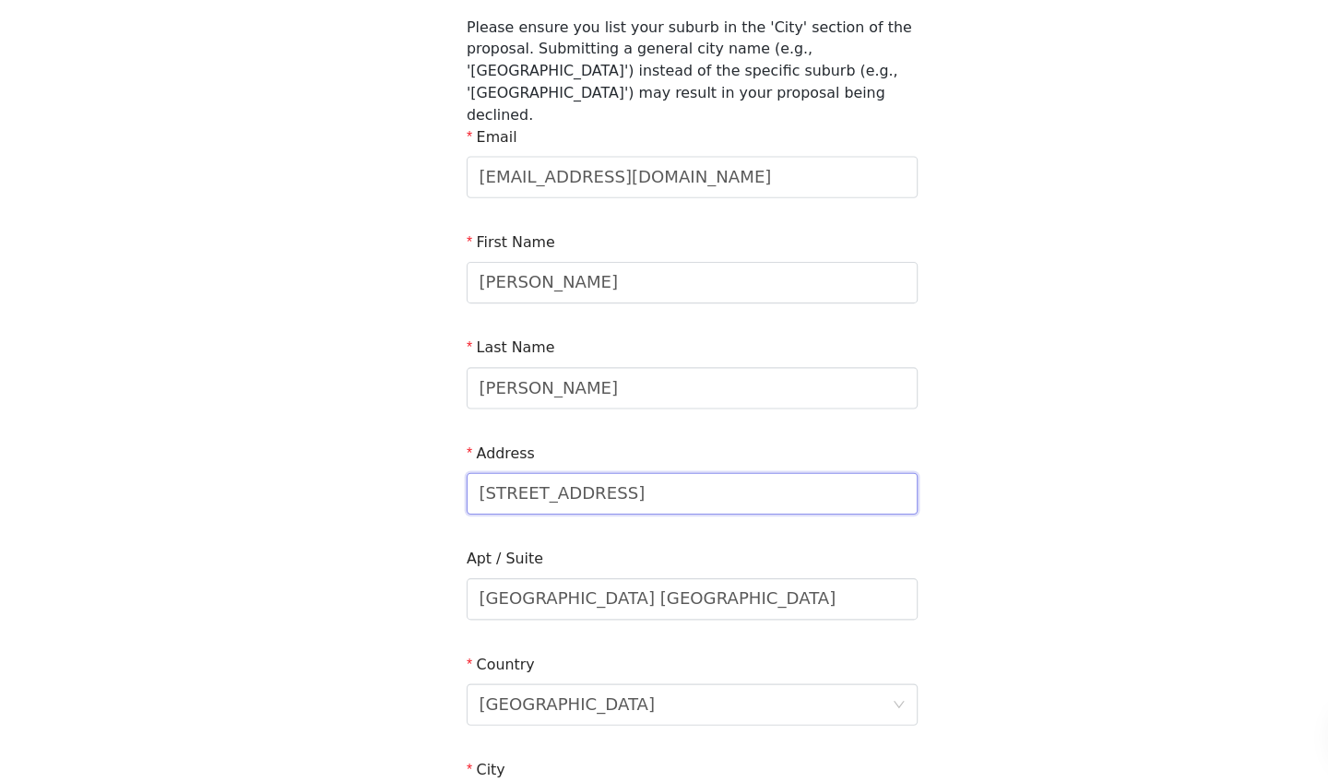
drag, startPoint x: 577, startPoint y: 413, endPoint x: 405, endPoint y: 413, distance: 172.4
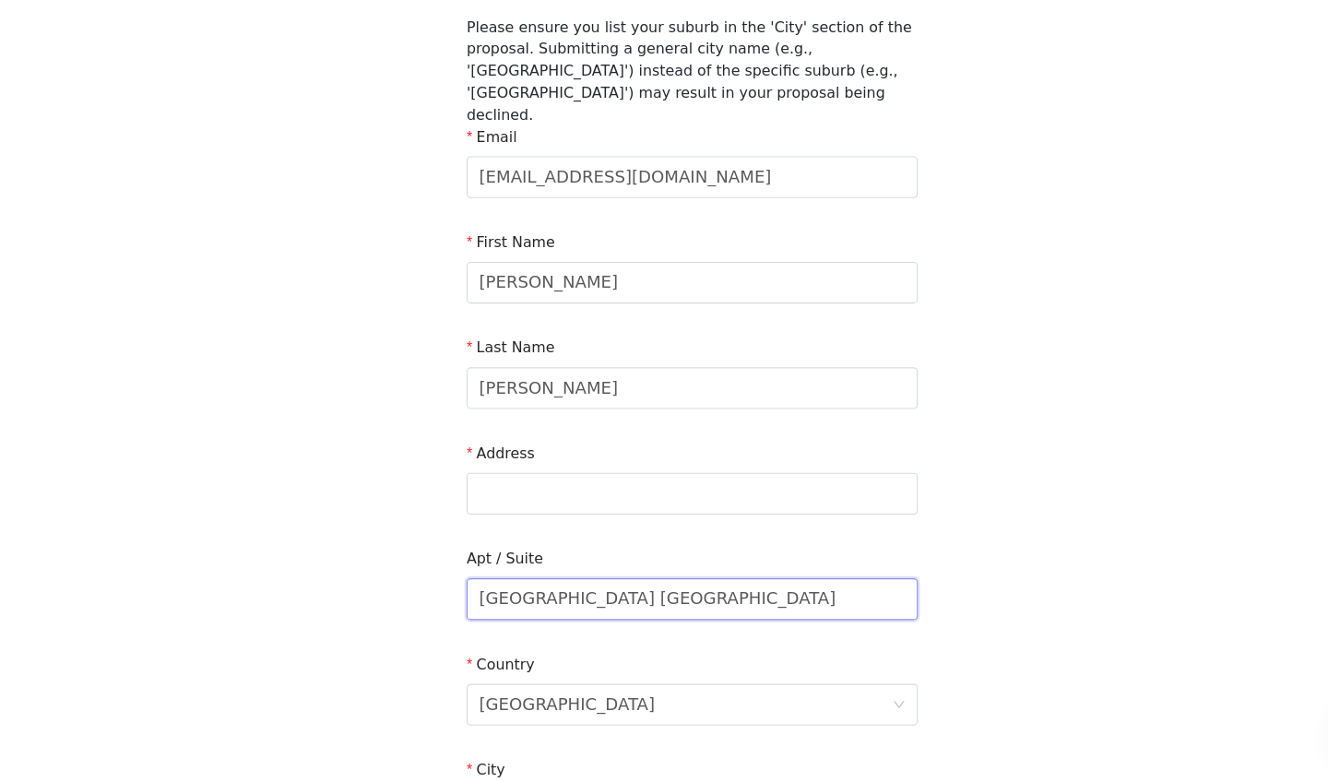
drag, startPoint x: 690, startPoint y: 502, endPoint x: 410, endPoint y: 501, distance: 279.4
click at [443, 501] on section "Please ensure you list your suburb in the 'City' section of the proposal. Submi…" at bounding box center [664, 620] width 443 height 1072
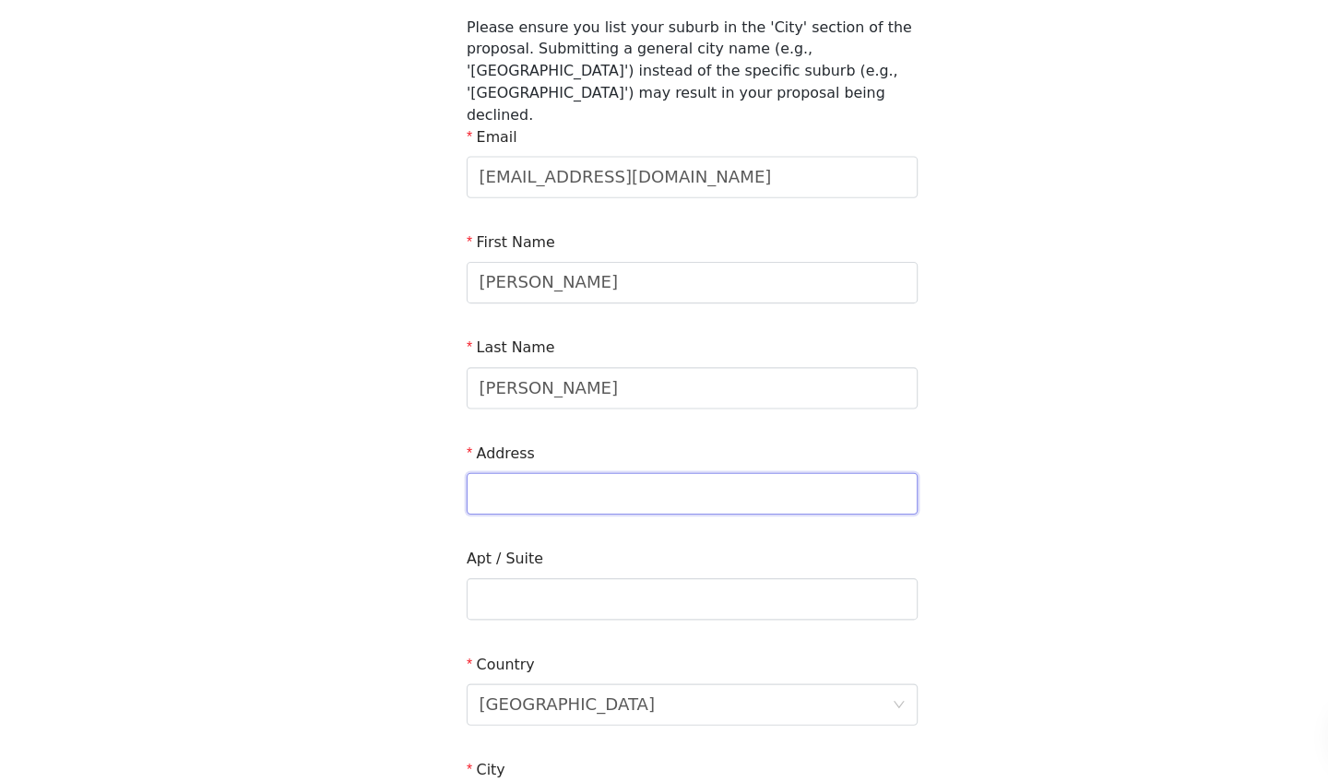
click at [465, 509] on input "text" at bounding box center [664, 527] width 398 height 37
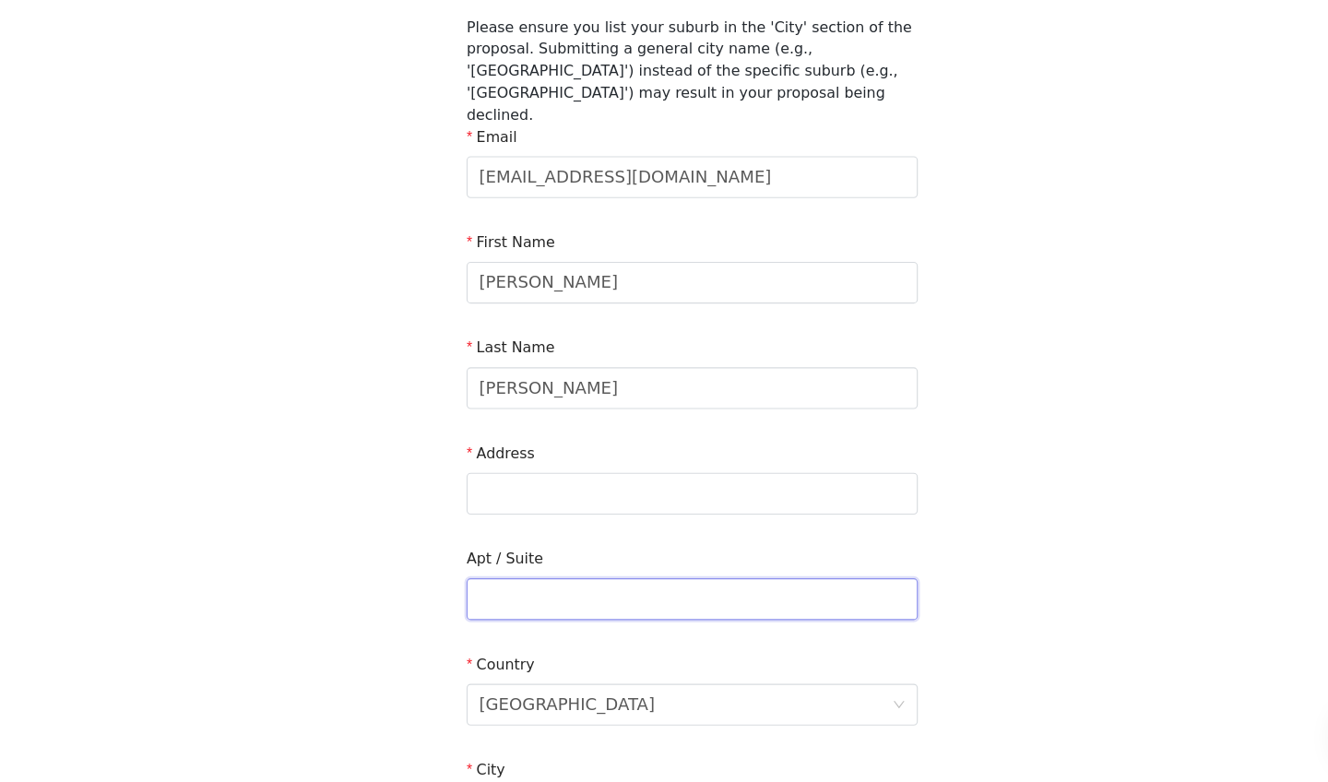
click at [465, 602] on input "text" at bounding box center [664, 620] width 398 height 37
type input "[GEOGRAPHIC_DATA]"
click at [465, 442] on form "Email [EMAIL_ADDRESS][DOMAIN_NAME] First Name [PERSON_NAME] Last Name [PERSON_N…" at bounding box center [664, 657] width 398 height 909
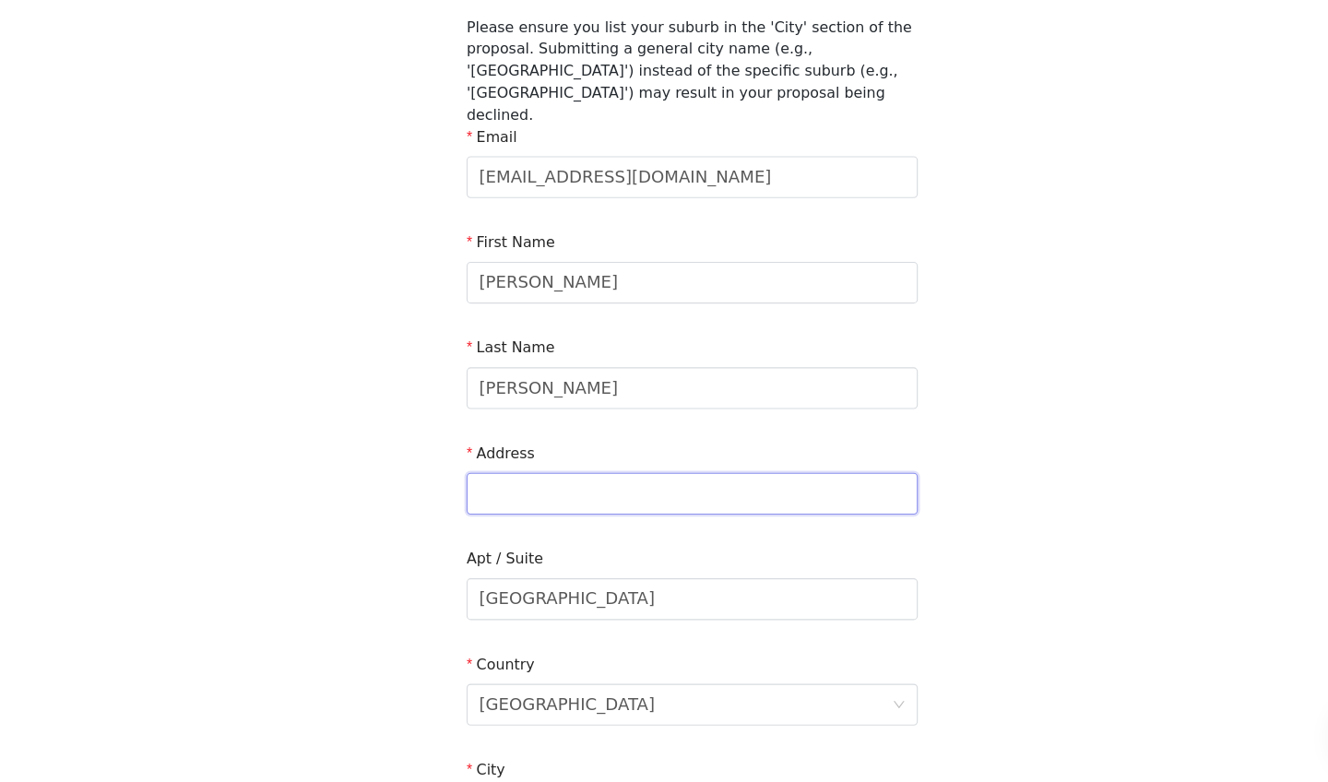
click at [465, 509] on input "text" at bounding box center [664, 527] width 398 height 37
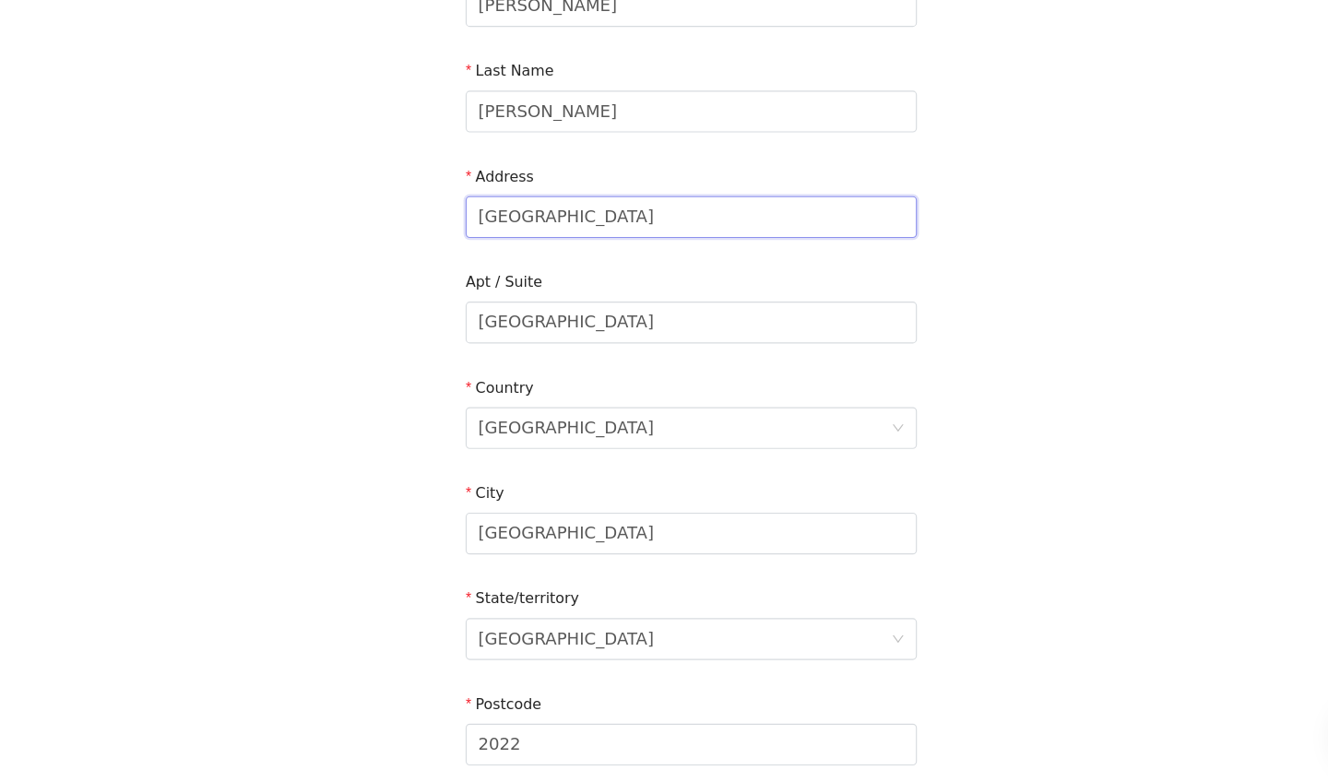
scroll to position [350, 0]
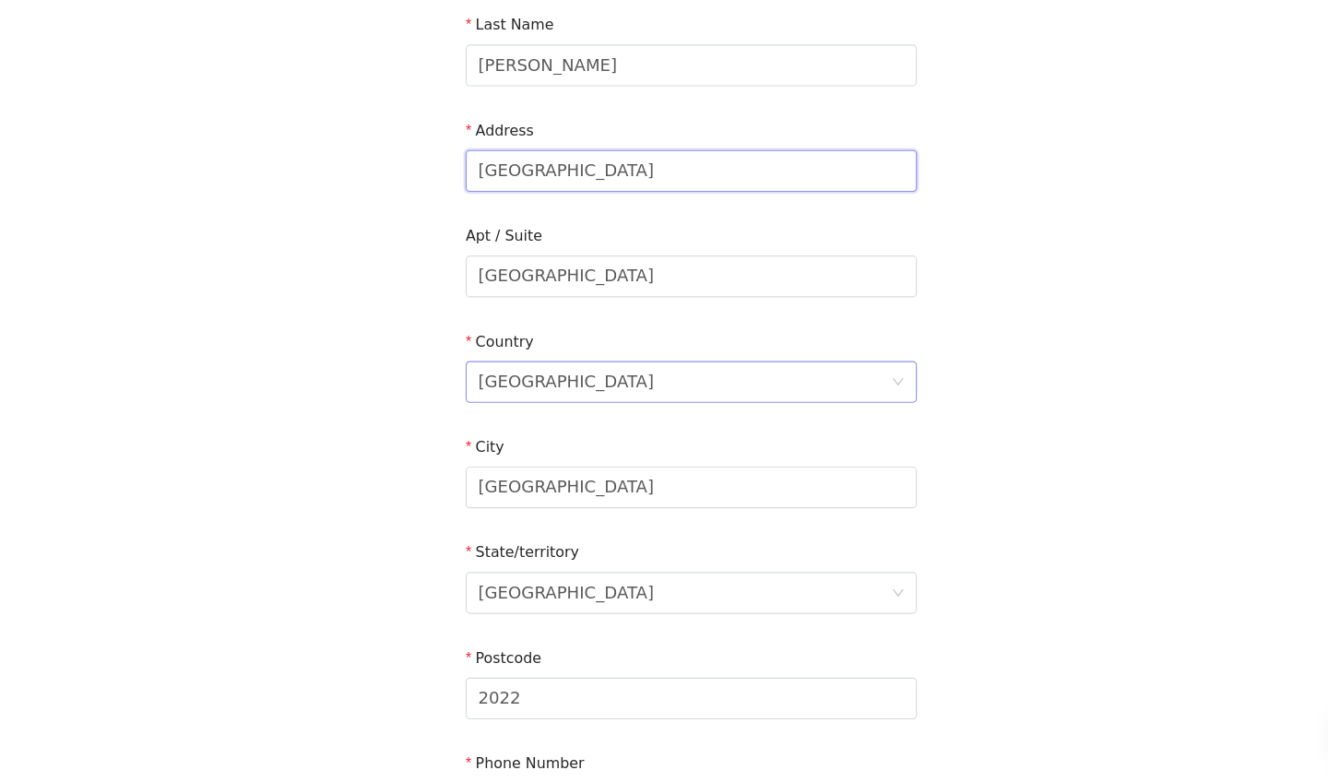
type input "[GEOGRAPHIC_DATA]"
click at [492, 411] on div "[GEOGRAPHIC_DATA]" at bounding box center [658, 428] width 364 height 35
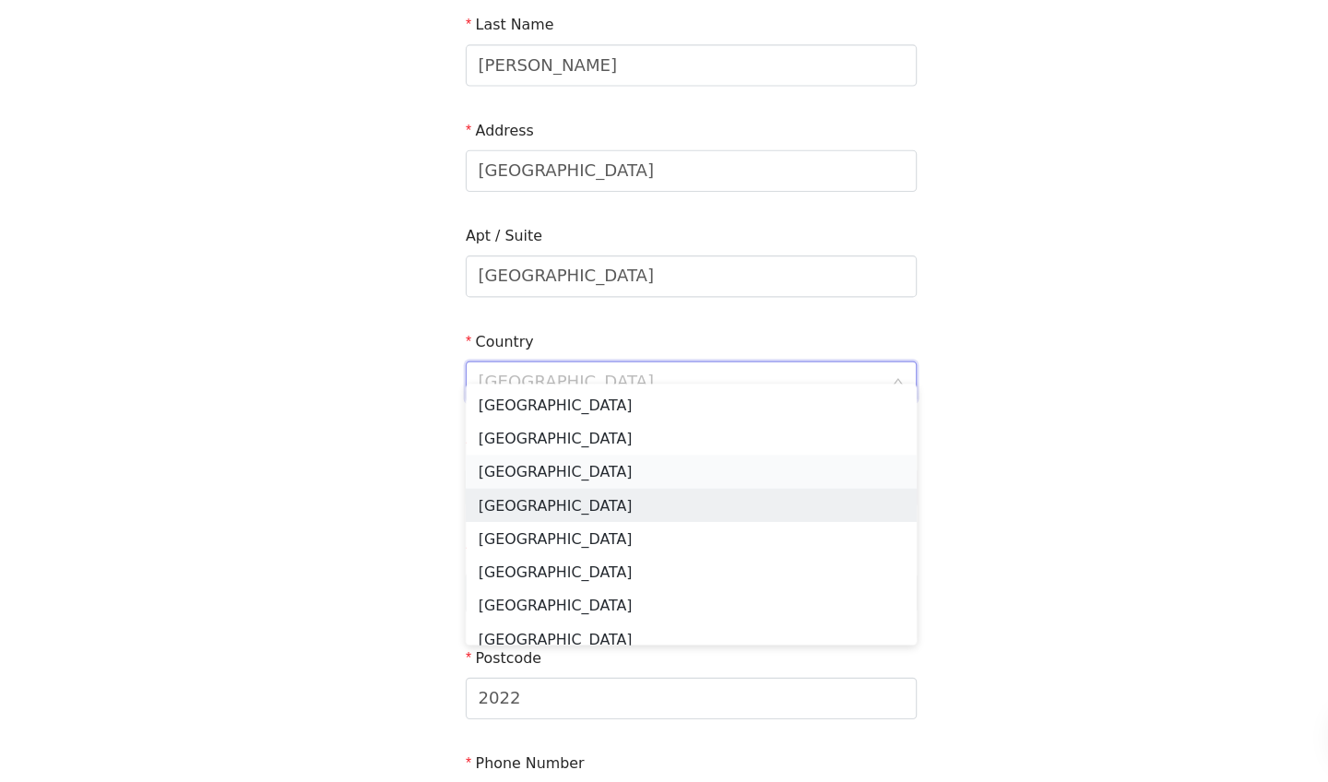
click at [484, 493] on li "[GEOGRAPHIC_DATA]" at bounding box center [664, 508] width 398 height 30
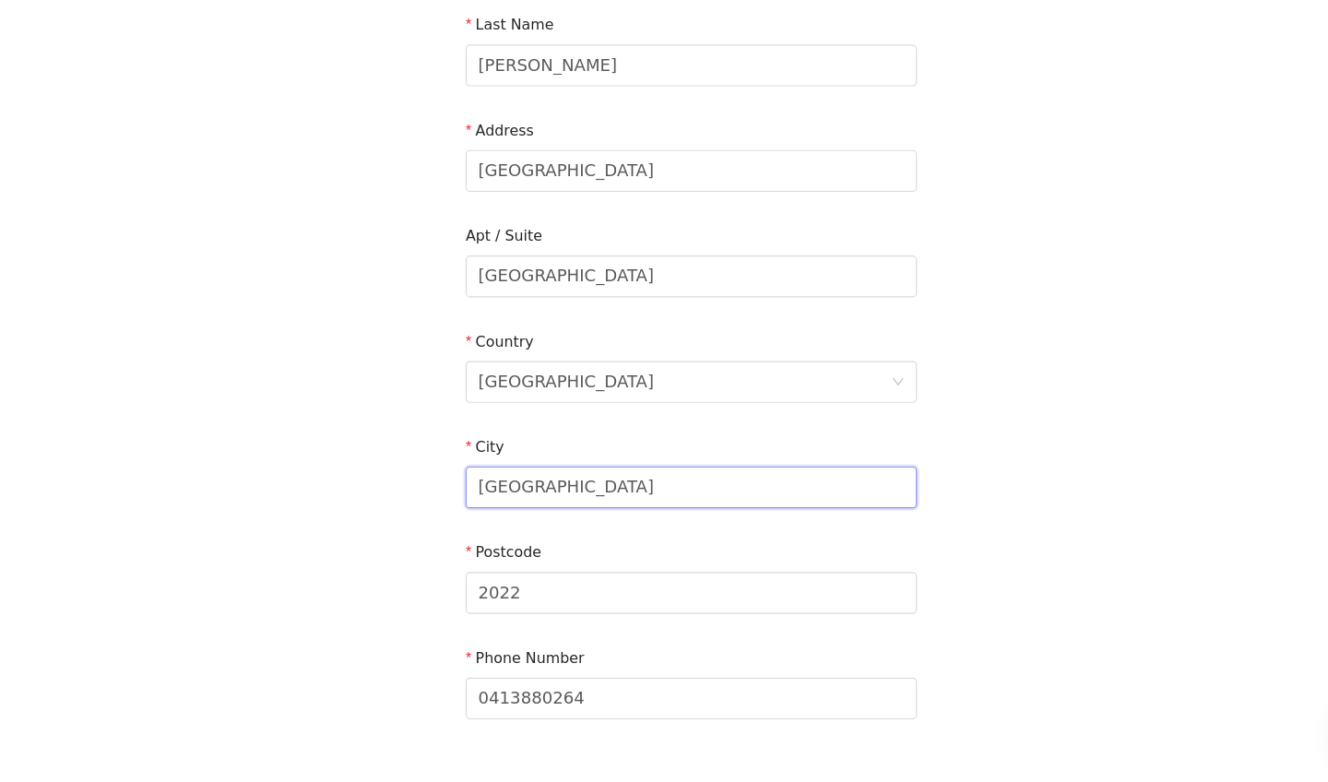
drag, startPoint x: 538, startPoint y: 409, endPoint x: 360, endPoint y: 404, distance: 178.0
click at [360, 404] on div "STEP 4 OF 5 Shipping Information Please ensure you list your suburb in the 'Cit…" at bounding box center [664, 240] width 1328 height 1075
type input "Woking"
drag, startPoint x: 481, startPoint y: 497, endPoint x: 402, endPoint y: 497, distance: 79.3
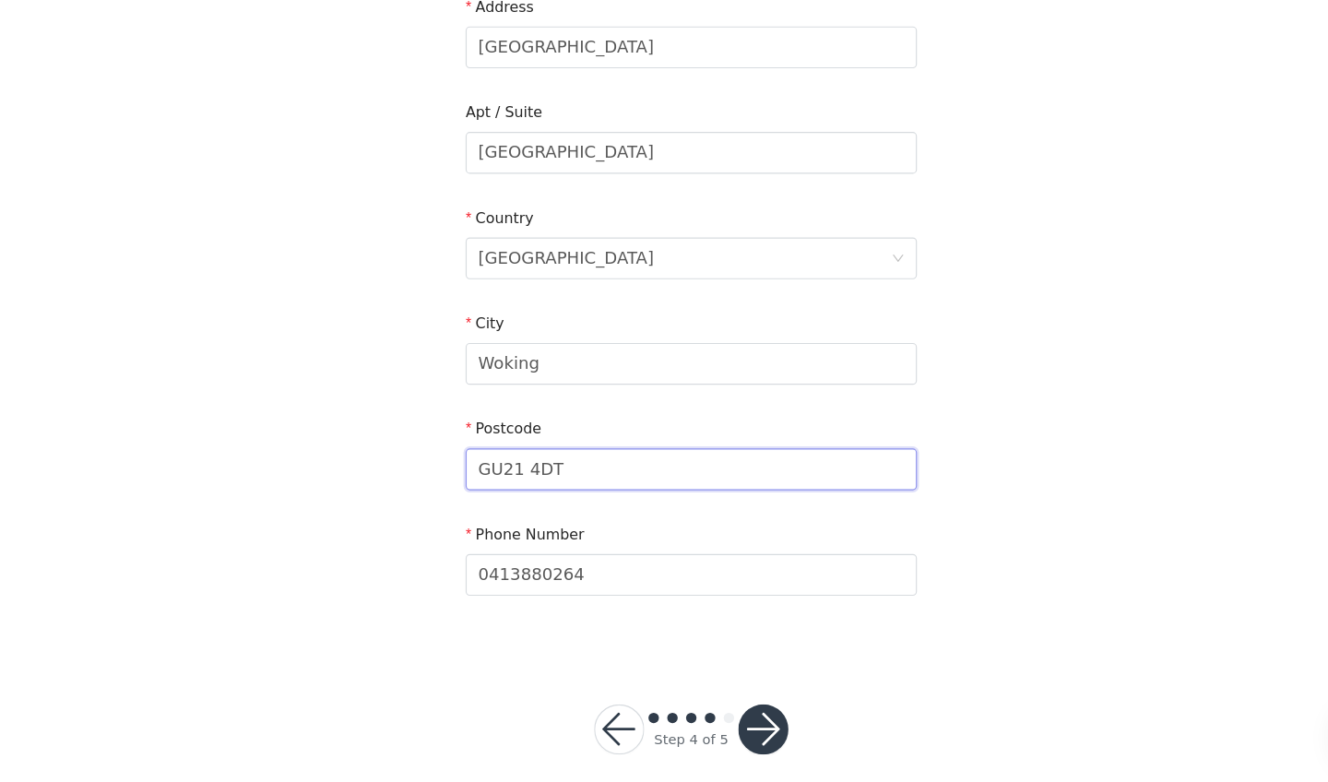
scroll to position [459, 0]
type input "GU21 4DT"
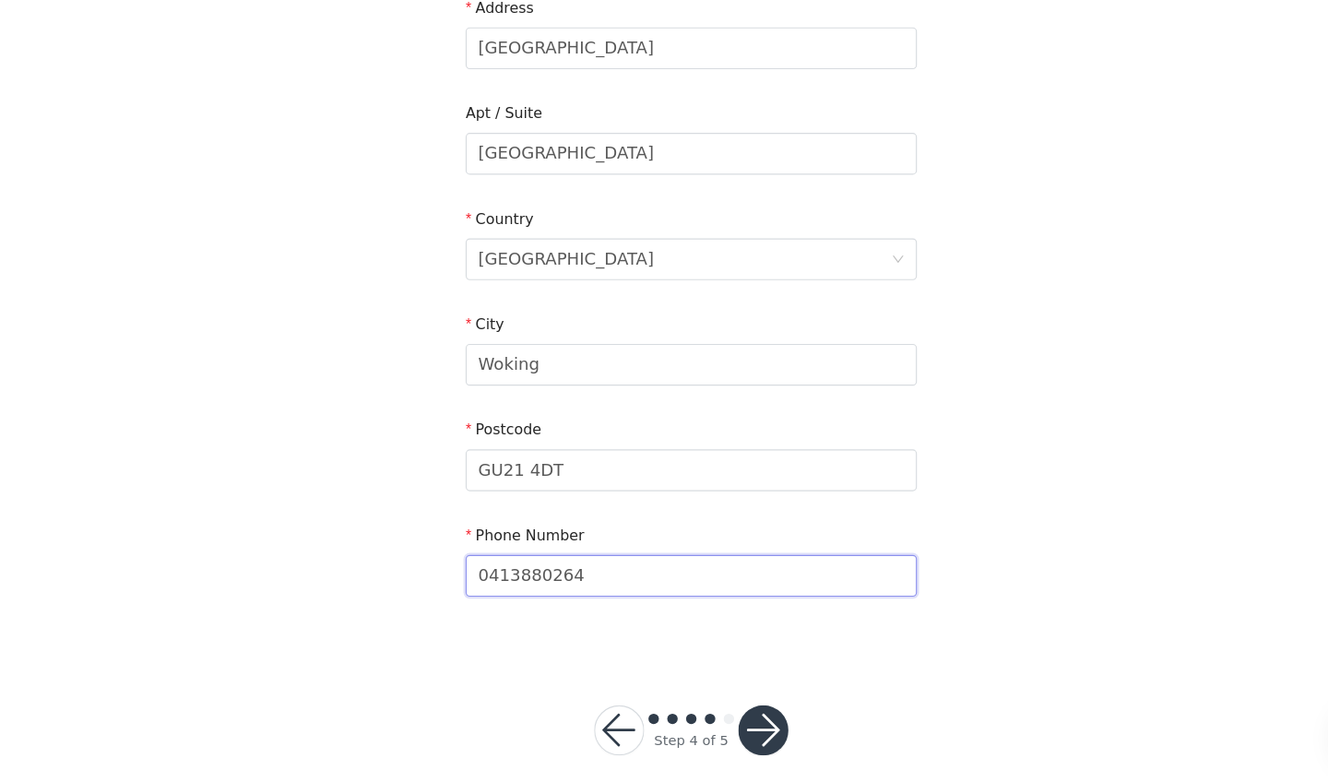
drag, startPoint x: 535, startPoint y: 486, endPoint x: 419, endPoint y: 486, distance: 116.2
click at [654, 556] on section "Please ensure you list your suburb in the 'City' section of the proposal. Submi…" at bounding box center [664, 179] width 443 height 979
click at [705, 703] on button "button" at bounding box center [727, 736] width 44 height 44
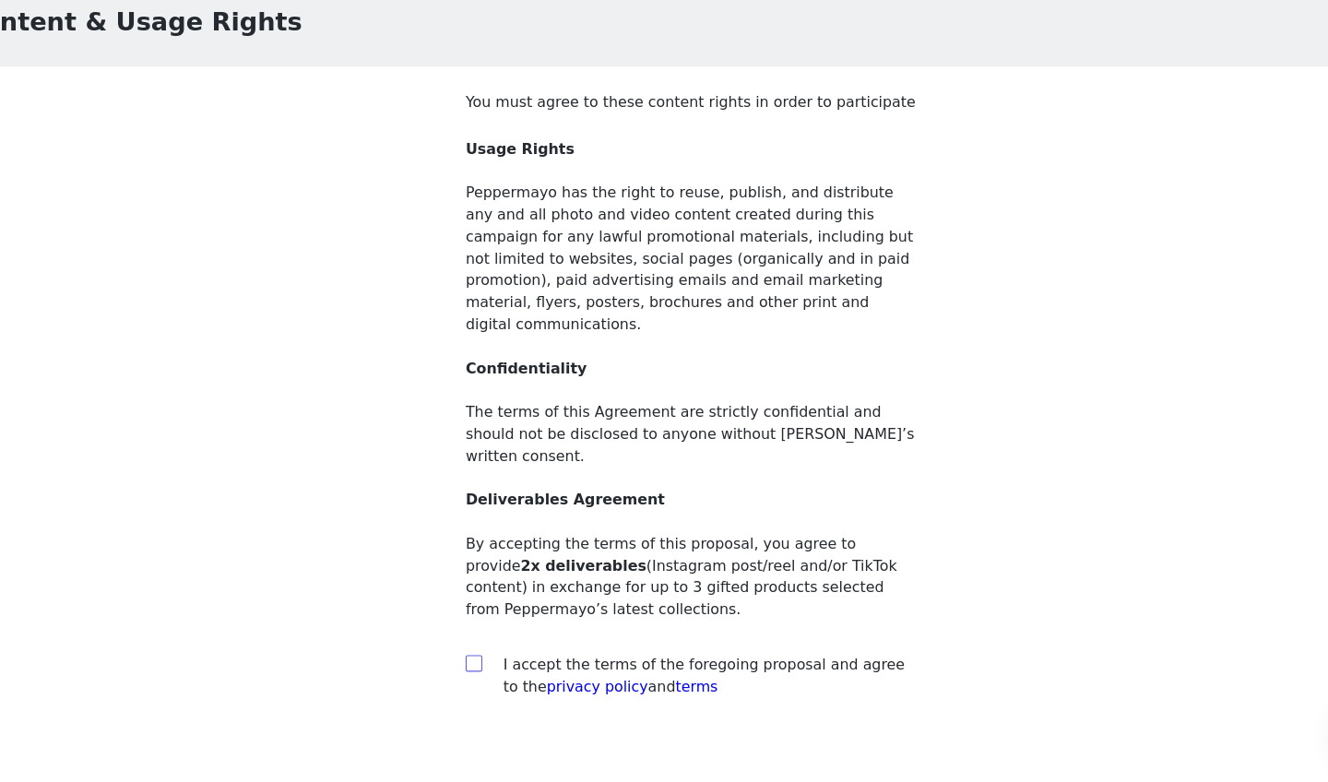
click at [465, 669] on span at bounding box center [472, 676] width 15 height 15
click at [465, 669] on input "checkbox" at bounding box center [471, 675] width 13 height 13
checkbox input "true"
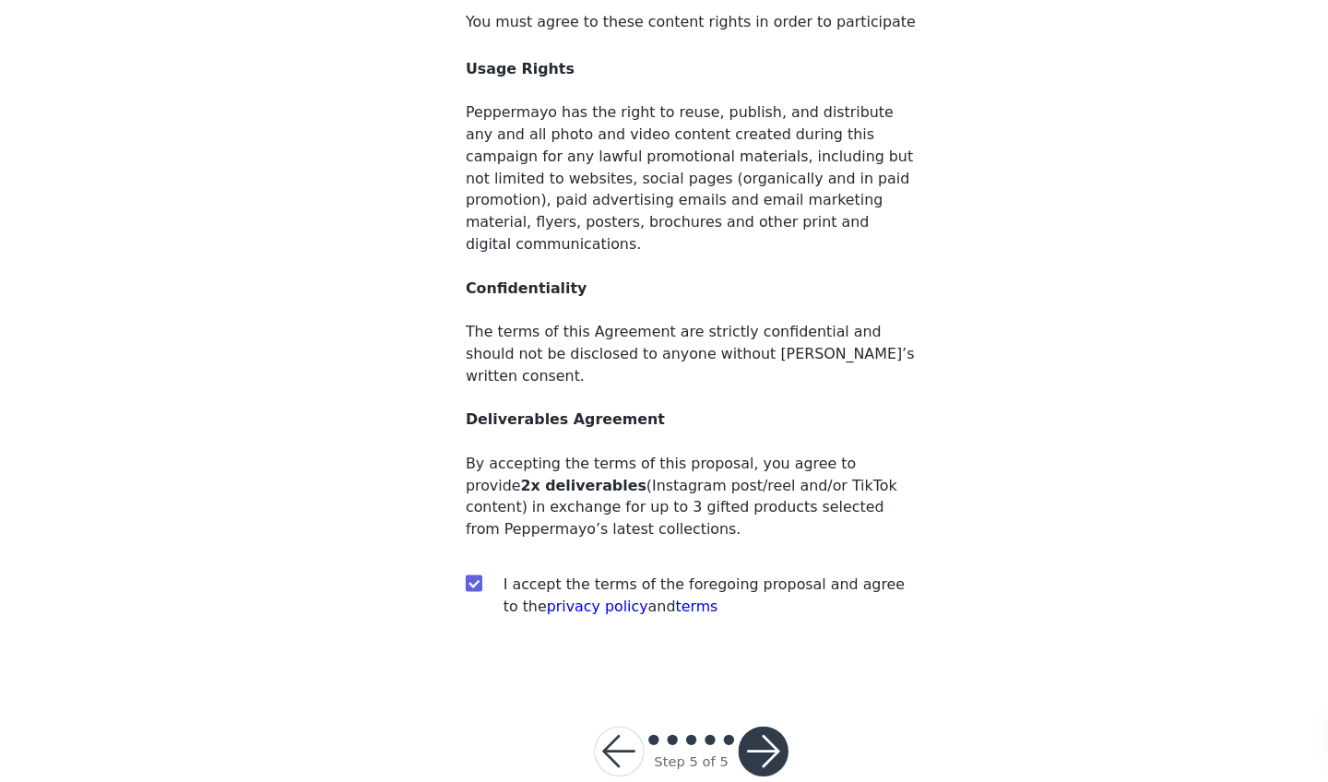
scroll to position [70, 0]
click at [705, 703] on button "button" at bounding box center [727, 755] width 44 height 44
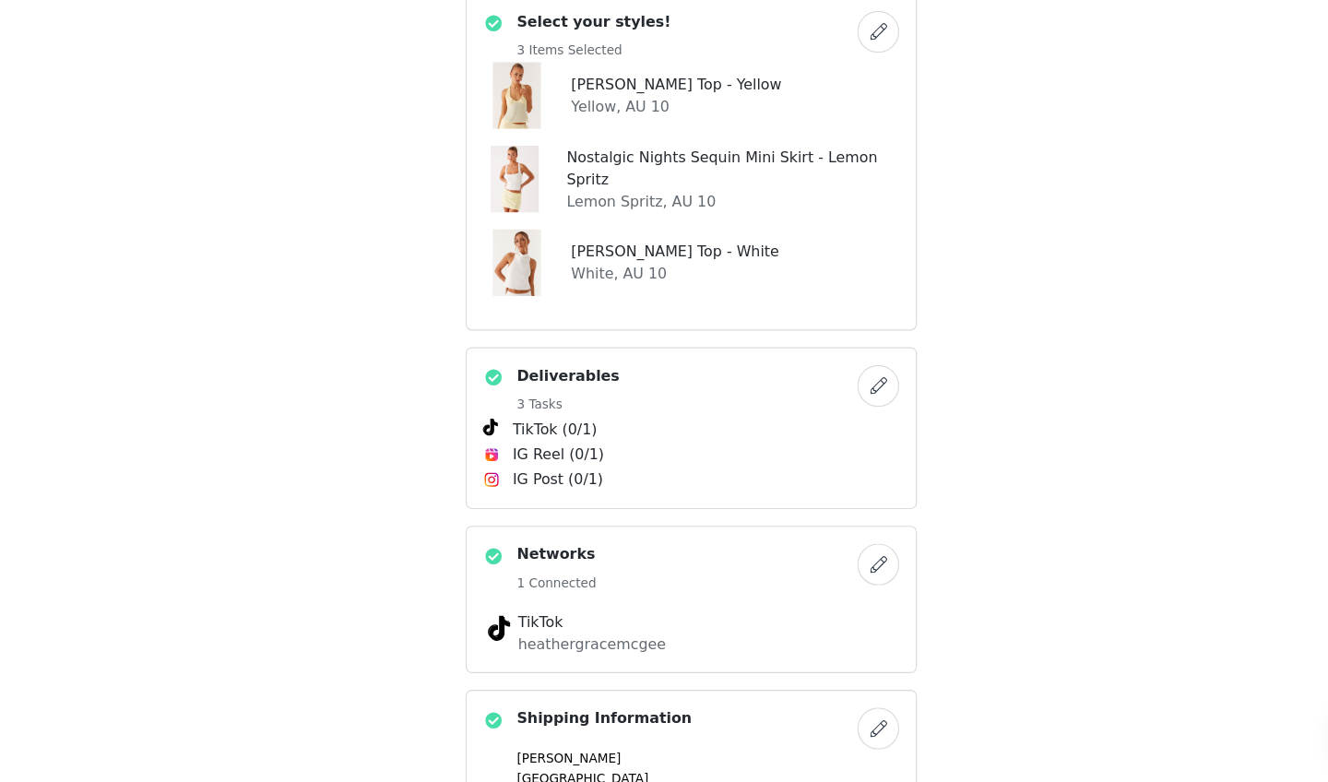
scroll to position [670, 0]
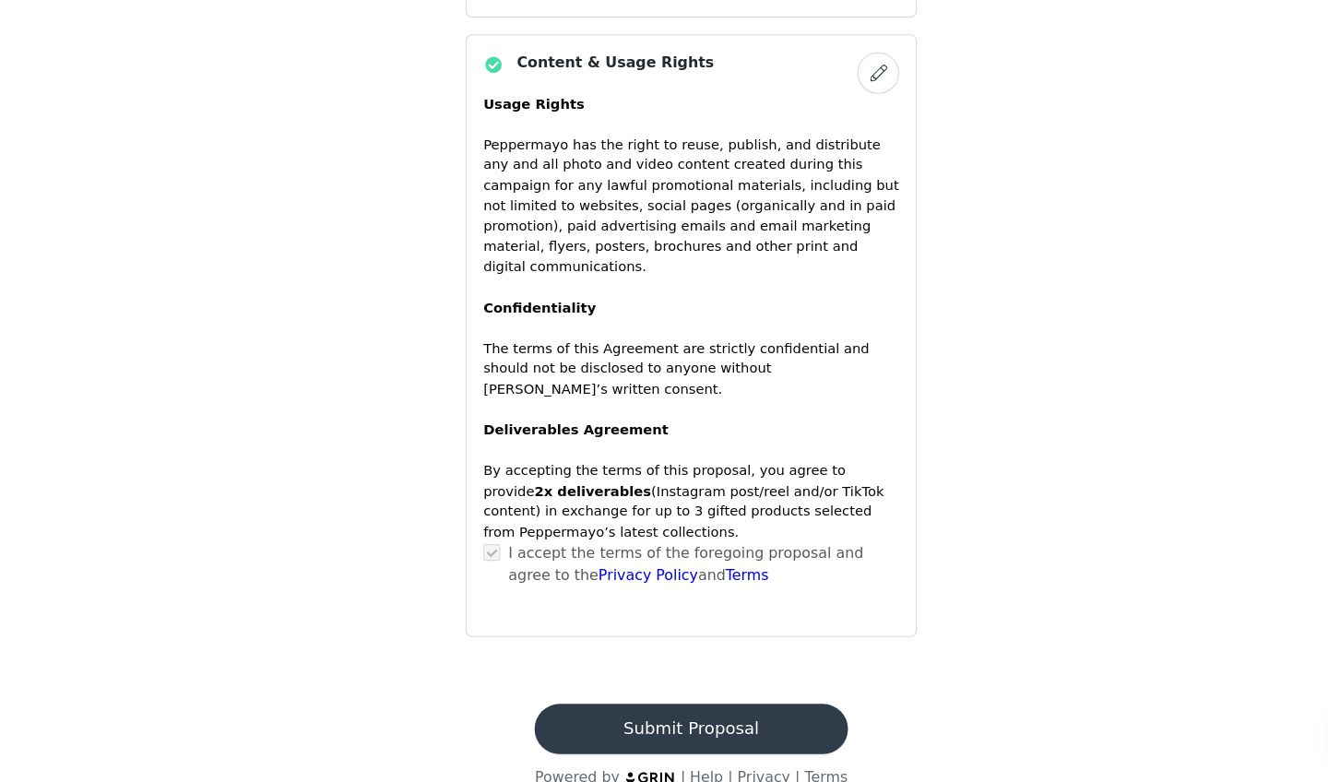
click at [597, 703] on button "Submit Proposal" at bounding box center [664, 735] width 276 height 44
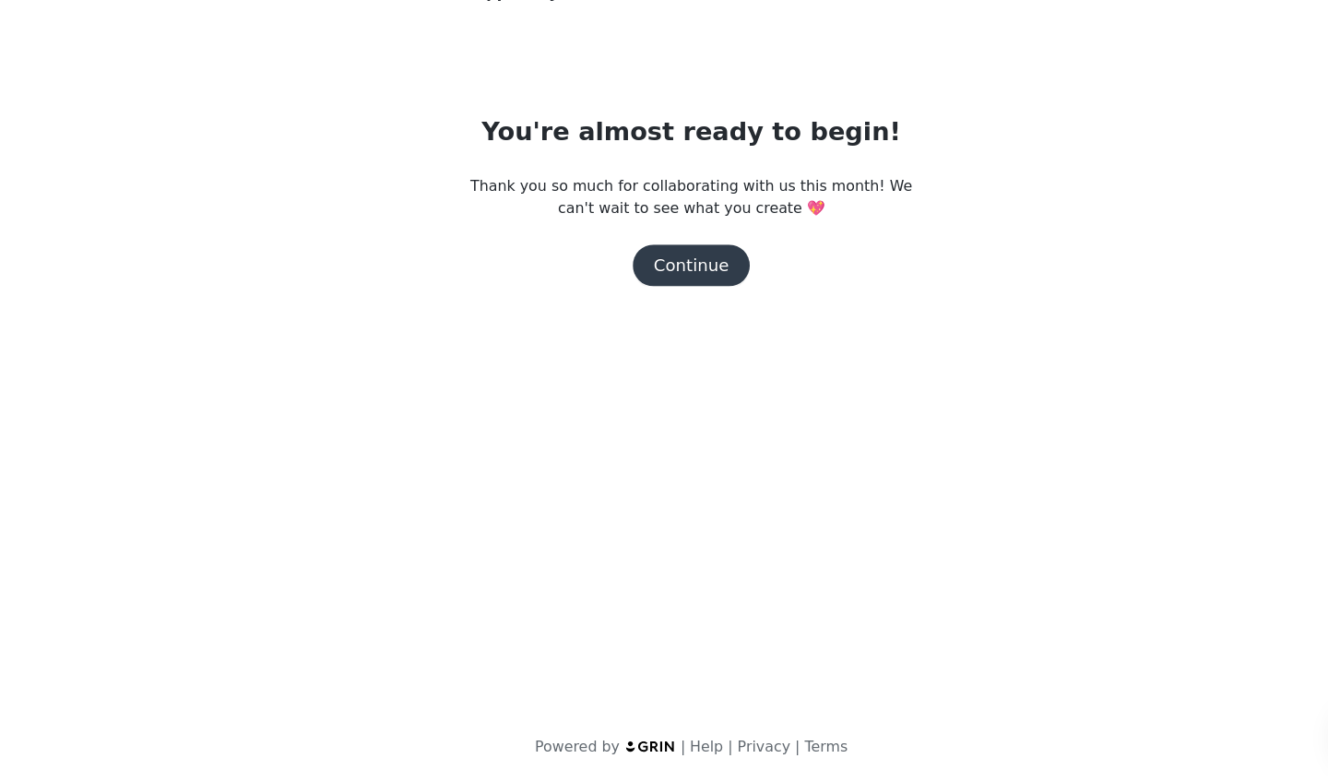
click at [632, 307] on button "Continue" at bounding box center [663, 325] width 103 height 37
